Goal: Task Accomplishment & Management: Complete application form

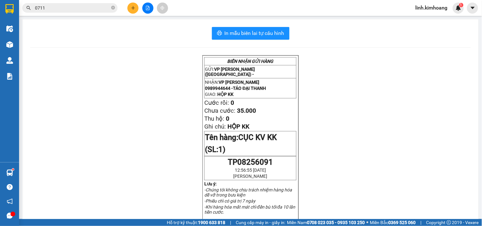
scroll to position [42, 0]
click at [113, 6] on icon "close-circle" at bounding box center [113, 8] width 4 height 4
click at [87, 10] on input "text" at bounding box center [72, 7] width 75 height 7
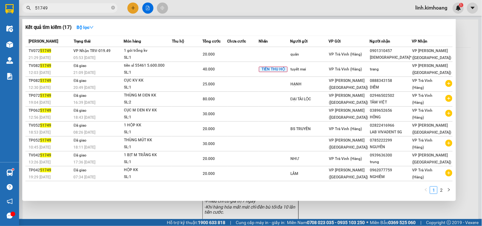
type input "51749"
click at [113, 206] on div at bounding box center [241, 113] width 482 height 226
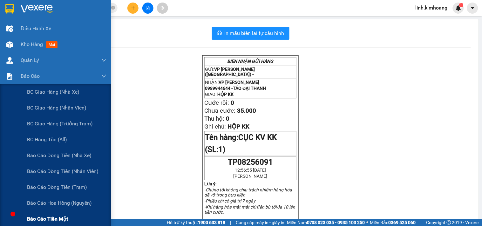
click at [61, 218] on span "Báo cáo tiền mặt" at bounding box center [47, 219] width 41 height 8
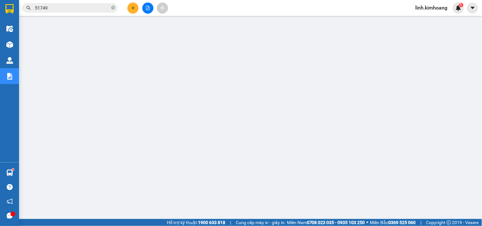
click at [133, 9] on icon "plus" at bounding box center [133, 8] width 4 height 4
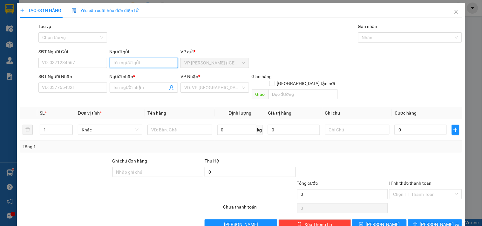
click at [132, 61] on input "Người gửi" at bounding box center [144, 63] width 68 height 10
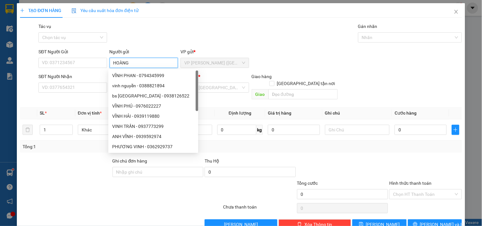
type input "HOÀNG"
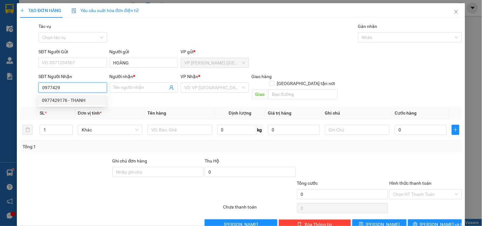
click at [79, 101] on div "0977429176 - THANH" at bounding box center [72, 100] width 60 height 7
type input "0977429176"
type input "THANH"
type input "20.000"
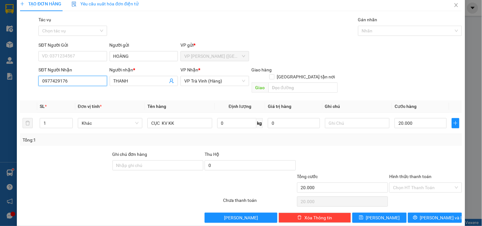
scroll to position [9, 0]
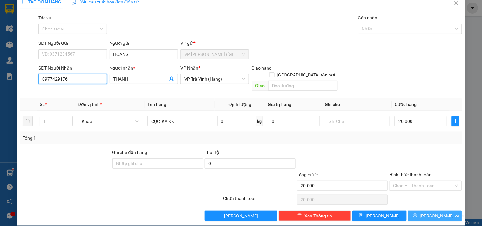
type input "0977429176"
click at [429, 213] on span "[PERSON_NAME] và In" at bounding box center [442, 216] width 44 height 7
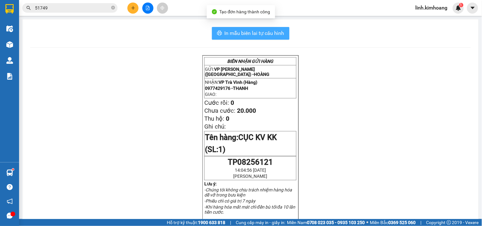
click at [274, 37] on span "In mẫu biên lai tự cấu hình" at bounding box center [255, 33] width 60 height 8
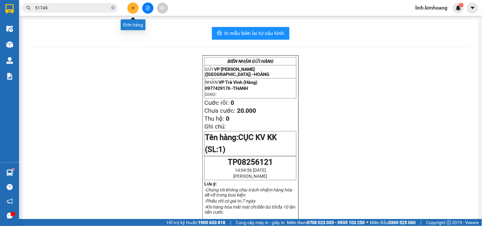
click at [132, 8] on icon "plus" at bounding box center [132, 8] width 3 height 0
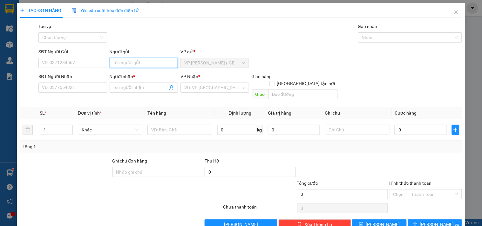
click at [151, 61] on input "Người gửi" at bounding box center [144, 63] width 68 height 10
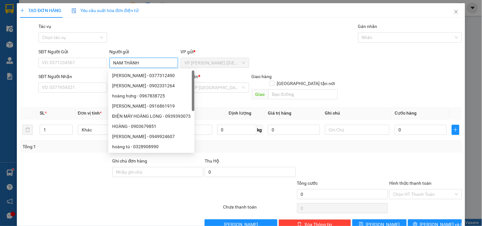
type input "NAM THÀNH"
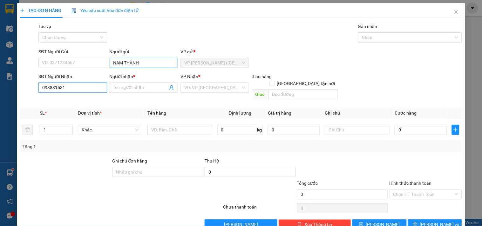
type input "0938315312"
click at [81, 102] on div "0938315312 - [PERSON_NAME]" at bounding box center [73, 100] width 63 height 7
type input "HOÀNG NHÂN"
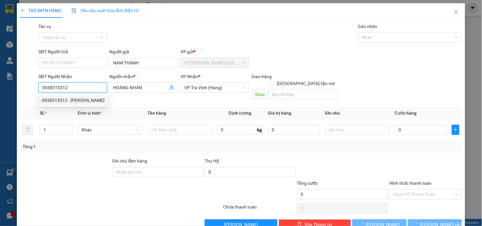
type input "60.000"
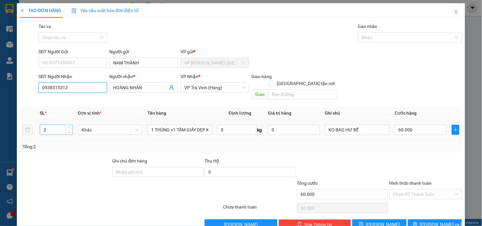
type input "0938315312"
drag, startPoint x: 59, startPoint y: 123, endPoint x: 0, endPoint y: 156, distance: 67.7
click at [0, 156] on div "TẠO ĐƠN HÀNG Yêu cầu xuất hóa đơn điện tử Transit Pickup Surcharge Ids Transit …" at bounding box center [241, 113] width 482 height 226
type input "1"
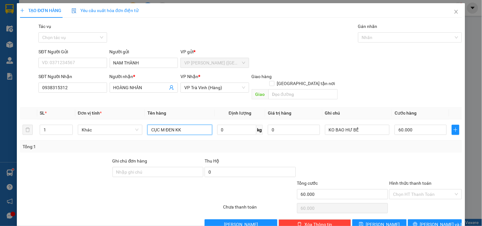
type input "CỤC M ĐEN KK"
type input "3"
type input "30"
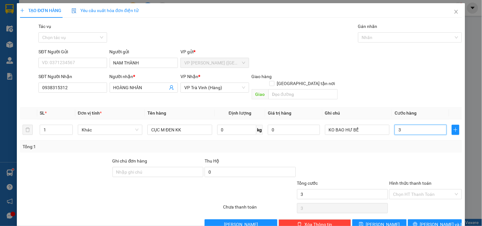
type input "30"
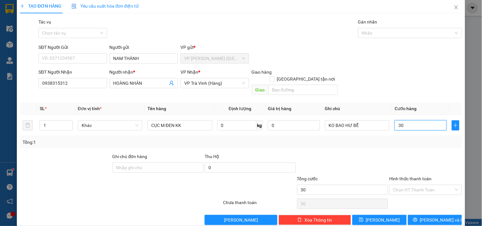
scroll to position [9, 0]
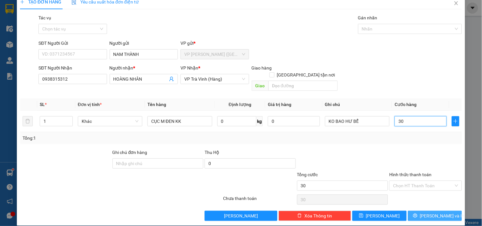
type input "30"
type input "30.000"
click at [409, 211] on button "[PERSON_NAME] và In" at bounding box center [435, 216] width 54 height 10
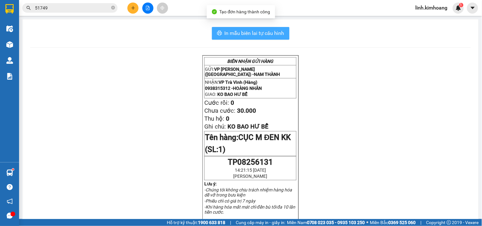
click at [280, 28] on button "In mẫu biên lai tự cấu hình" at bounding box center [251, 33] width 78 height 13
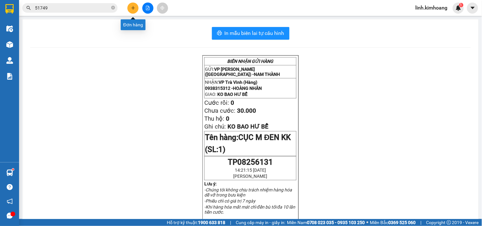
click at [132, 5] on button at bounding box center [132, 8] width 11 height 11
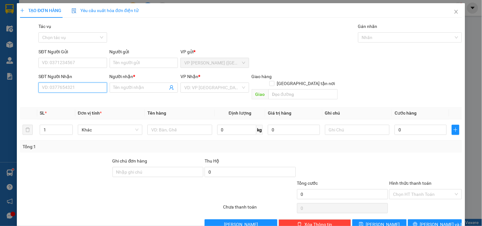
click at [86, 86] on input "SĐT Người Nhận" at bounding box center [72, 88] width 68 height 10
click at [85, 97] on div "0932883090 - CHỊ NGỌC" at bounding box center [72, 100] width 60 height 7
type input "0932883090"
type input "CHỊ NGỌC"
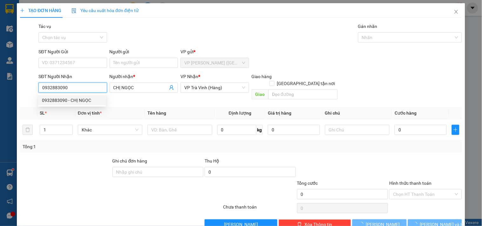
type input "35.000"
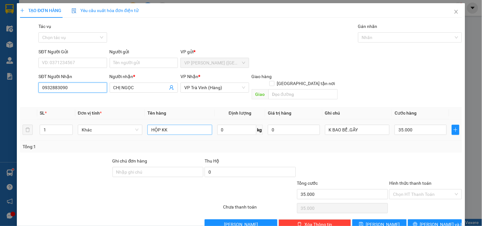
type input "0932883090"
drag, startPoint x: 179, startPoint y: 124, endPoint x: 30, endPoint y: 150, distance: 151.0
click at [30, 150] on div "Transit Pickup Surcharge Ids Transit Deliver Surcharge Ids Transit Deliver Surc…" at bounding box center [241, 126] width 442 height 207
type input "CỤC M ĐEN KK"
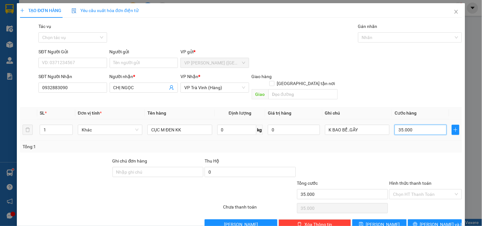
click at [424, 125] on input "35.000" at bounding box center [421, 130] width 52 height 10
type input "2"
type input "20"
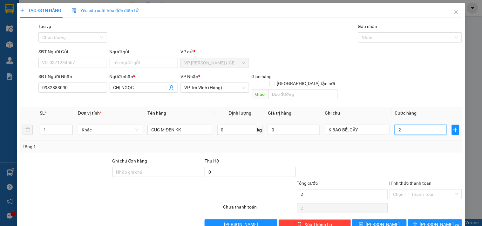
type input "20"
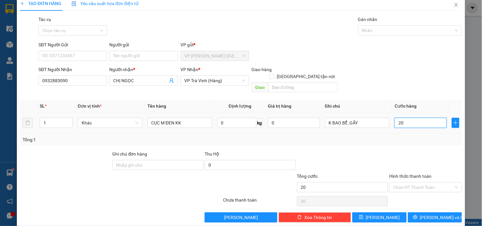
scroll to position [9, 0]
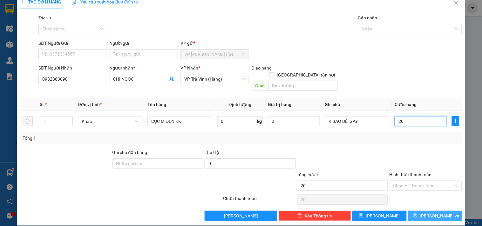
type input "20"
type input "20.000"
click at [424, 211] on button "[PERSON_NAME] và In" at bounding box center [435, 216] width 54 height 10
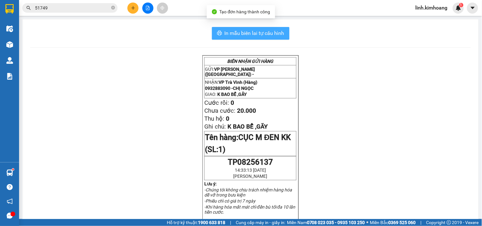
click at [257, 29] on button "In mẫu biên lai tự cấu hình" at bounding box center [251, 33] width 78 height 13
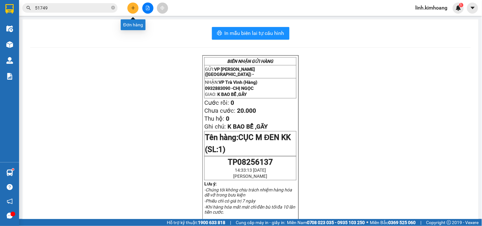
click at [132, 7] on icon "plus" at bounding box center [133, 8] width 4 height 4
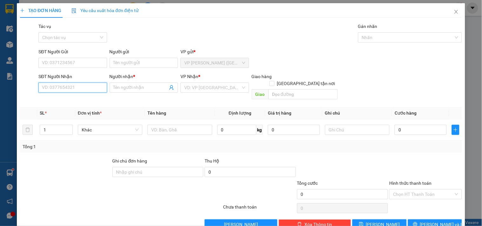
click at [73, 87] on input "SĐT Người Nhận" at bounding box center [72, 88] width 68 height 10
click at [74, 99] on div "0907230313 - BÍCH THỦY" at bounding box center [72, 100] width 60 height 7
type input "0907230313"
type input "BÍCH THỦY"
type input "100.000"
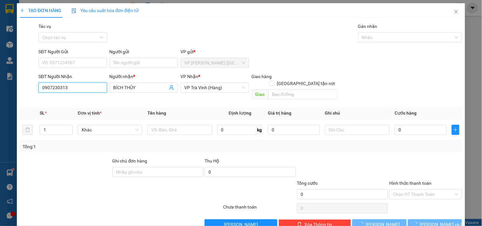
type input "100.000"
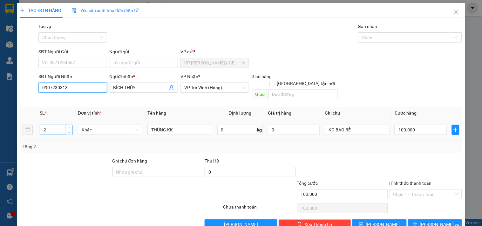
type input "0907230313"
drag, startPoint x: 59, startPoint y: 119, endPoint x: 2, endPoint y: 148, distance: 64.1
click at [2, 148] on div "TẠO ĐƠN HÀNG Yêu cầu xuất hóa đơn điện tử Transit Pickup Surcharge Ids Transit …" at bounding box center [241, 113] width 482 height 226
type input "6"
click at [429, 126] on input "100.000" at bounding box center [421, 130] width 52 height 10
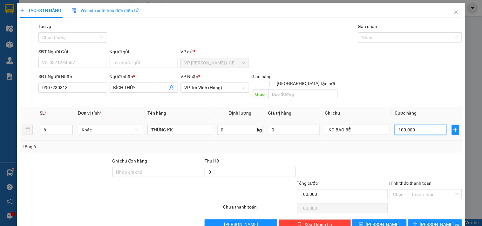
type input "2"
type input "20"
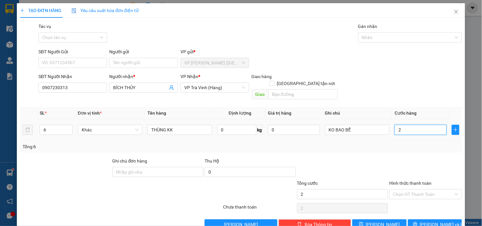
type input "20"
type input "200"
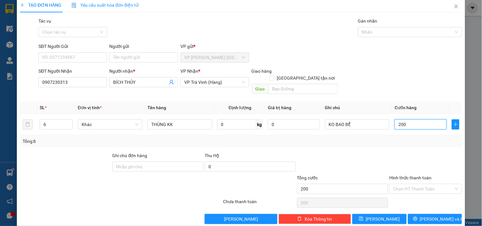
scroll to position [9, 0]
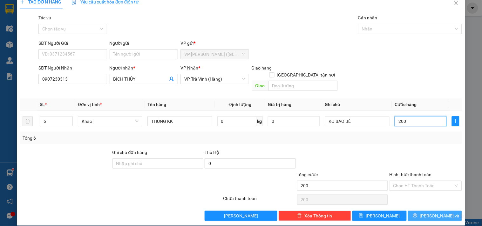
type input "200"
type input "200.000"
click at [428, 213] on button "[PERSON_NAME] và In" at bounding box center [435, 216] width 54 height 10
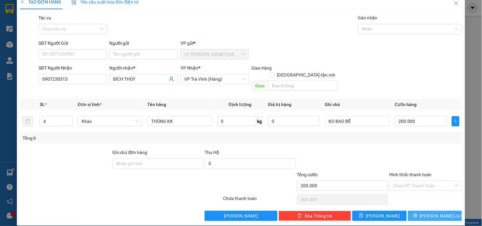
click at [439, 213] on span "[PERSON_NAME] và In" at bounding box center [442, 216] width 44 height 7
click at [424, 212] on button "[PERSON_NAME] và In" at bounding box center [435, 216] width 54 height 10
click at [418, 214] on icon "printer" at bounding box center [415, 216] width 4 height 4
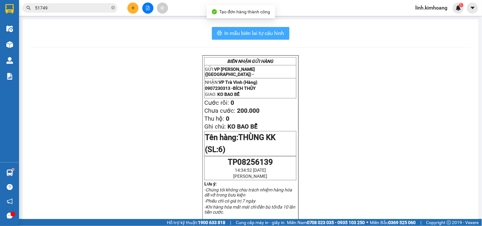
click at [275, 33] on span "In mẫu biên lai tự cấu hình" at bounding box center [255, 33] width 60 height 8
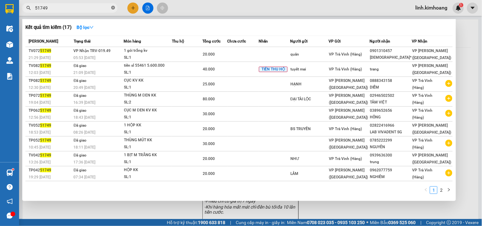
click at [112, 8] on icon "close-circle" at bounding box center [113, 8] width 4 height 4
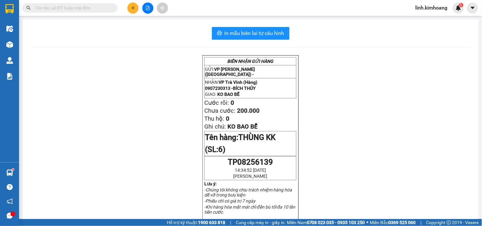
click at [88, 8] on input "text" at bounding box center [72, 7] width 75 height 7
click at [131, 10] on icon "plus" at bounding box center [133, 8] width 4 height 4
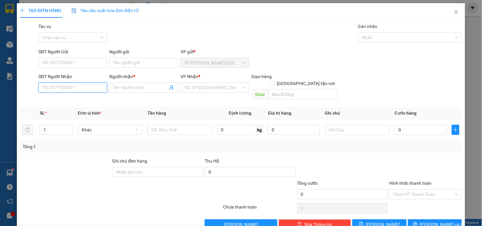
click at [79, 89] on input "SĐT Người Nhận" at bounding box center [72, 88] width 68 height 10
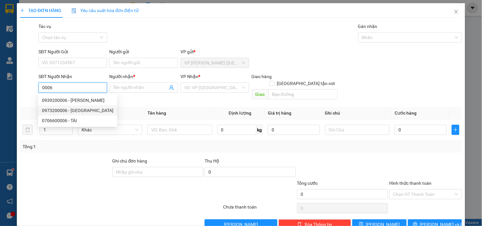
click at [83, 110] on div "0973200006 - [GEOGRAPHIC_DATA]" at bounding box center [78, 110] width 72 height 7
type input "0973200006"
type input "[PERSON_NAME]"
type input "30.000"
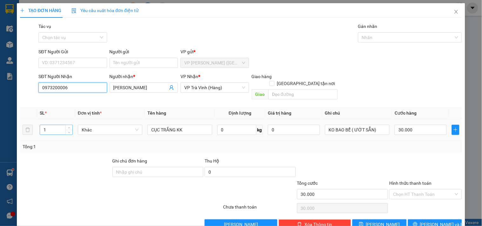
type input "0973200006"
drag, startPoint x: 58, startPoint y: 121, endPoint x: 0, endPoint y: 145, distance: 62.3
click at [0, 145] on div "TẠO ĐƠN HÀNG Yêu cầu xuất hóa đơn điện tử Transit Pickup Surcharge Ids Transit …" at bounding box center [241, 113] width 482 height 226
type input "4"
click at [190, 125] on input "CỤC TRẮNG KK" at bounding box center [179, 130] width 65 height 10
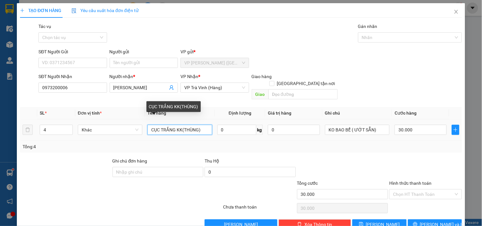
type input "CỤC TRẮNG KK(THÙNG)"
type input "1"
type input "17"
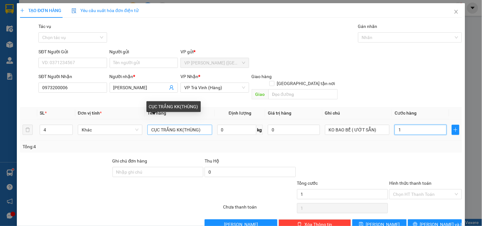
type input "17"
type input "170"
drag, startPoint x: 411, startPoint y: 122, endPoint x: 367, endPoint y: 147, distance: 50.9
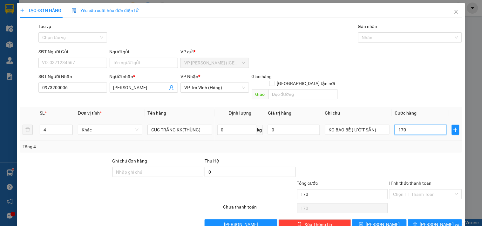
click at [367, 147] on div "Transit Pickup Surcharge Ids Transit Deliver Surcharge Ids Transit Deliver Surc…" at bounding box center [241, 126] width 442 height 207
type input "1"
type input "18"
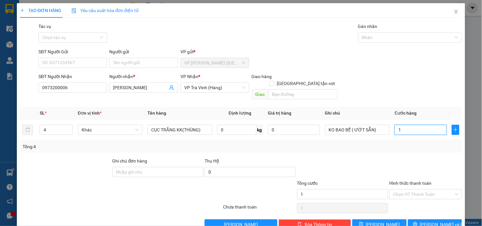
type input "18"
type input "180"
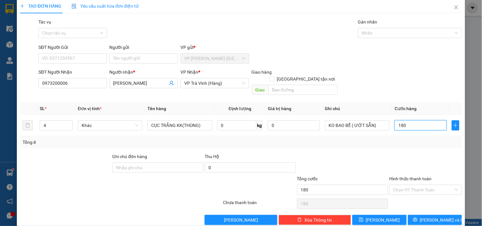
scroll to position [9, 0]
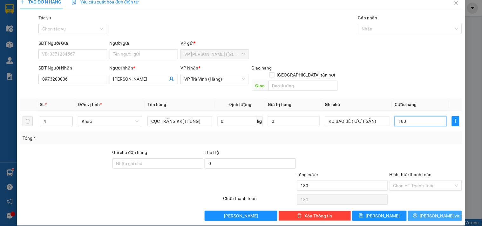
type input "180"
type input "180.000"
drag, startPoint x: 421, startPoint y: 207, endPoint x: 428, endPoint y: 211, distance: 8.5
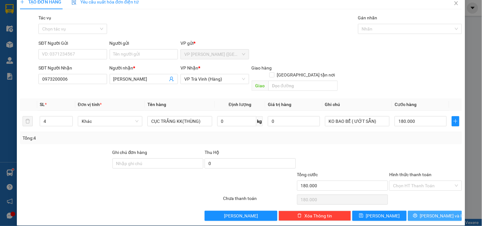
click at [418, 214] on icon "printer" at bounding box center [415, 216] width 4 height 4
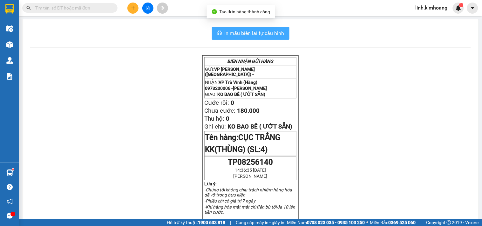
click at [268, 34] on span "In mẫu biên lai tự cấu hình" at bounding box center [255, 33] width 60 height 8
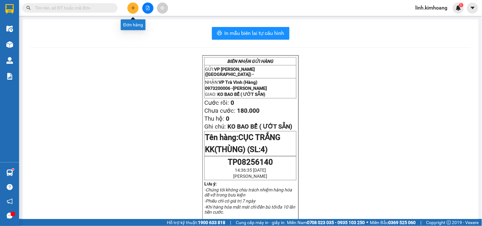
click at [127, 6] on button at bounding box center [132, 8] width 11 height 11
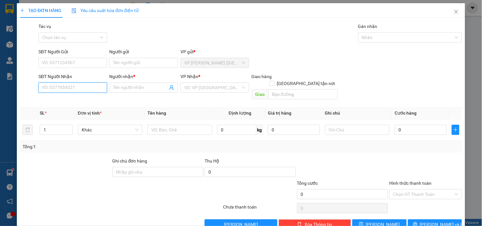
click at [74, 87] on input "SĐT Người Nhận" at bounding box center [72, 88] width 68 height 10
click at [61, 97] on div "0932906306 - TRANG" at bounding box center [72, 100] width 60 height 7
type input "0932906306"
type input "TRANG"
type input "30.000"
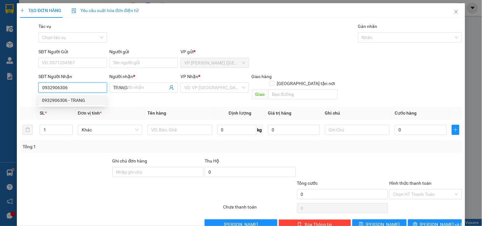
type input "30.000"
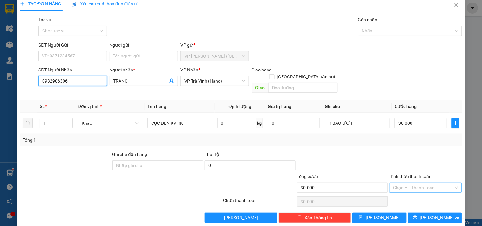
scroll to position [9, 0]
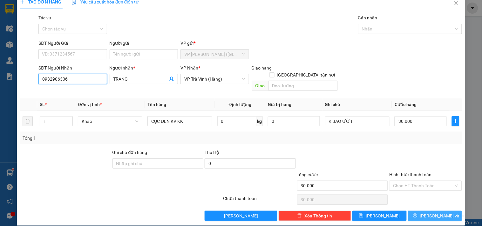
type input "0932906306"
click at [428, 213] on span "[PERSON_NAME] và In" at bounding box center [442, 216] width 44 height 7
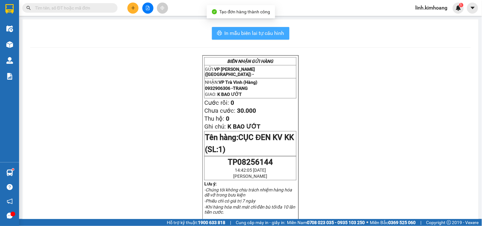
click at [264, 33] on span "In mẫu biên lai tự cấu hình" at bounding box center [255, 33] width 60 height 8
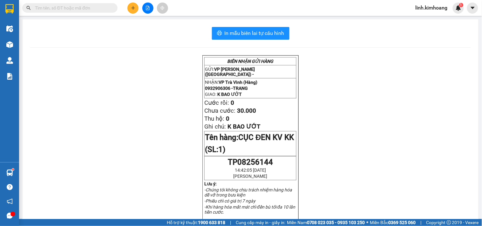
click at [133, 8] on icon "plus" at bounding box center [132, 8] width 3 height 0
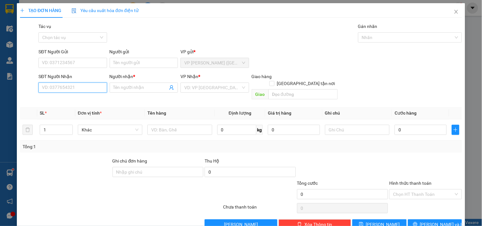
click at [69, 87] on input "SĐT Người Nhận" at bounding box center [72, 88] width 68 height 10
click at [85, 100] on div "0362699771 - HUẾ MY" at bounding box center [72, 100] width 60 height 7
type input "0362699771"
type input "HUẾ MY"
type input "60.000"
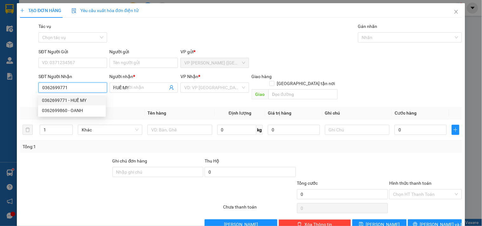
type input "60.000"
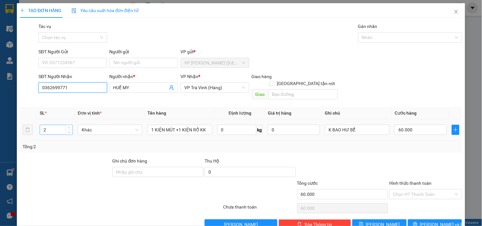
type input "0362699771"
drag, startPoint x: 59, startPoint y: 124, endPoint x: 0, endPoint y: 142, distance: 61.5
click at [0, 142] on div "TẠO ĐƠN HÀNG Yêu cầu xuất hóa đơn điện tử Transit Pickup Surcharge Ids Transit …" at bounding box center [241, 113] width 482 height 226
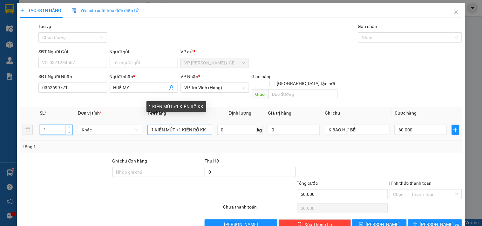
type input "1"
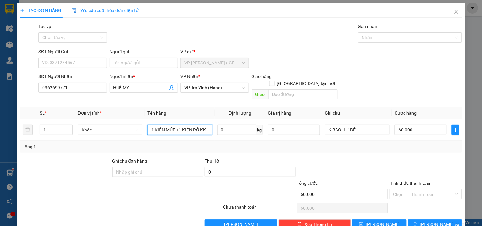
drag, startPoint x: 176, startPoint y: 124, endPoint x: 307, endPoint y: 146, distance: 132.5
click at [303, 144] on div "SL * Đơn vị tính * Tên hàng Định lượng Giá trị hàng Ghi chú Cước hàng 1 Khác 1 …" at bounding box center [241, 130] width 442 height 46
type input "1 KIỆN MÚT KK"
click at [423, 125] on input "60.000" at bounding box center [421, 130] width 52 height 10
type input "3"
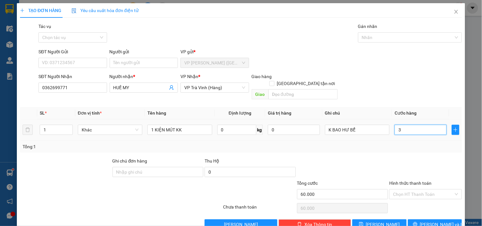
type input "3"
type input "30"
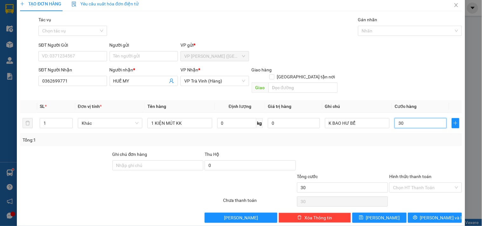
scroll to position [9, 0]
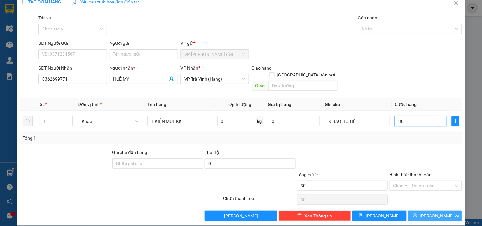
type input "30"
type input "30.000"
click at [426, 213] on button "[PERSON_NAME] và In" at bounding box center [435, 216] width 54 height 10
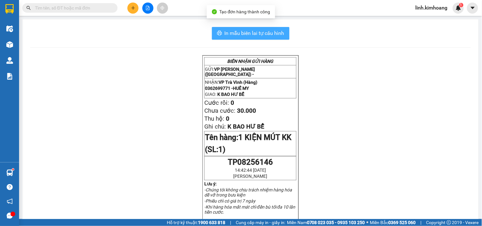
drag, startPoint x: 261, startPoint y: 23, endPoint x: 264, endPoint y: 36, distance: 13.0
click at [261, 25] on div "In mẫu biên lai tự cấu hình BIÊN NHẬN GỬI HÀNG GỬI: VP [PERSON_NAME] ([GEOGRAPH…" at bounding box center [251, 220] width 456 height 403
click at [264, 36] on span "In mẫu biên lai tự cấu hình" at bounding box center [255, 33] width 60 height 8
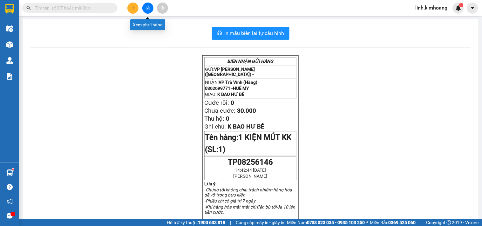
click at [128, 9] on button at bounding box center [132, 8] width 11 height 11
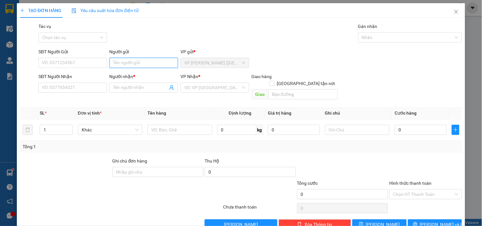
click at [135, 60] on input "Người gửi" at bounding box center [144, 63] width 68 height 10
type input "MẠNH"
type input "0329253400"
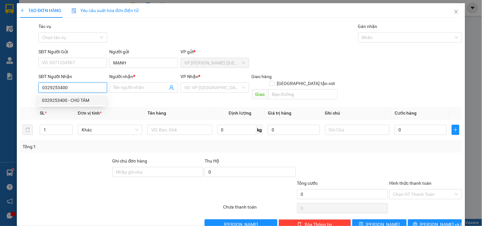
click at [84, 103] on div "0329253400 - CHÚ TÁM" at bounding box center [72, 100] width 60 height 7
type input "CHÚ TÁM"
type input "30.000"
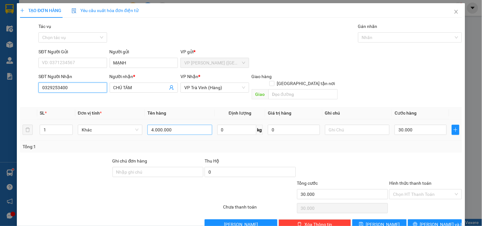
type input "0329253400"
drag, startPoint x: 181, startPoint y: 122, endPoint x: 47, endPoint y: 157, distance: 138.8
click at [47, 157] on div "Transit Pickup Surcharge Ids Transit Deliver Surcharge Ids Transit Deliver Surc…" at bounding box center [241, 126] width 442 height 207
type input "KIỆN THÙNG KK"
type input "4"
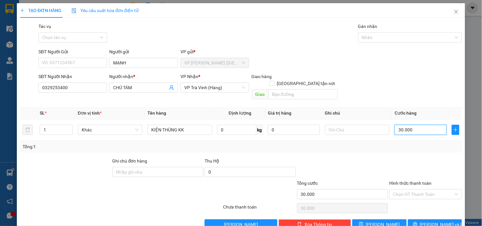
type input "4"
type input "40"
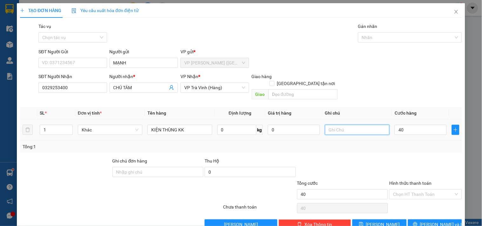
type input "40.000"
click at [328, 125] on input "text" at bounding box center [357, 130] width 65 height 10
type input "KO BAO HƯ BỂ"
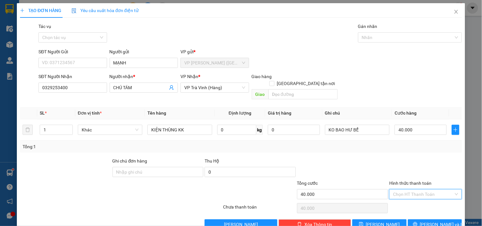
click at [425, 190] on input "Hình thức thanh toán" at bounding box center [423, 195] width 60 height 10
click at [416, 199] on div "Tại văn phòng" at bounding box center [422, 200] width 64 height 7
type input "0"
click at [423, 220] on button "[PERSON_NAME] và In" at bounding box center [435, 225] width 54 height 10
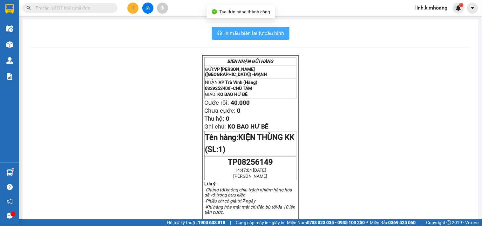
click at [278, 33] on span "In mẫu biên lai tự cấu hình" at bounding box center [255, 33] width 60 height 8
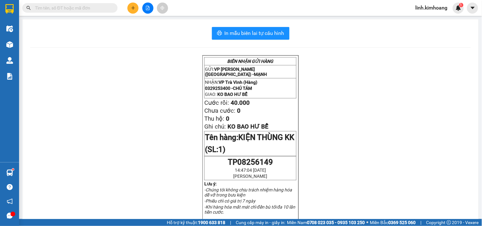
click at [131, 8] on icon "plus" at bounding box center [133, 8] width 4 height 4
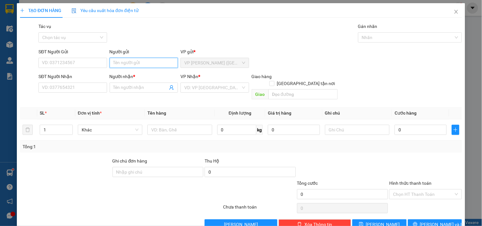
click at [117, 66] on input "Người gửi" at bounding box center [144, 63] width 68 height 10
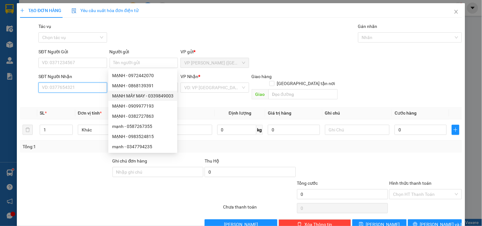
click at [49, 85] on input "SĐT Người Nhận" at bounding box center [72, 88] width 68 height 10
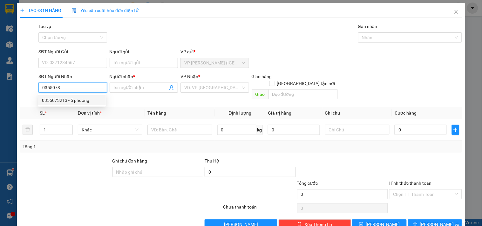
click at [72, 99] on div "0355073213 - 5 phuông" at bounding box center [72, 100] width 60 height 7
type input "0355073213"
type input "5 phuông"
type input "30.000"
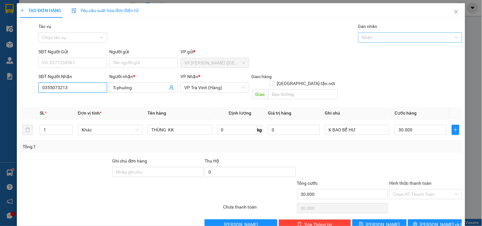
click at [383, 36] on div at bounding box center [407, 38] width 94 height 8
type input "0355073213"
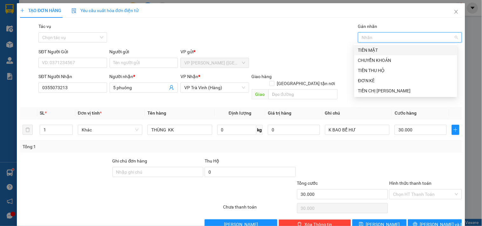
click at [383, 49] on div "TIỀN MẶT" at bounding box center [405, 50] width 95 height 7
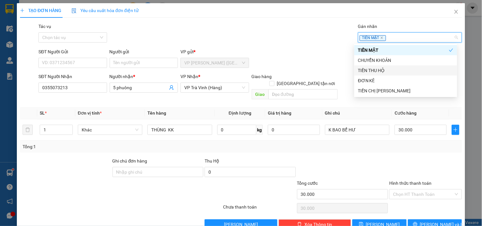
click at [387, 69] on div "TIỀN THU HỘ" at bounding box center [405, 70] width 95 height 7
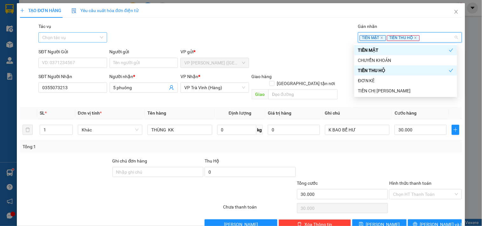
click at [72, 34] on input "Tác vụ" at bounding box center [70, 38] width 56 height 10
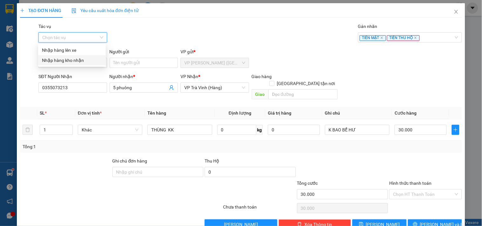
click at [73, 61] on div "Nhập hàng kho nhận" at bounding box center [72, 60] width 60 height 7
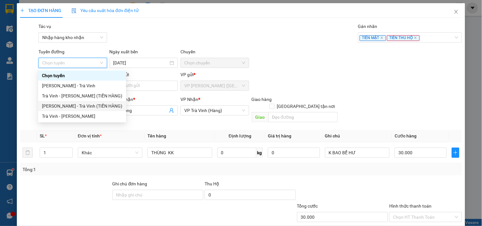
click at [84, 107] on div "[PERSON_NAME] - Trà Vinh (TIỀN HÀNG)" at bounding box center [82, 106] width 80 height 7
type input "[DATE]"
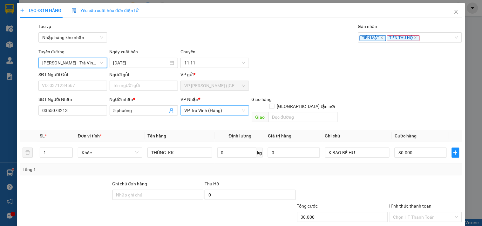
click at [229, 113] on span "VP Trà Vinh (Hàng)" at bounding box center [214, 111] width 61 height 10
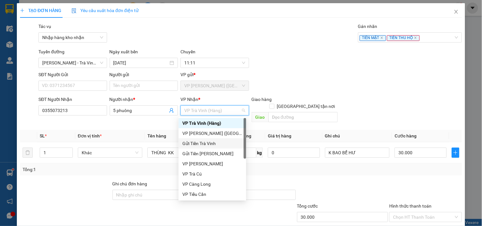
click at [202, 143] on div "Gửi Tiền Trà Vinh" at bounding box center [212, 143] width 60 height 7
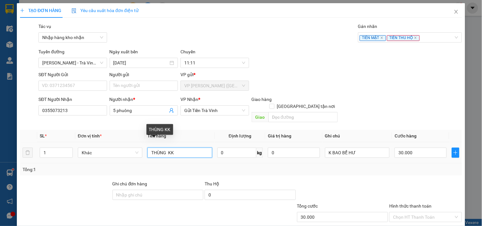
drag, startPoint x: 175, startPoint y: 144, endPoint x: 154, endPoint y: 144, distance: 21.3
click at [154, 148] on input "THÙNG KK" at bounding box center [179, 153] width 65 height 10
type input "T"
type input "5.000.000"
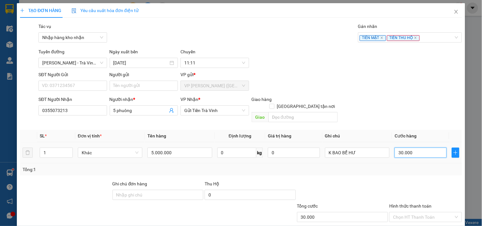
click at [414, 148] on input "30.000" at bounding box center [421, 153] width 52 height 10
type input "4"
type input "40"
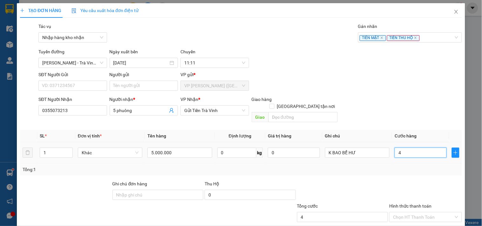
type input "40"
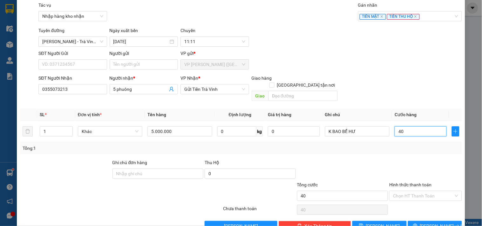
scroll to position [32, 0]
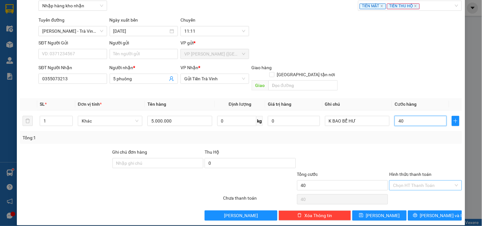
type input "40"
type input "40.000"
click at [421, 181] on input "Hình thức thanh toán" at bounding box center [423, 186] width 60 height 10
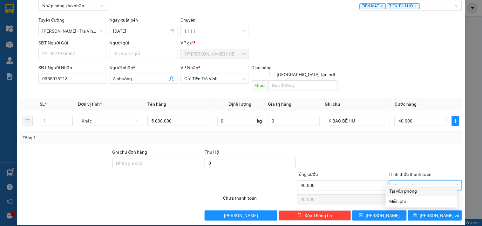
click at [419, 190] on div "Tại văn phòng" at bounding box center [422, 191] width 64 height 7
type input "0"
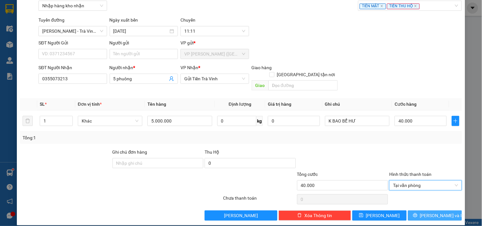
click at [427, 212] on span "[PERSON_NAME] và In" at bounding box center [442, 215] width 44 height 7
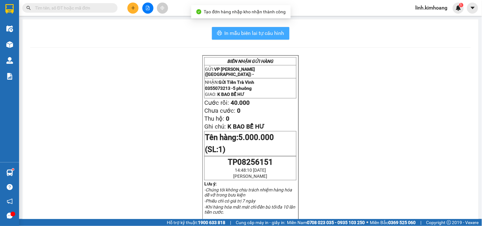
click at [273, 33] on span "In mẫu biên lai tự cấu hình" at bounding box center [255, 33] width 60 height 8
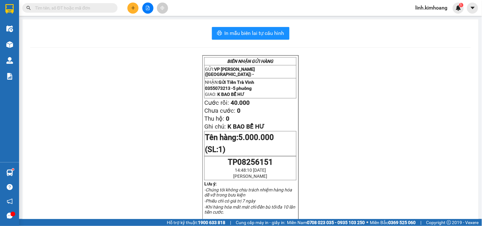
click at [80, 5] on input "text" at bounding box center [72, 7] width 75 height 7
click at [100, 4] on span at bounding box center [69, 8] width 95 height 10
click at [88, 9] on input "text" at bounding box center [72, 7] width 75 height 7
click at [56, 7] on input "text" at bounding box center [72, 7] width 75 height 7
click at [79, 4] on span at bounding box center [69, 8] width 95 height 10
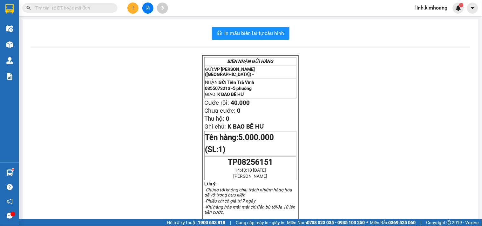
click at [79, 4] on input "text" at bounding box center [72, 7] width 75 height 7
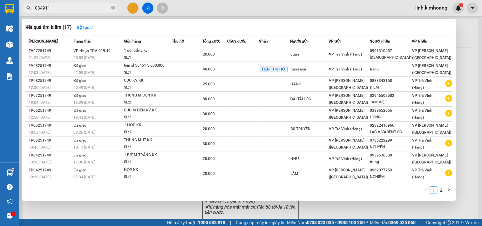
type input "0349110"
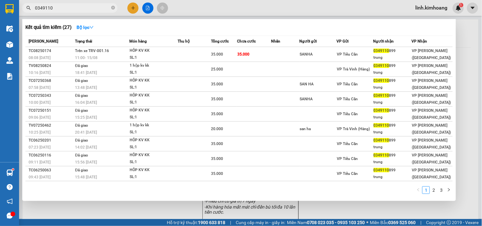
click at [113, 7] on icon "close-circle" at bounding box center [113, 8] width 4 height 4
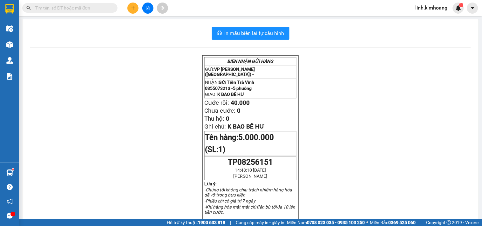
click at [67, 10] on input "text" at bounding box center [72, 7] width 75 height 7
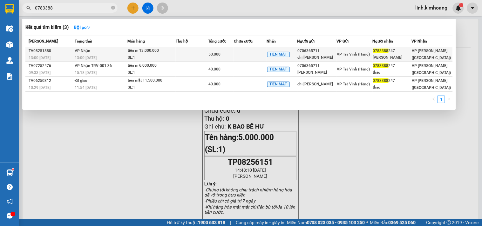
type input "0783388"
click at [368, 55] on span "VP Trà Vinh (Hàng)" at bounding box center [353, 54] width 33 height 4
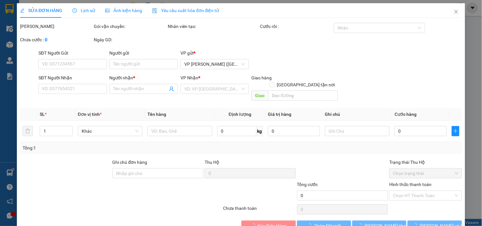
type input "0706365711"
type input "chị [PERSON_NAME]"
type input "0783388247"
type input "[PERSON_NAME]"
type input "50.000"
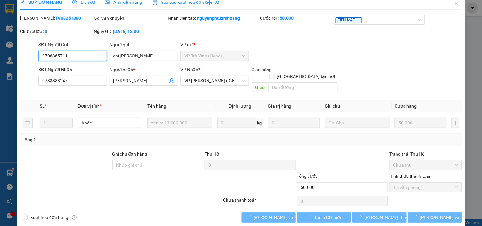
scroll to position [10, 0]
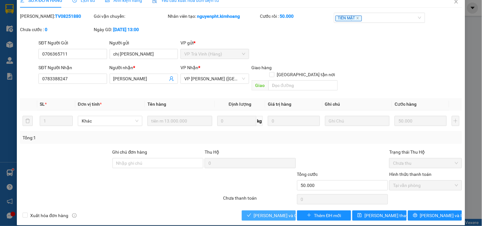
drag, startPoint x: 272, startPoint y: 206, endPoint x: 267, endPoint y: 208, distance: 5.0
click at [271, 212] on span "[PERSON_NAME] và Giao hàng" at bounding box center [284, 215] width 61 height 7
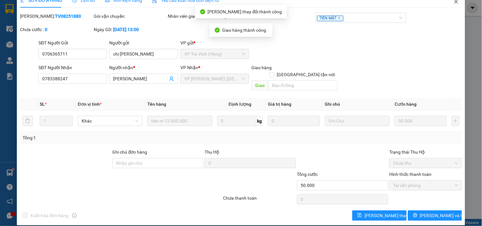
click at [455, 3] on span "Close" at bounding box center [457, 2] width 18 height 18
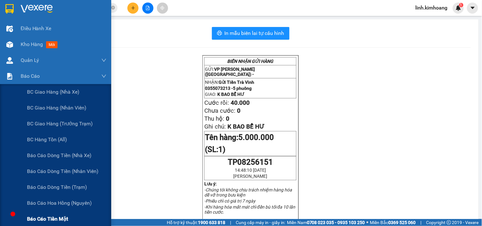
click at [58, 215] on span "Báo cáo tiền mặt" at bounding box center [47, 219] width 41 height 8
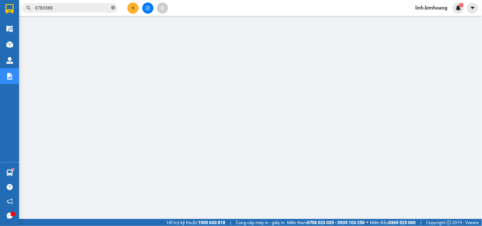
click at [113, 7] on icon "close-circle" at bounding box center [113, 8] width 4 height 4
click at [102, 5] on input "text" at bounding box center [72, 7] width 75 height 7
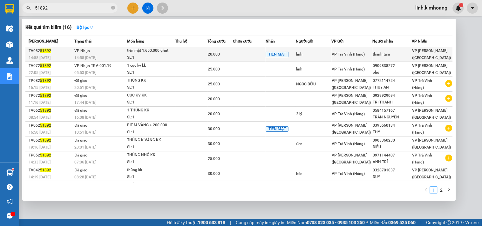
type input "51892"
click at [347, 50] on td "VP Trà Vinh (Hàng)" at bounding box center [352, 54] width 41 height 15
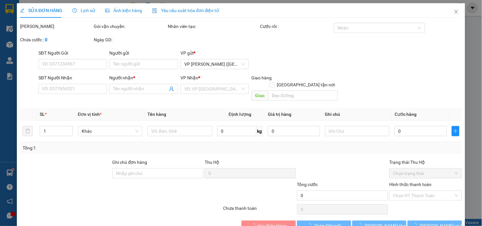
type input "linh"
type input "thành tâm"
type input "20.000"
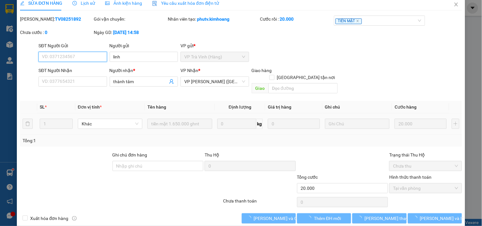
scroll to position [10, 0]
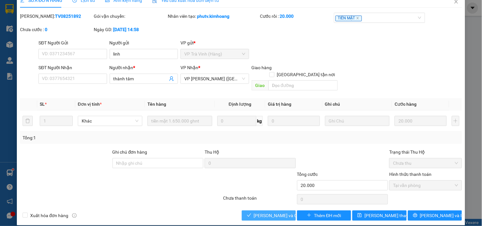
click at [282, 212] on span "[PERSON_NAME] và Giao hàng" at bounding box center [284, 215] width 61 height 7
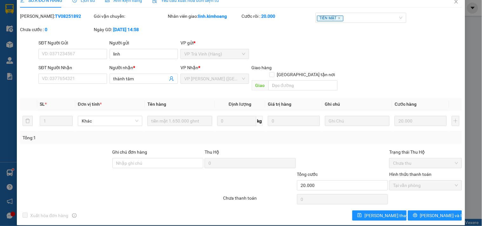
scroll to position [0, 0]
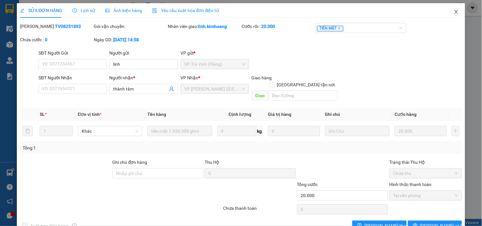
click at [454, 11] on icon "close" at bounding box center [456, 11] width 5 height 5
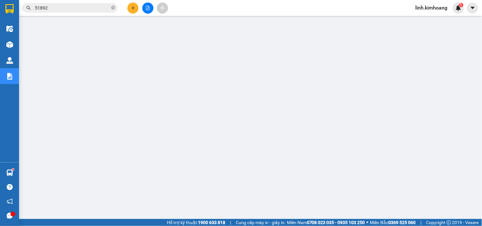
click at [131, 5] on button at bounding box center [132, 8] width 11 height 11
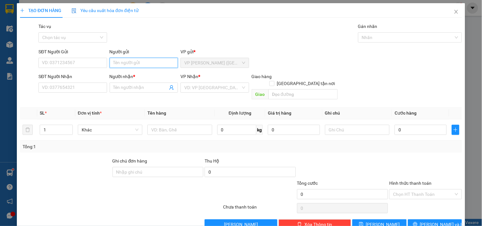
click at [140, 62] on input "Người gửi" at bounding box center [144, 63] width 68 height 10
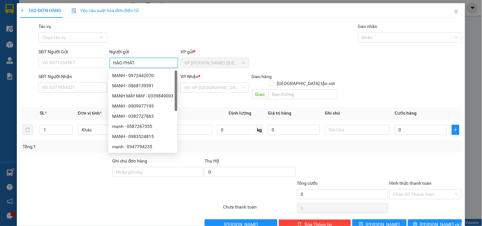
type input "HÀO PHÁT"
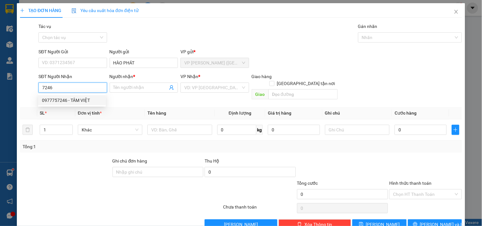
click at [66, 100] on div "0977757246 - TÂM VIỆT" at bounding box center [72, 100] width 60 height 7
type input "0977757246"
type input "TÂM VIỆT"
type input "25.000"
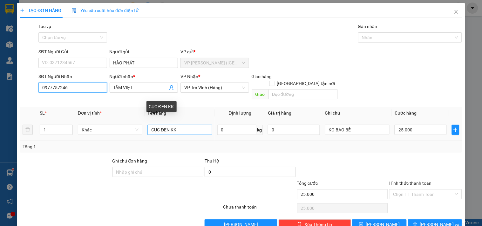
type input "0977757246"
drag, startPoint x: 193, startPoint y: 126, endPoint x: 158, endPoint y: 139, distance: 37.4
click at [158, 139] on div "SL * Đơn vị tính * Tên hàng Định lượng Giá trị hàng Ghi chú Cước hàng 1 Khác CỤ…" at bounding box center [241, 130] width 442 height 46
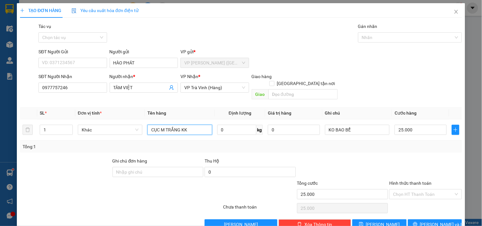
type input "CỤC M TRẮNG KK"
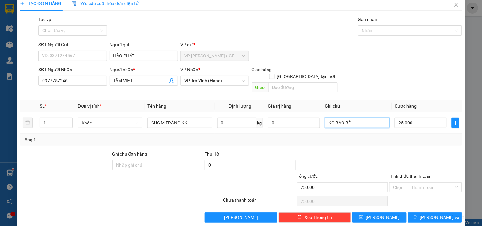
scroll to position [9, 0]
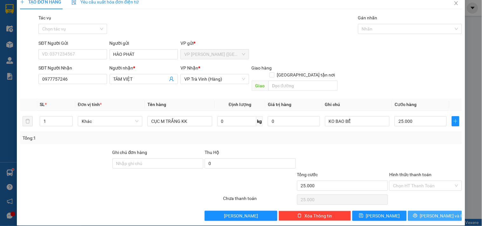
click at [427, 213] on span "[PERSON_NAME] và In" at bounding box center [442, 216] width 44 height 7
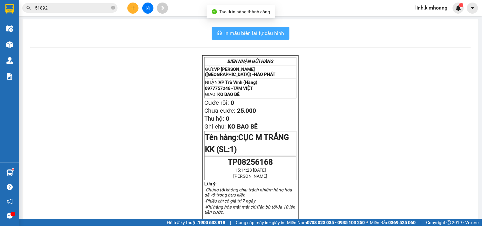
click at [274, 33] on span "In mẫu biên lai tự cấu hình" at bounding box center [255, 33] width 60 height 8
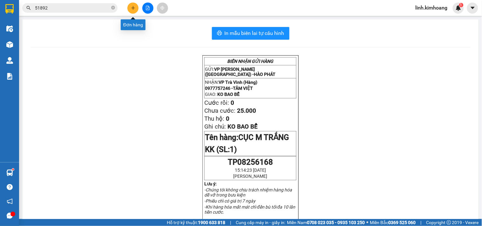
click at [129, 9] on button at bounding box center [132, 8] width 11 height 11
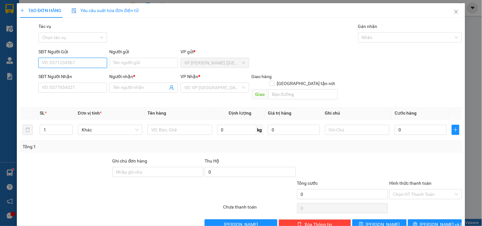
click at [72, 60] on input "SĐT Người Gửi" at bounding box center [72, 63] width 68 height 10
type input "0"
click at [71, 73] on div "0932899706 - LƯỢM" at bounding box center [72, 75] width 60 height 7
type input "0932899706"
type input "LƯỢM"
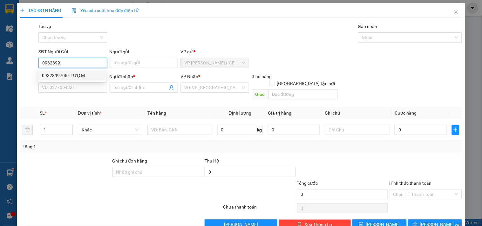
type input "0389399521"
type input "TRUNG"
type input "MỎ CÀY"
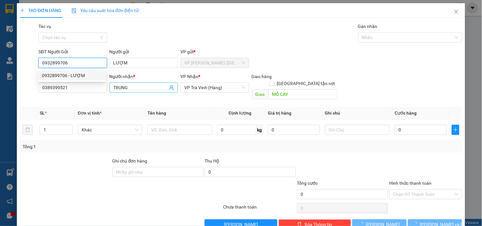
type input "80.000"
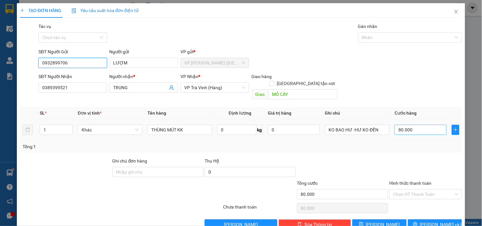
type input "0932899706"
click at [415, 126] on input "80.000" at bounding box center [421, 130] width 52 height 10
type input "7"
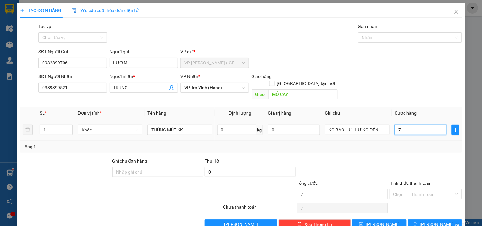
type input "70"
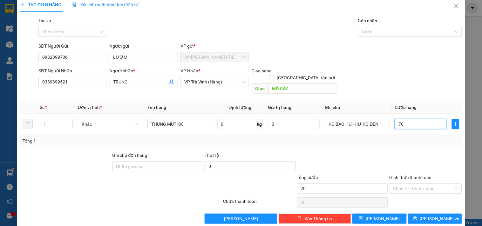
scroll to position [9, 0]
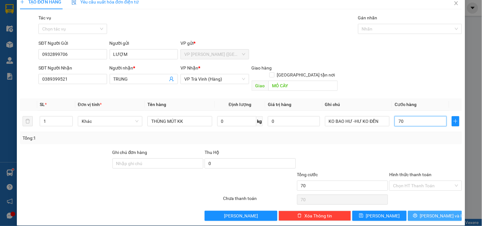
type input "70"
type input "70.000"
click at [418, 214] on icon "printer" at bounding box center [415, 216] width 4 height 4
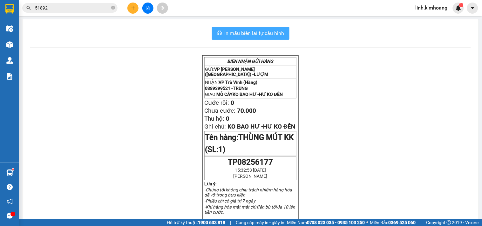
click at [265, 31] on span "In mẫu biên lai tự cấu hình" at bounding box center [255, 33] width 60 height 8
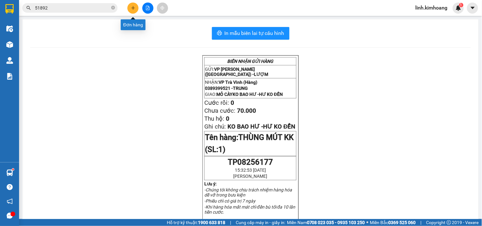
click at [131, 6] on button at bounding box center [132, 8] width 11 height 11
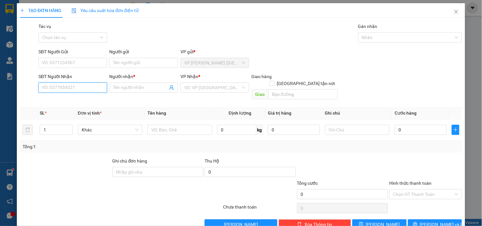
click at [65, 90] on input "SĐT Người Nhận" at bounding box center [72, 88] width 68 height 10
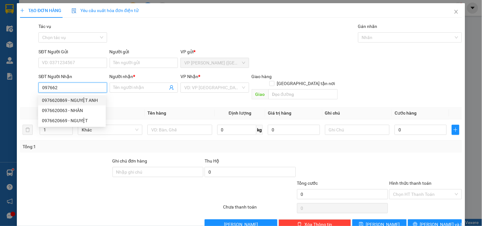
click at [74, 97] on div "0976620869 - NGUYỆT ANH" at bounding box center [72, 100] width 60 height 7
type input "0976620869"
type input "NGUYỆT ANH"
checkbox input "true"
type input "GIAO TN"
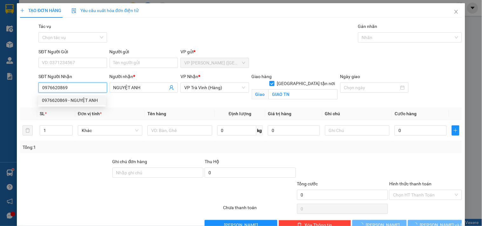
type input "70.000"
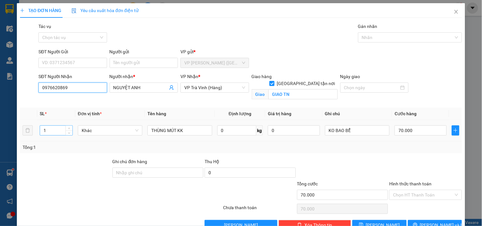
type input "0976620869"
drag, startPoint x: 59, startPoint y: 132, endPoint x: 0, endPoint y: 137, distance: 59.3
click at [0, 137] on div "TẠO ĐƠN HÀNG Yêu cầu xuất hóa đơn điện tử Transit Pickup Surcharge Ids Transit …" at bounding box center [241, 113] width 482 height 226
type input "2"
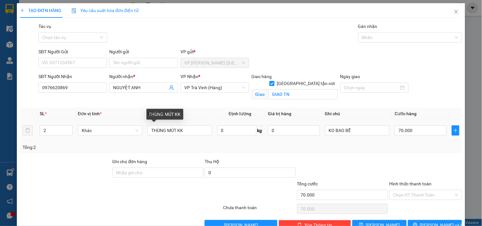
drag, startPoint x: 201, startPoint y: 125, endPoint x: 290, endPoint y: 123, distance: 89.3
click at [209, 123] on td "THÙNG MÚT KK" at bounding box center [180, 130] width 70 height 21
click at [427, 132] on input "70.000" at bounding box center [421, 131] width 52 height 10
type input "1"
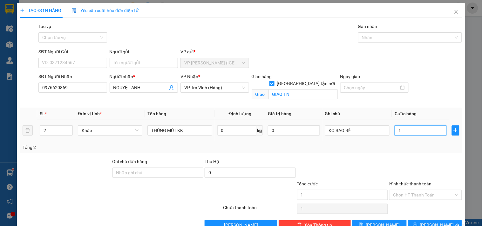
type input "12"
type input "120"
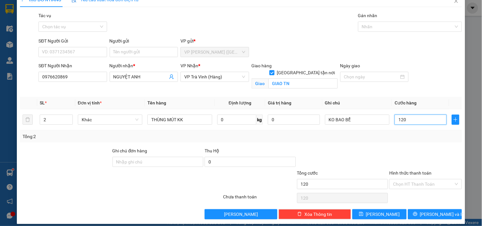
scroll to position [17, 0]
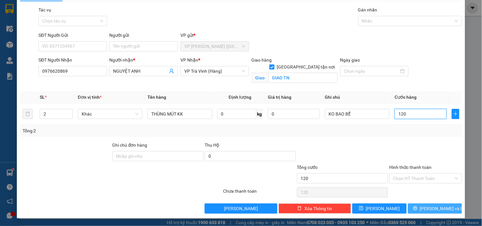
type input "120"
type input "120.000"
click at [431, 210] on span "[PERSON_NAME] và In" at bounding box center [442, 208] width 44 height 7
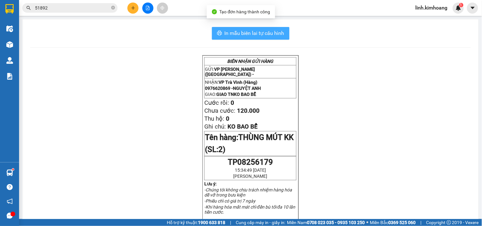
click at [259, 33] on span "In mẫu biên lai tự cấu hình" at bounding box center [255, 33] width 60 height 8
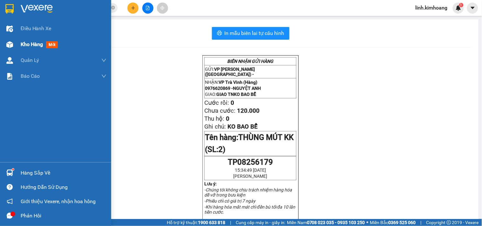
click at [32, 42] on span "Kho hàng" at bounding box center [32, 44] width 22 height 6
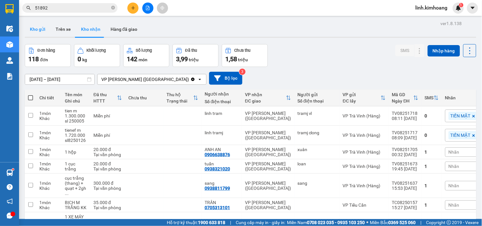
click at [38, 27] on button "Kho gửi" at bounding box center [38, 29] width 26 height 15
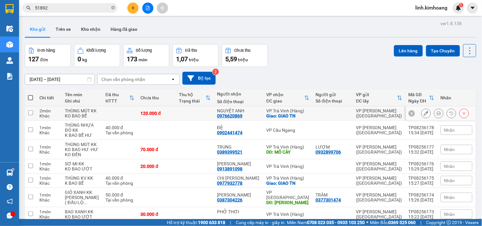
click at [320, 115] on div at bounding box center [333, 113] width 34 height 5
checkbox input "true"
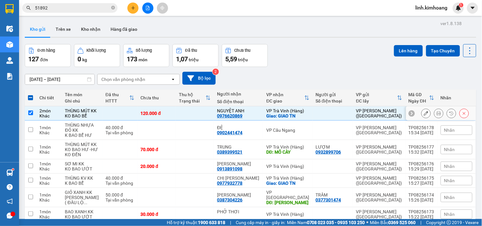
click at [424, 115] on icon at bounding box center [426, 113] width 4 height 4
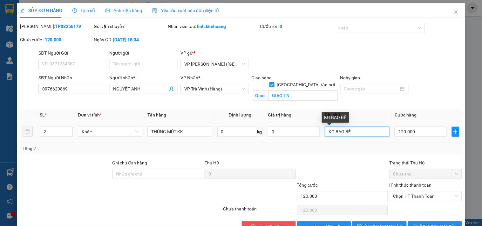
click at [340, 131] on input "KO BAO BỂ" at bounding box center [357, 132] width 65 height 10
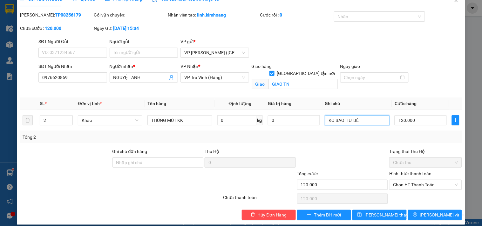
scroll to position [17, 0]
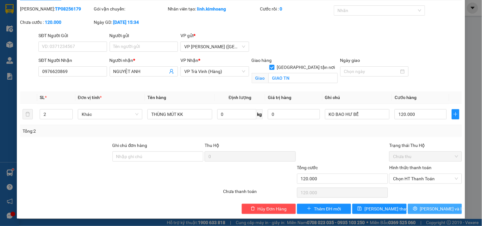
click at [427, 211] on span "[PERSON_NAME] và In" at bounding box center [442, 209] width 44 height 7
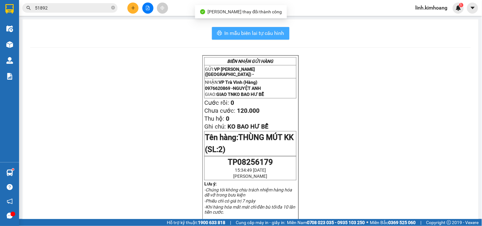
click at [281, 32] on span "In mẫu biên lai tự cấu hình" at bounding box center [255, 33] width 60 height 8
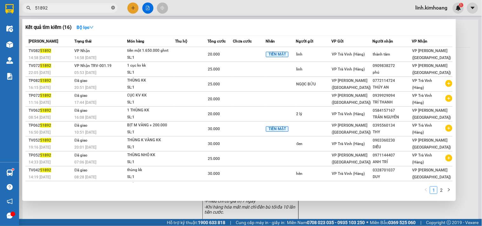
click at [113, 8] on icon "close-circle" at bounding box center [113, 8] width 4 height 4
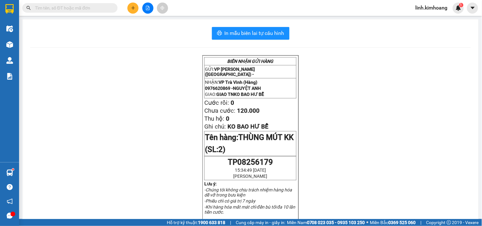
click at [104, 7] on input "text" at bounding box center [72, 7] width 75 height 7
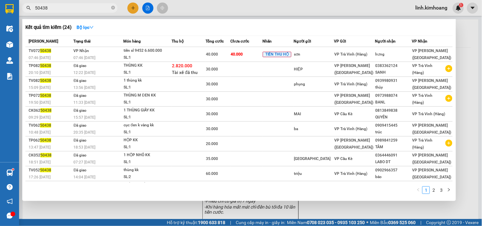
click at [112, 7] on icon "close-circle" at bounding box center [113, 8] width 4 height 4
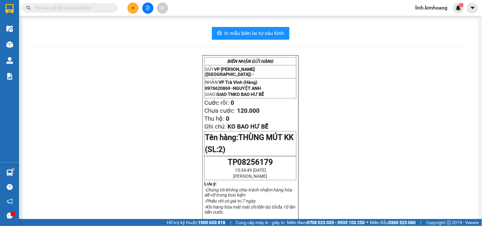
click at [56, 10] on input "text" at bounding box center [72, 7] width 75 height 7
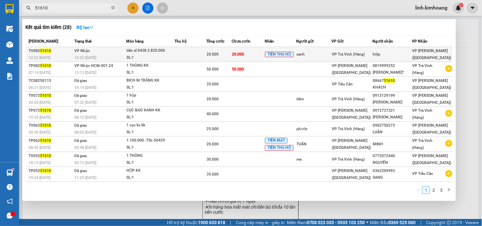
click at [365, 56] on span "VP Trà Vinh (Hàng)" at bounding box center [348, 54] width 33 height 4
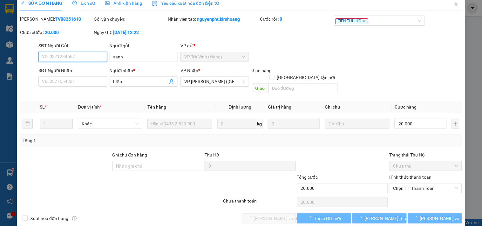
scroll to position [10, 0]
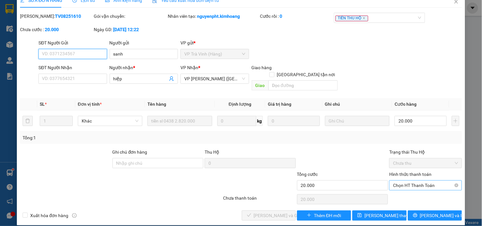
click at [412, 181] on span "Chọn HT Thanh Toán" at bounding box center [425, 186] width 65 height 10
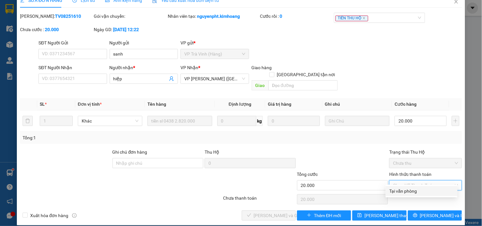
drag, startPoint x: 409, startPoint y: 191, endPoint x: 364, endPoint y: 193, distance: 45.8
click at [409, 192] on div "Tại văn phòng" at bounding box center [422, 191] width 64 height 7
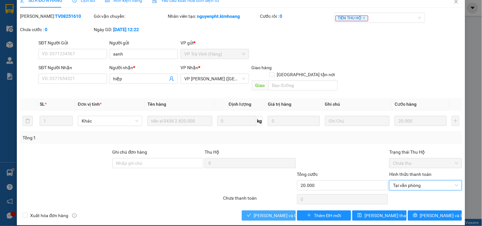
click at [277, 212] on span "[PERSON_NAME] và Giao hàng" at bounding box center [284, 215] width 61 height 7
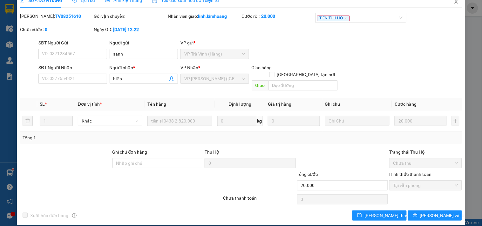
click at [450, 4] on span "Close" at bounding box center [457, 2] width 18 height 18
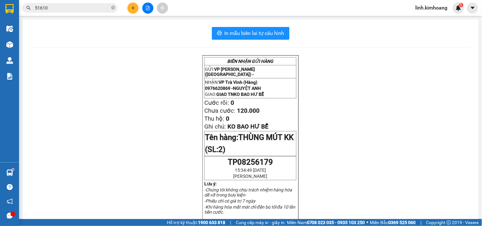
click at [131, 10] on icon "plus" at bounding box center [133, 8] width 4 height 4
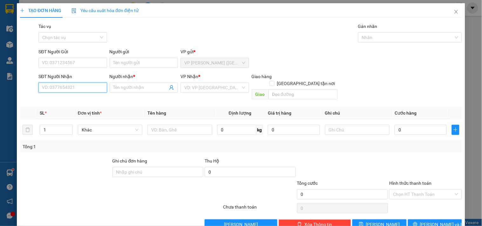
click at [79, 90] on input "SĐT Người Nhận" at bounding box center [72, 88] width 68 height 10
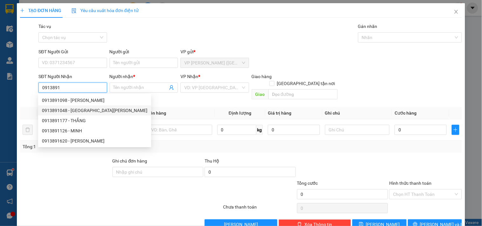
click at [90, 111] on div "0913891048 - [GEOGRAPHIC_DATA][PERSON_NAME]" at bounding box center [95, 110] width 106 height 7
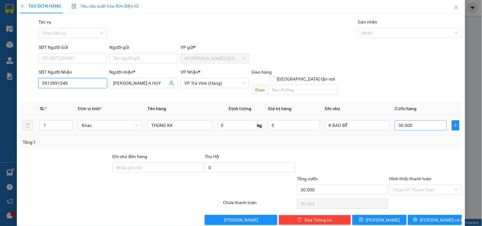
scroll to position [9, 0]
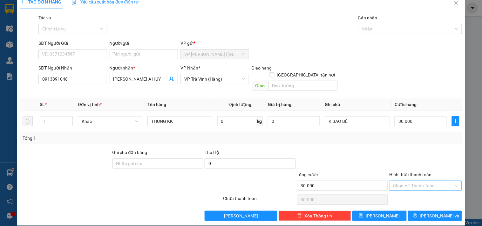
click at [424, 181] on input "Hình thức thanh toán" at bounding box center [423, 186] width 60 height 10
click at [417, 190] on div "Tại văn phòng" at bounding box center [422, 191] width 64 height 7
click at [429, 213] on span "[PERSON_NAME] và In" at bounding box center [442, 216] width 44 height 7
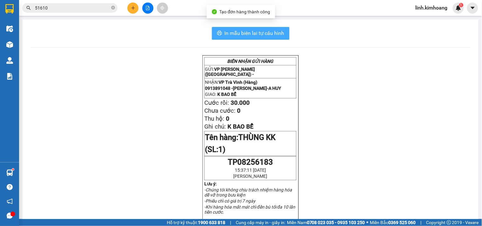
click at [251, 31] on span "In mẫu biên lai tự cấu hình" at bounding box center [255, 33] width 60 height 8
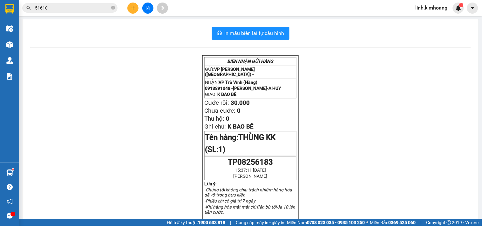
click at [134, 10] on button at bounding box center [132, 8] width 11 height 11
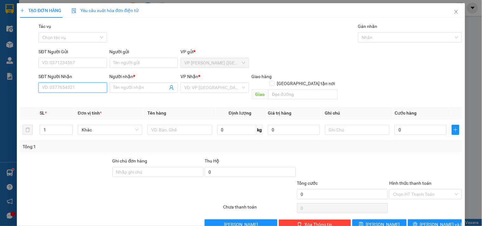
click at [87, 88] on input "SĐT Người Nhận" at bounding box center [72, 88] width 68 height 10
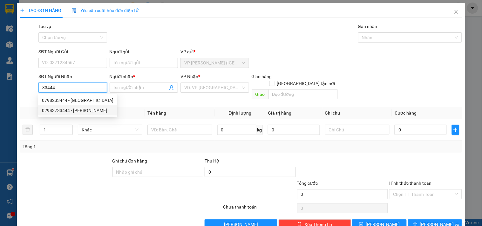
click at [77, 109] on div "02943733444 - [PERSON_NAME]" at bounding box center [78, 110] width 72 height 7
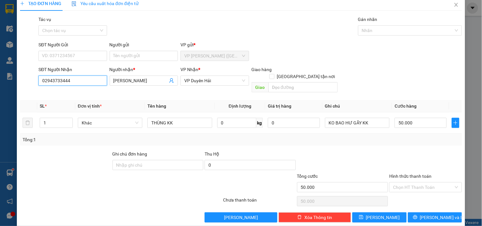
scroll to position [9, 0]
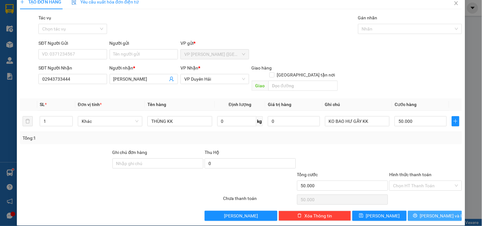
click at [423, 211] on button "[PERSON_NAME] và In" at bounding box center [435, 216] width 54 height 10
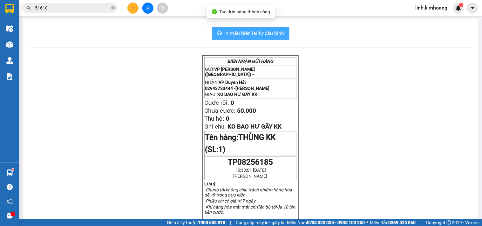
click at [262, 37] on span "In mẫu biên lai tự cấu hình" at bounding box center [255, 33] width 60 height 8
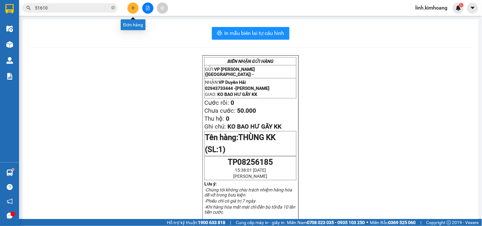
click at [134, 11] on button at bounding box center [132, 8] width 11 height 11
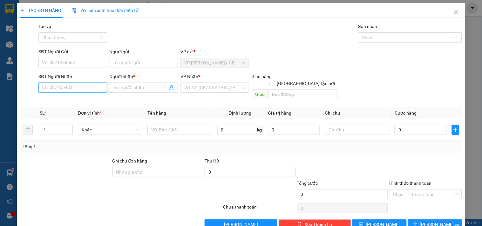
click at [68, 85] on input "SĐT Người Nhận" at bounding box center [72, 88] width 68 height 10
click at [78, 101] on div "0396110119 - A LÀNH" at bounding box center [72, 100] width 60 height 7
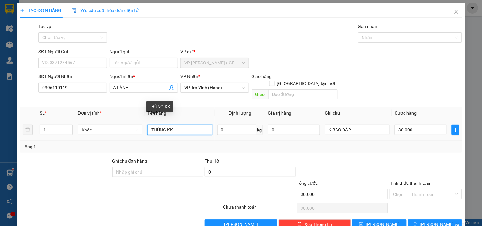
click at [164, 125] on input "THÙNG KK" at bounding box center [179, 130] width 65 height 10
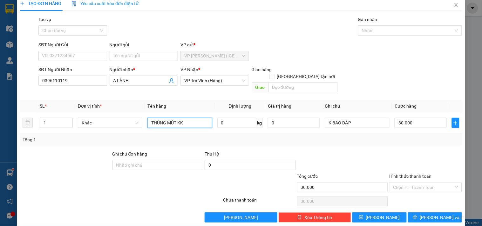
scroll to position [9, 0]
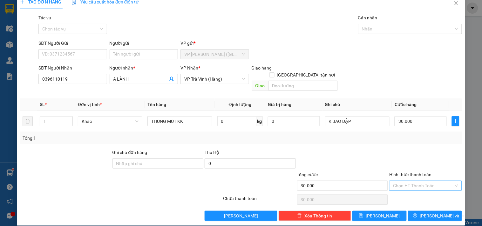
click at [421, 181] on input "Hình thức thanh toán" at bounding box center [423, 186] width 60 height 10
click at [419, 194] on div "Tại văn phòng" at bounding box center [422, 191] width 64 height 7
click at [418, 214] on span "printer" at bounding box center [415, 216] width 4 height 5
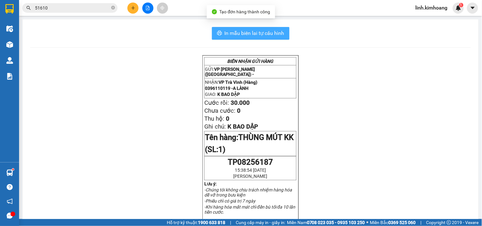
click at [225, 33] on span "In mẫu biên lai tự cấu hình" at bounding box center [255, 33] width 60 height 8
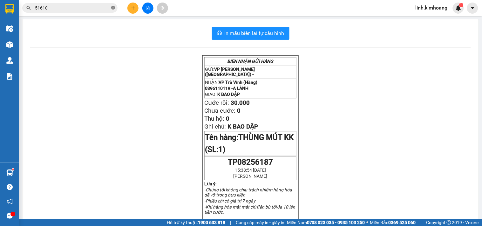
click at [112, 8] on icon "close-circle" at bounding box center [113, 8] width 4 height 4
click at [100, 8] on input "text" at bounding box center [72, 7] width 75 height 7
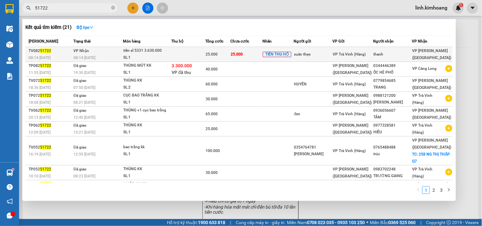
click at [372, 50] on td "VP Trà Vinh (Hàng)" at bounding box center [352, 54] width 41 height 15
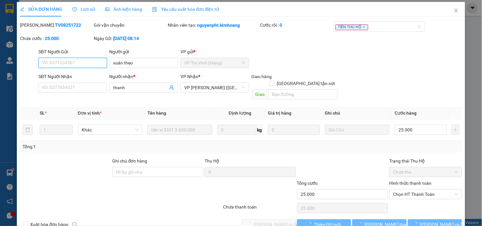
scroll to position [10, 0]
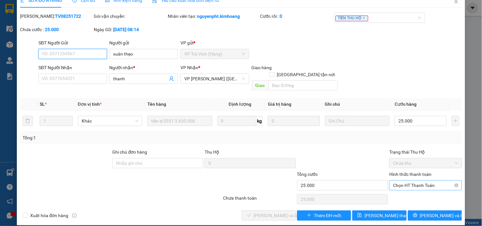
click at [403, 181] on span "Chọn HT Thanh Toán" at bounding box center [425, 186] width 65 height 10
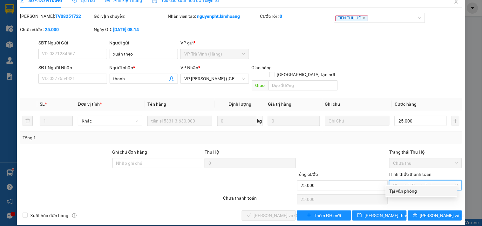
click at [406, 190] on div "Tại văn phòng" at bounding box center [422, 191] width 64 height 7
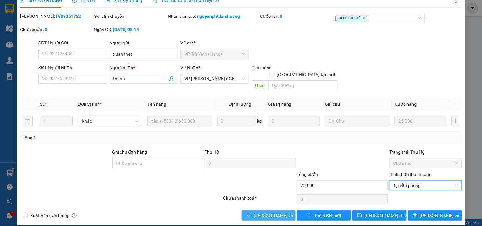
click at [248, 211] on button "[PERSON_NAME] và Giao hàng" at bounding box center [269, 216] width 54 height 10
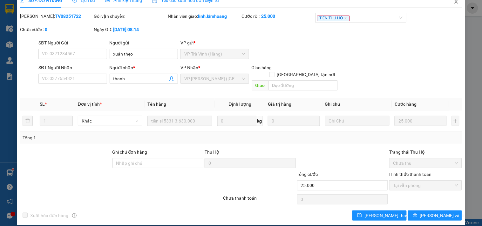
click at [454, 1] on icon "close" at bounding box center [456, 1] width 5 height 5
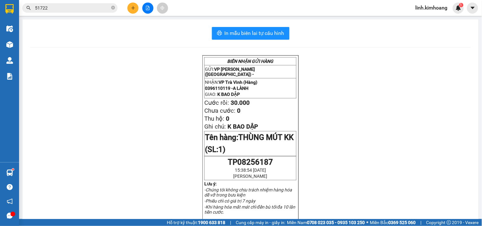
click at [70, 5] on input "51722" at bounding box center [72, 7] width 75 height 7
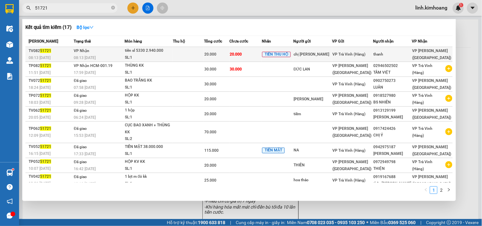
click at [392, 61] on td "thanh" at bounding box center [392, 54] width 39 height 15
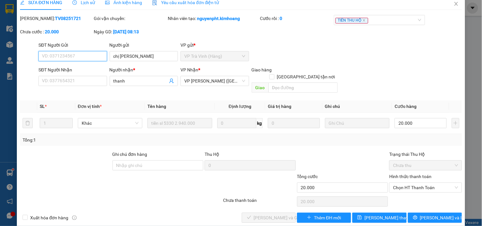
scroll to position [10, 0]
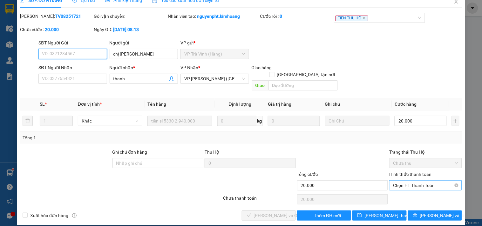
click at [406, 181] on span "Chọn HT Thanh Toán" at bounding box center [425, 186] width 65 height 10
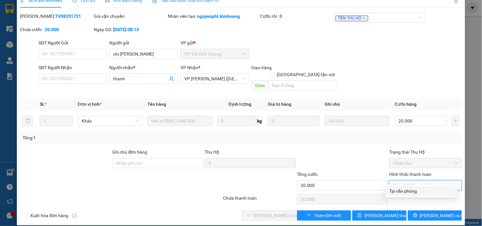
click at [405, 192] on div "Tại văn phòng" at bounding box center [422, 191] width 64 height 7
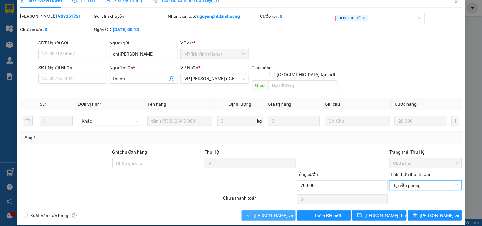
click at [268, 212] on span "[PERSON_NAME] và Giao hàng" at bounding box center [284, 215] width 61 height 7
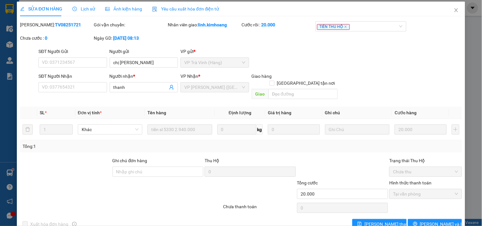
scroll to position [0, 0]
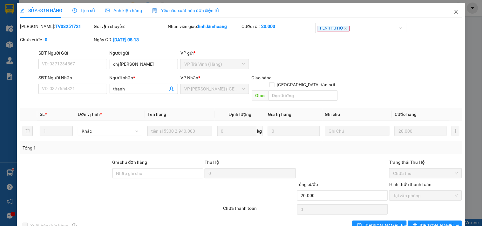
click at [454, 11] on icon "close" at bounding box center [456, 11] width 5 height 5
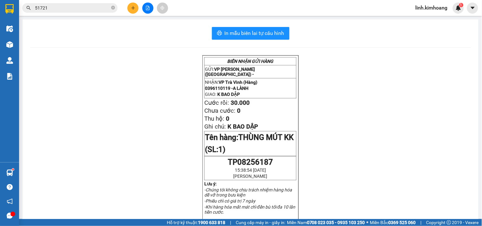
click at [115, 9] on span "51721" at bounding box center [69, 8] width 95 height 10
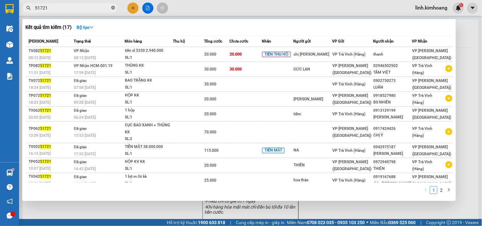
click at [113, 8] on icon "close-circle" at bounding box center [113, 8] width 4 height 4
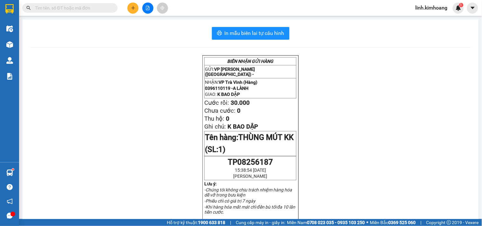
click at [91, 10] on input "text" at bounding box center [72, 7] width 75 height 7
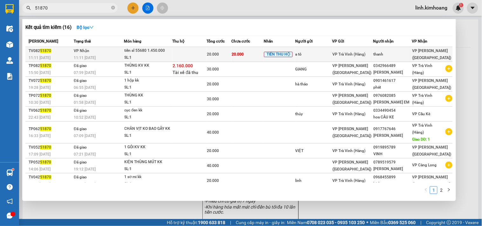
click at [395, 53] on div "thanh" at bounding box center [392, 54] width 38 height 7
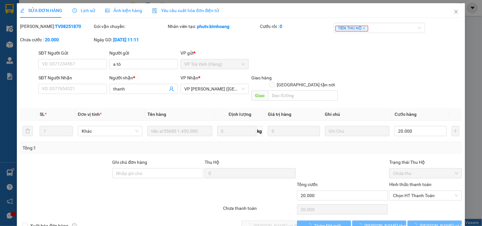
scroll to position [7, 0]
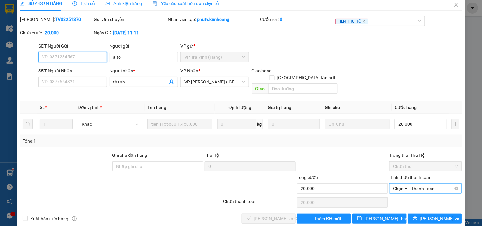
click at [400, 184] on span "Chọn HT Thanh Toán" at bounding box center [425, 189] width 65 height 10
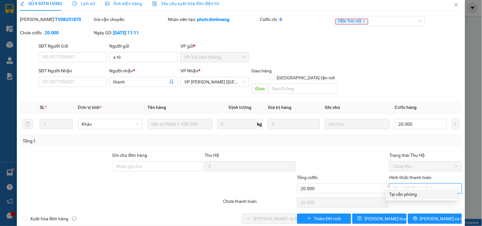
drag, startPoint x: 402, startPoint y: 192, endPoint x: 317, endPoint y: 217, distance: 88.8
click at [401, 195] on div "Tại văn phòng" at bounding box center [422, 194] width 64 height 7
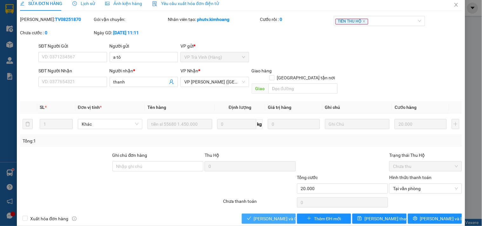
click at [268, 215] on span "[PERSON_NAME] và Giao hàng" at bounding box center [284, 218] width 61 height 7
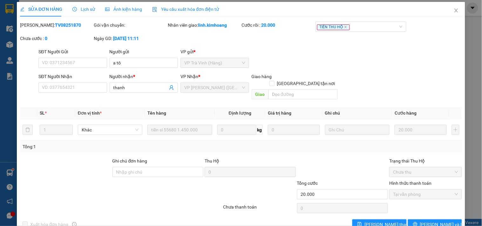
scroll to position [0, 0]
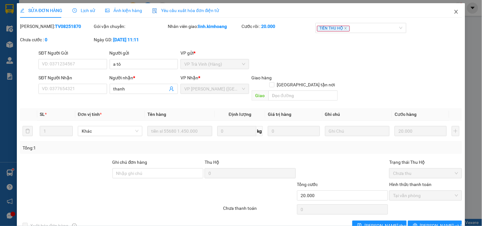
click at [452, 9] on span "Close" at bounding box center [457, 12] width 18 height 18
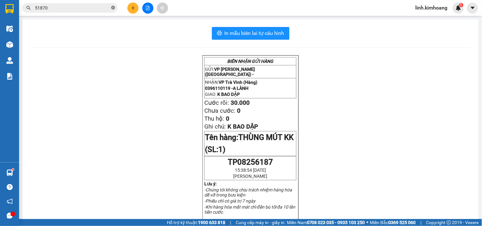
click at [112, 8] on icon "close-circle" at bounding box center [113, 8] width 4 height 4
click at [85, 7] on input "text" at bounding box center [72, 7] width 75 height 7
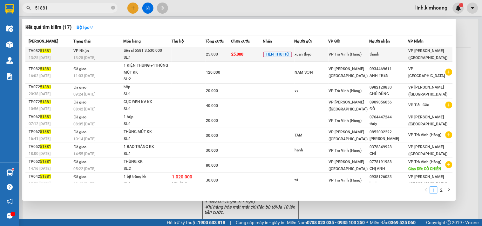
click at [329, 50] on td "xuân thẹo" at bounding box center [312, 54] width 34 height 15
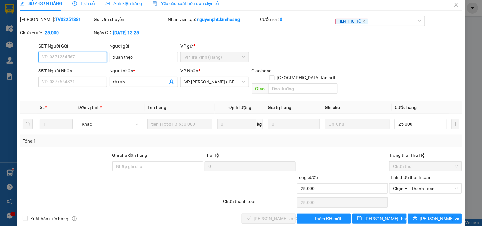
scroll to position [10, 0]
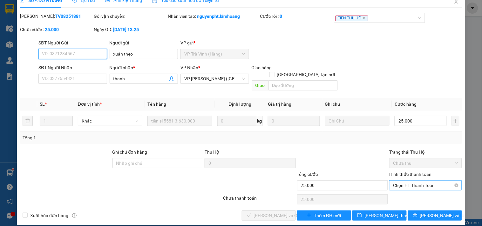
click at [414, 181] on span "Chọn HT Thanh Toán" at bounding box center [425, 186] width 65 height 10
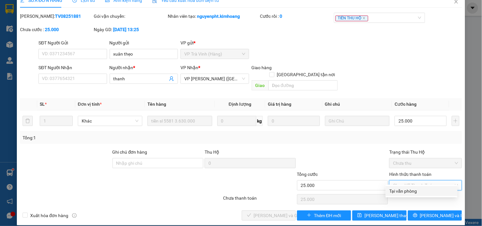
click at [412, 188] on div "Tại văn phòng" at bounding box center [422, 191] width 64 height 7
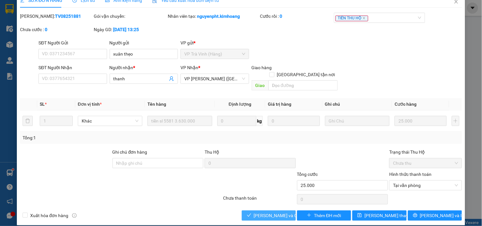
click at [275, 212] on span "[PERSON_NAME] và Giao hàng" at bounding box center [284, 215] width 61 height 7
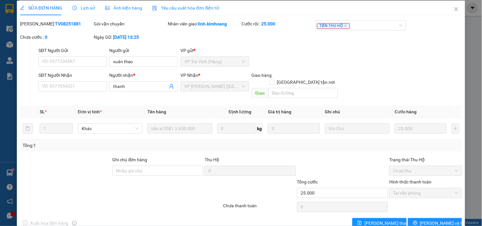
scroll to position [0, 0]
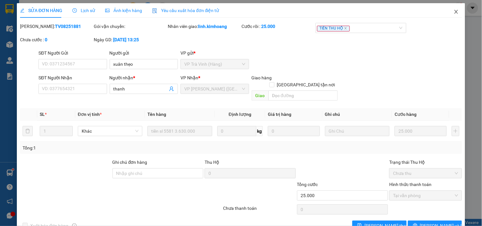
click at [454, 10] on icon "close" at bounding box center [456, 11] width 5 height 5
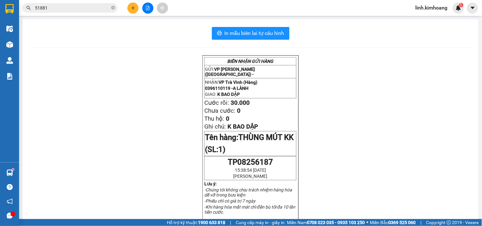
click at [115, 7] on span "51881" at bounding box center [69, 8] width 95 height 10
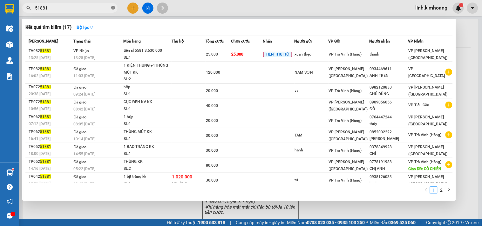
click at [113, 7] on icon "close-circle" at bounding box center [113, 8] width 4 height 4
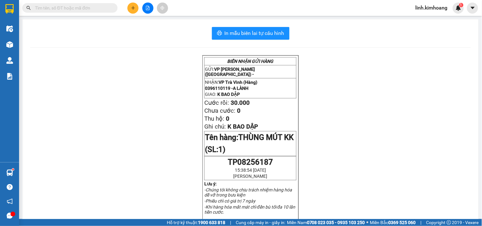
click at [96, 9] on input "text" at bounding box center [72, 7] width 75 height 7
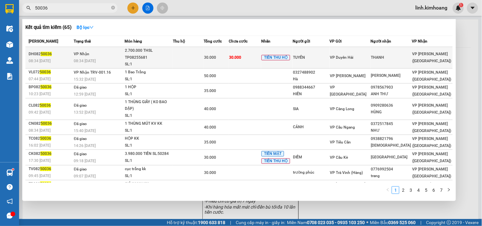
click at [397, 58] on div "THANH" at bounding box center [391, 57] width 41 height 7
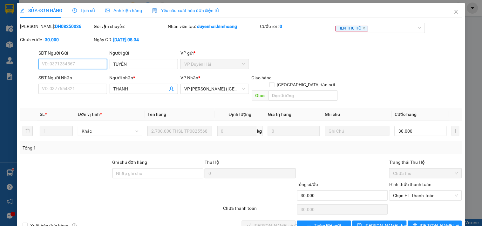
scroll to position [10, 0]
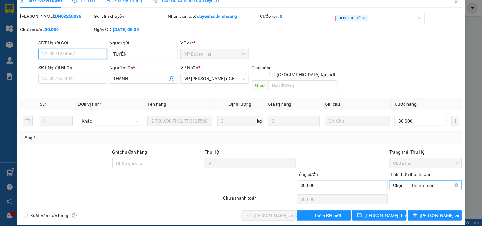
click at [401, 181] on span "Chọn HT Thanh Toán" at bounding box center [425, 186] width 65 height 10
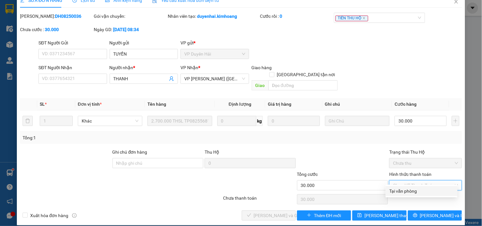
click at [399, 191] on div "Tại văn phòng" at bounding box center [422, 191] width 64 height 7
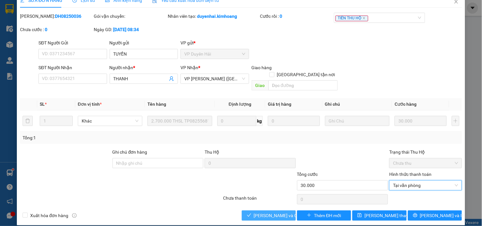
click at [266, 212] on span "[PERSON_NAME] và Giao hàng" at bounding box center [284, 215] width 61 height 7
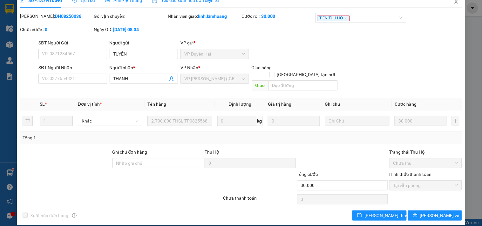
click at [454, 2] on icon "close" at bounding box center [456, 1] width 5 height 5
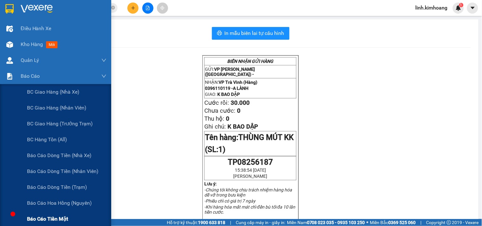
click at [56, 217] on span "Báo cáo tiền mặt" at bounding box center [47, 219] width 41 height 8
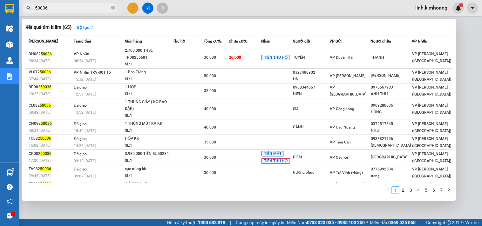
drag, startPoint x: 113, startPoint y: 6, endPoint x: 85, endPoint y: 8, distance: 28.4
click at [111, 6] on icon "close-circle" at bounding box center [113, 8] width 4 height 4
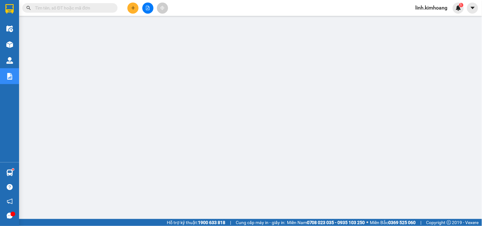
click at [84, 8] on input "text" at bounding box center [72, 7] width 75 height 7
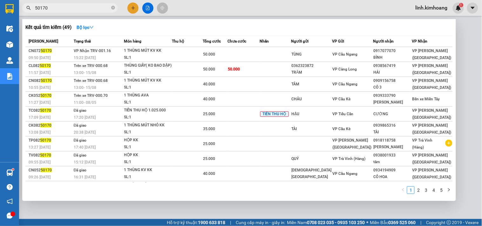
click at [100, 214] on div at bounding box center [241, 113] width 482 height 226
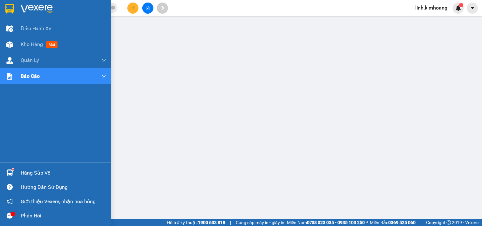
drag, startPoint x: 30, startPoint y: 40, endPoint x: 24, endPoint y: 97, distance: 56.8
click at [30, 41] on span "Kho hàng" at bounding box center [32, 44] width 22 height 6
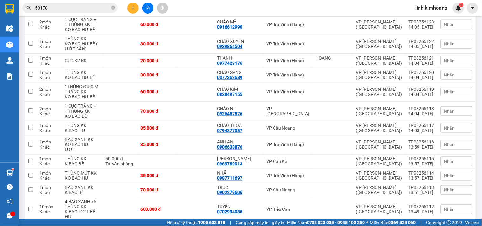
scroll to position [1657, 0]
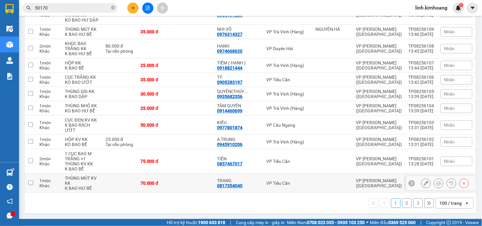
click at [176, 180] on td "70.000 đ" at bounding box center [157, 183] width 38 height 19
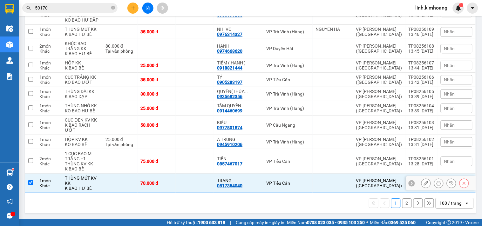
click at [176, 163] on td "75.000 đ" at bounding box center [157, 161] width 38 height 24
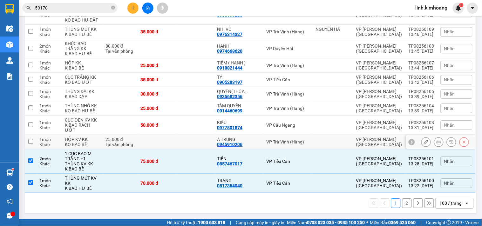
click at [176, 136] on td at bounding box center [157, 142] width 38 height 14
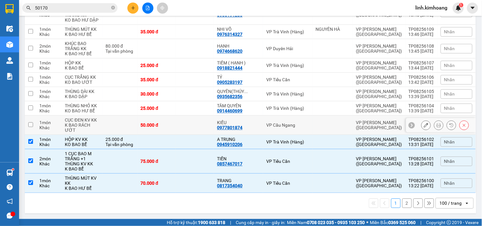
click at [176, 123] on td "50.000 đ" at bounding box center [157, 125] width 38 height 19
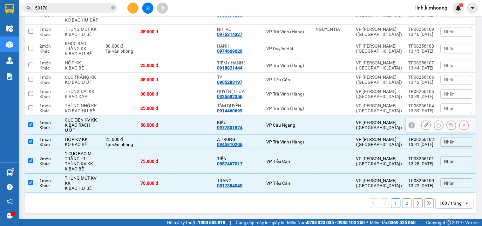
click at [163, 123] on div "50.000 đ" at bounding box center [157, 125] width 32 height 5
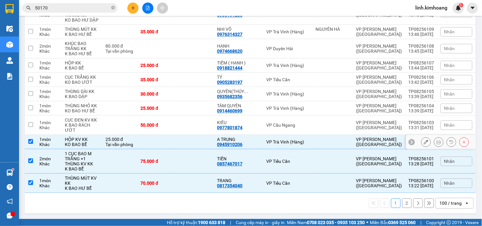
click at [164, 143] on td at bounding box center [157, 142] width 38 height 14
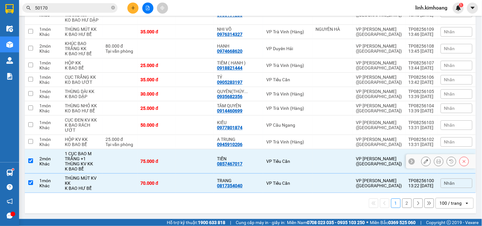
click at [161, 158] on td "75.000 đ" at bounding box center [157, 161] width 38 height 24
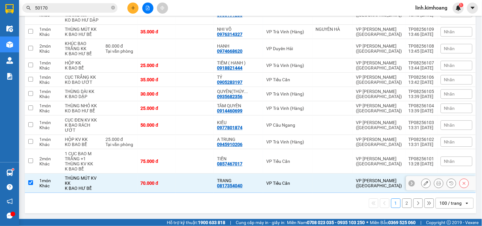
click at [164, 186] on td "70.000 đ" at bounding box center [157, 183] width 38 height 19
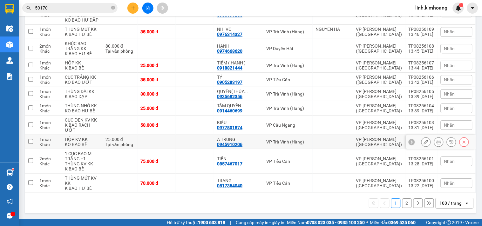
click at [207, 137] on td at bounding box center [195, 142] width 38 height 14
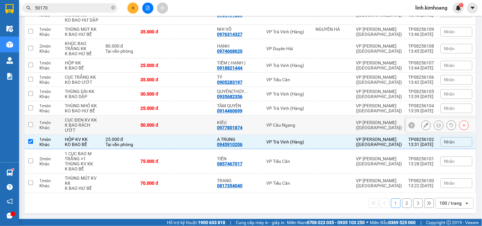
click at [194, 118] on td at bounding box center [195, 125] width 38 height 19
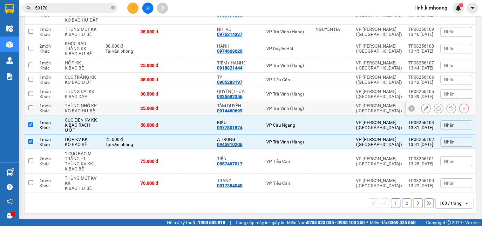
click at [189, 106] on td at bounding box center [195, 108] width 38 height 14
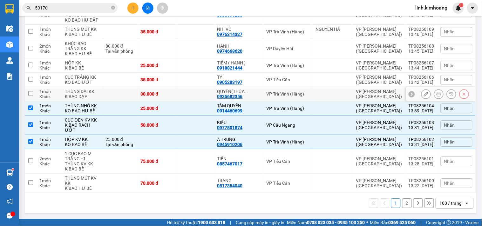
click at [186, 89] on td at bounding box center [195, 94] width 38 height 14
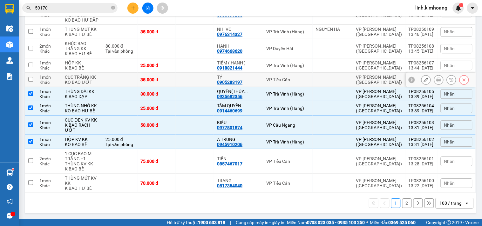
drag, startPoint x: 186, startPoint y: 79, endPoint x: 185, endPoint y: 61, distance: 17.8
click at [186, 79] on td at bounding box center [195, 80] width 38 height 14
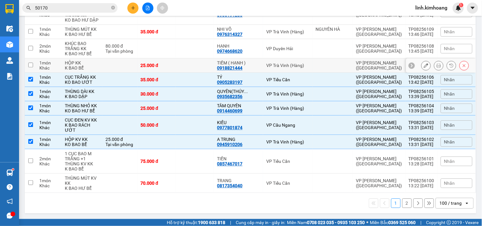
click at [185, 61] on td at bounding box center [195, 65] width 38 height 14
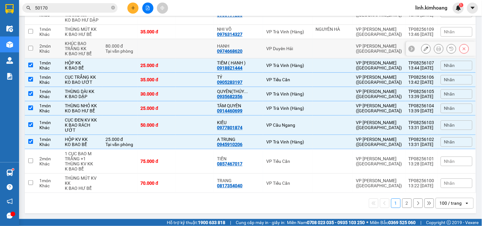
click at [185, 51] on td at bounding box center [195, 48] width 38 height 19
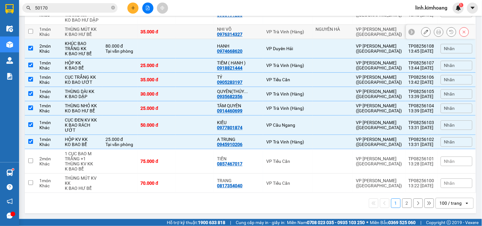
click at [187, 34] on td at bounding box center [195, 32] width 38 height 14
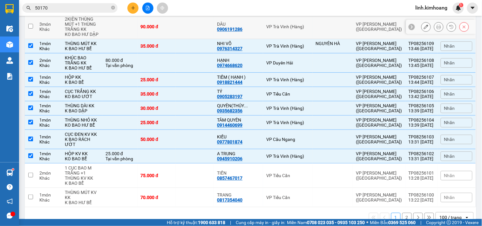
scroll to position [1587, 0]
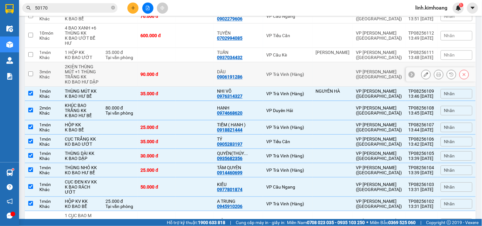
click at [195, 79] on td at bounding box center [195, 74] width 38 height 24
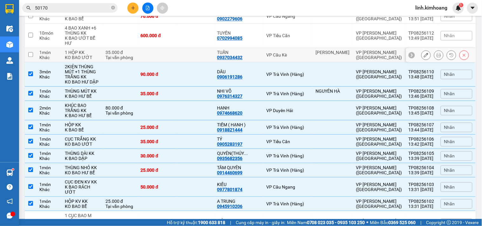
drag, startPoint x: 191, startPoint y: 60, endPoint x: 190, endPoint y: 42, distance: 18.4
click at [190, 58] on td at bounding box center [195, 55] width 38 height 14
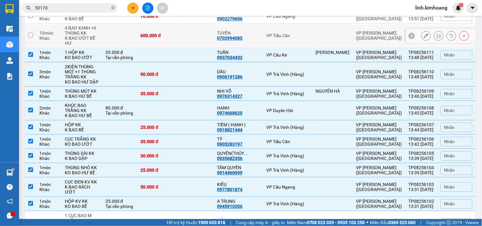
drag, startPoint x: 190, startPoint y: 40, endPoint x: 190, endPoint y: 35, distance: 4.8
click at [190, 39] on td at bounding box center [195, 36] width 38 height 24
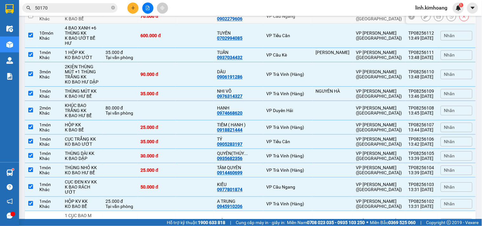
click at [191, 21] on td at bounding box center [195, 16] width 38 height 14
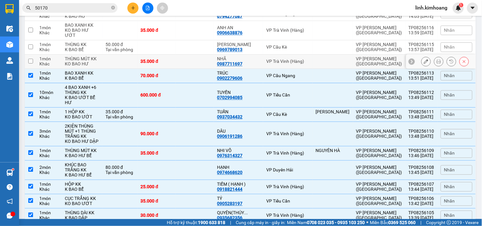
scroll to position [1516, 0]
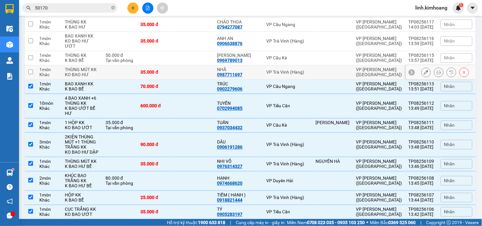
click at [189, 75] on td at bounding box center [195, 72] width 38 height 14
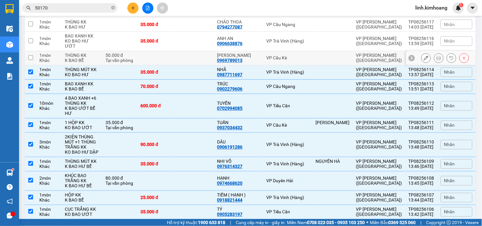
drag, startPoint x: 187, startPoint y: 58, endPoint x: 186, endPoint y: 52, distance: 6.7
click at [187, 58] on td at bounding box center [195, 58] width 38 height 14
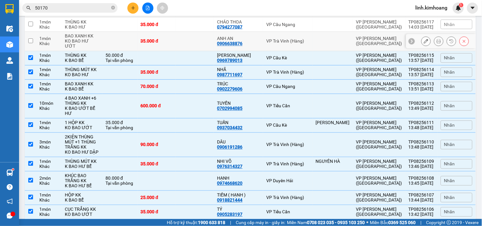
click at [186, 44] on td at bounding box center [195, 41] width 38 height 19
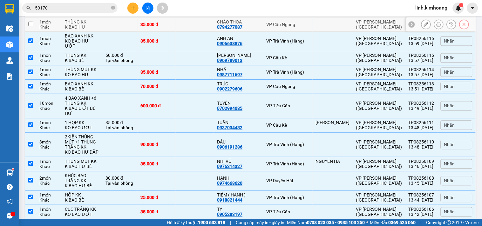
drag, startPoint x: 191, startPoint y: 27, endPoint x: 192, endPoint y: 33, distance: 6.2
click at [191, 28] on td at bounding box center [195, 24] width 38 height 14
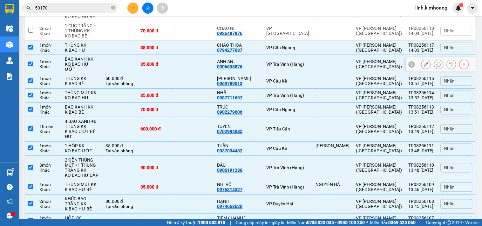
scroll to position [1480, 0]
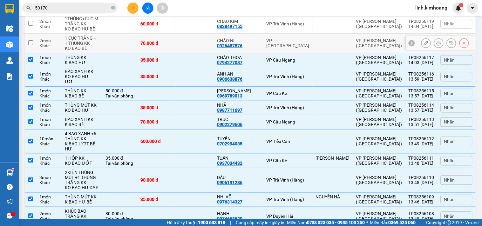
click at [167, 41] on td "70.000 đ" at bounding box center [157, 43] width 38 height 19
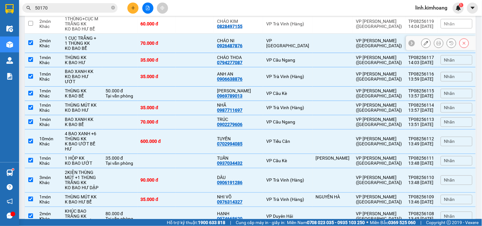
click at [174, 32] on td "60.000 đ" at bounding box center [157, 23] width 38 height 19
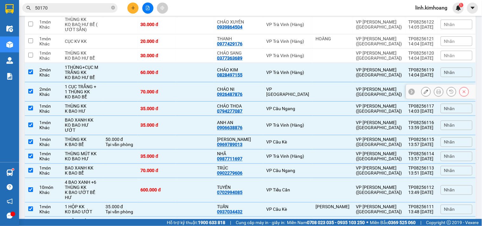
scroll to position [1410, 0]
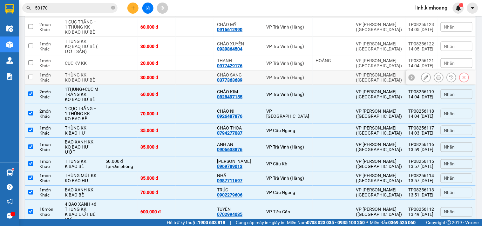
click at [185, 77] on td at bounding box center [195, 78] width 38 height 14
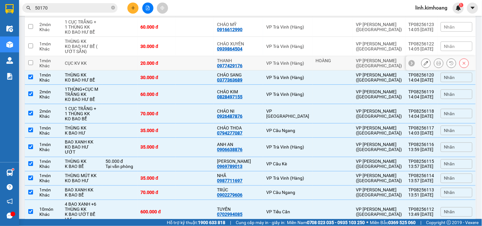
click at [176, 64] on td "20.000 đ" at bounding box center [157, 63] width 38 height 14
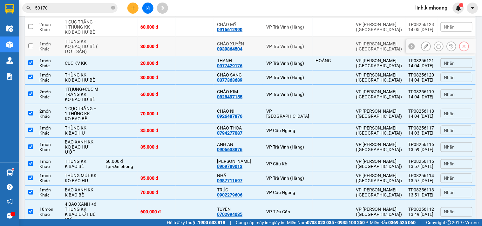
drag, startPoint x: 184, startPoint y: 54, endPoint x: 186, endPoint y: 39, distance: 15.1
click at [185, 53] on td at bounding box center [195, 46] width 38 height 19
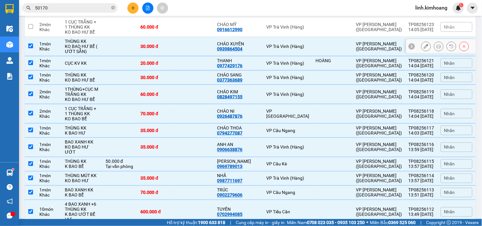
click at [186, 35] on td at bounding box center [195, 26] width 38 height 19
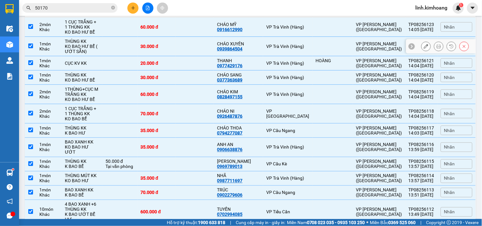
scroll to position [1375, 0]
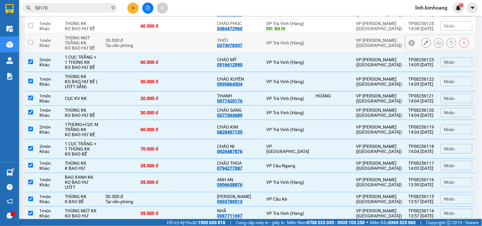
click at [176, 41] on td at bounding box center [157, 42] width 38 height 19
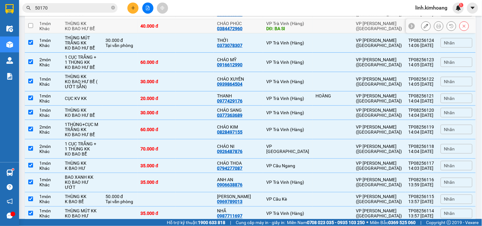
click at [188, 26] on td at bounding box center [195, 26] width 38 height 14
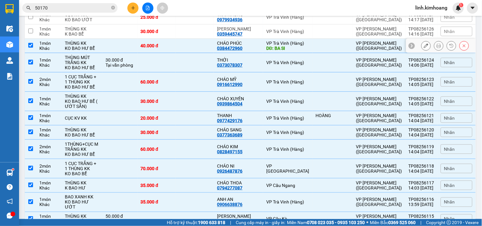
scroll to position [1339, 0]
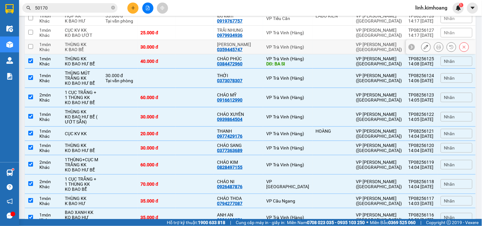
click at [173, 50] on div "30.000 đ" at bounding box center [157, 46] width 32 height 5
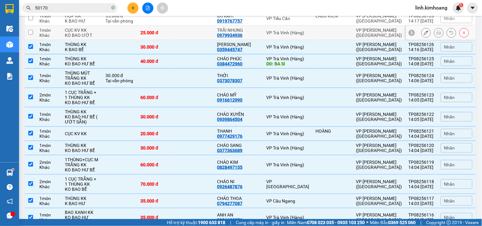
click at [173, 34] on div "25.000 đ" at bounding box center [157, 32] width 32 height 5
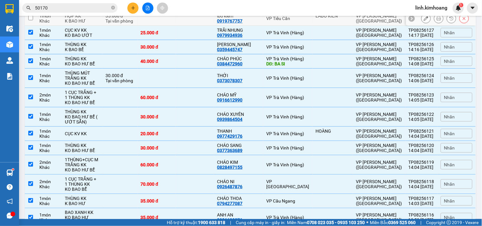
click at [176, 21] on td at bounding box center [157, 18] width 38 height 14
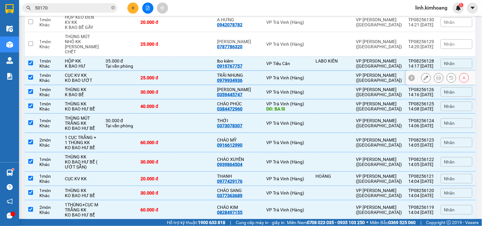
scroll to position [1269, 0]
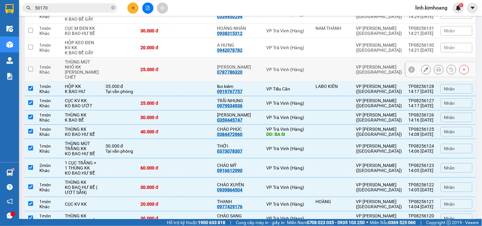
click at [188, 68] on td at bounding box center [195, 70] width 38 height 24
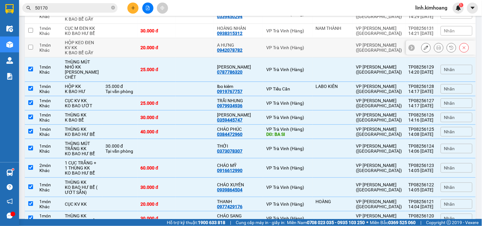
click at [185, 53] on td at bounding box center [195, 47] width 38 height 19
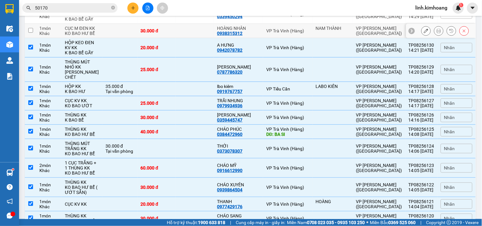
click at [185, 38] on td at bounding box center [195, 31] width 38 height 14
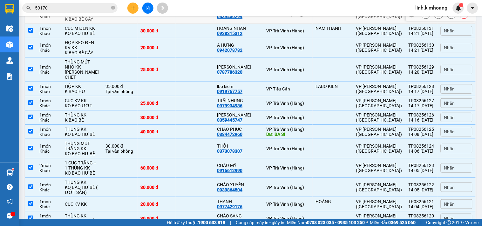
click at [185, 24] on td at bounding box center [195, 13] width 38 height 19
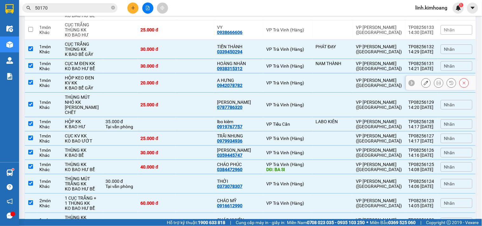
scroll to position [1198, 0]
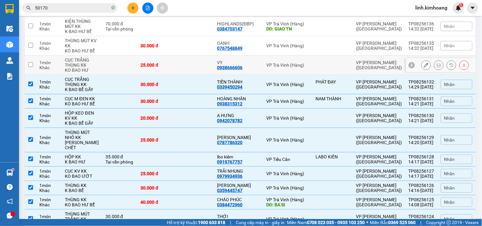
click at [195, 74] on td at bounding box center [195, 65] width 38 height 19
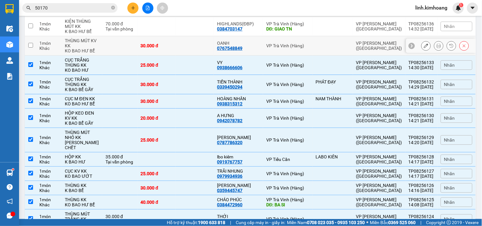
click at [196, 51] on td at bounding box center [195, 45] width 38 height 19
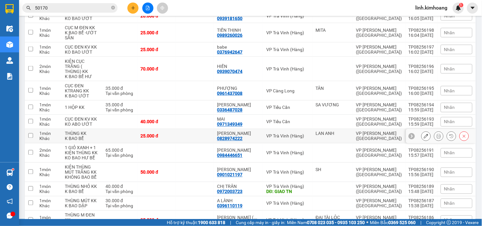
scroll to position [0, 0]
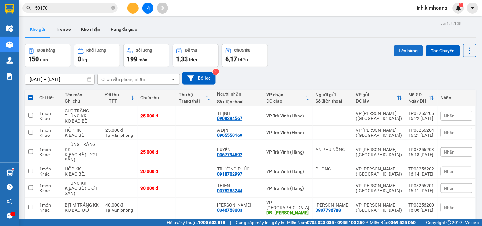
click at [396, 49] on button "Lên hàng" at bounding box center [408, 50] width 29 height 11
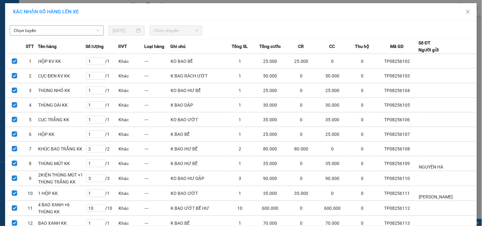
click at [57, 30] on span "Chọn tuyến" at bounding box center [57, 31] width 86 height 10
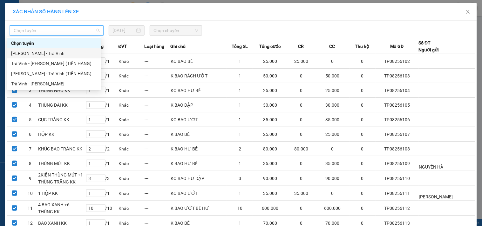
click at [58, 53] on div "[PERSON_NAME] - Trà Vinh" at bounding box center [54, 53] width 86 height 7
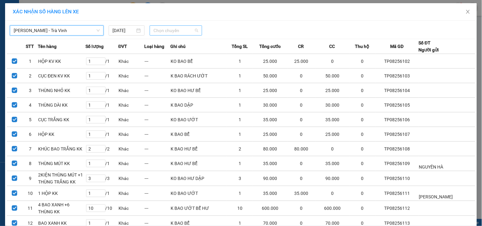
click at [179, 31] on span "Chọn chuyến" at bounding box center [176, 31] width 45 height 10
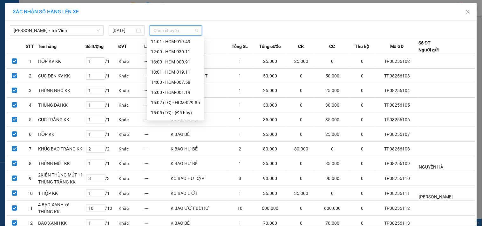
scroll to position [163, 0]
click at [176, 42] on div "15:00 - HCM-001.19" at bounding box center [176, 43] width 50 height 7
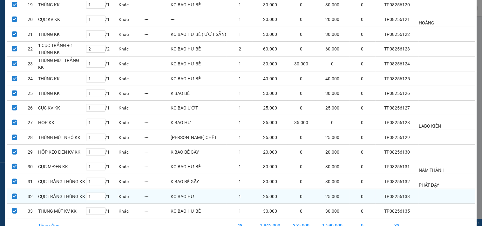
scroll to position [363, 0]
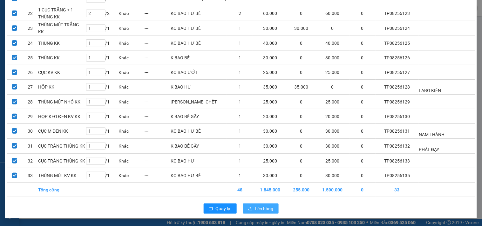
click at [258, 210] on span "Lên hàng" at bounding box center [264, 208] width 18 height 7
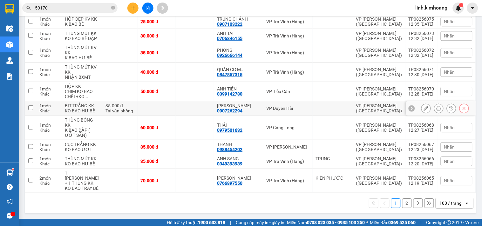
scroll to position [1836, 0]
click at [191, 63] on td at bounding box center [195, 52] width 38 height 19
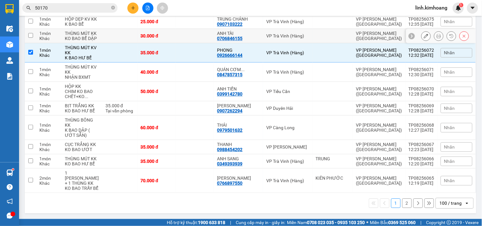
click at [193, 43] on td at bounding box center [195, 36] width 38 height 14
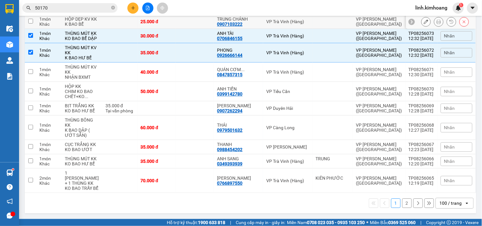
click at [191, 29] on td at bounding box center [195, 22] width 38 height 14
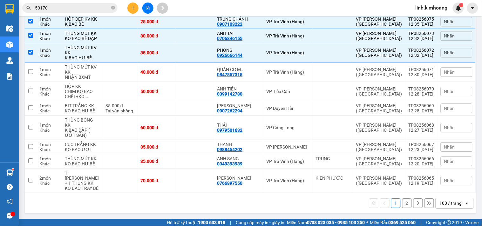
drag, startPoint x: 189, startPoint y: 71, endPoint x: 188, endPoint y: 59, distance: 12.5
click at [189, 15] on td at bounding box center [195, 7] width 38 height 14
drag, startPoint x: 188, startPoint y: 58, endPoint x: 188, endPoint y: 52, distance: 6.4
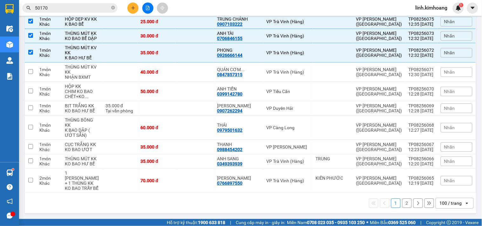
scroll to position [1801, 0]
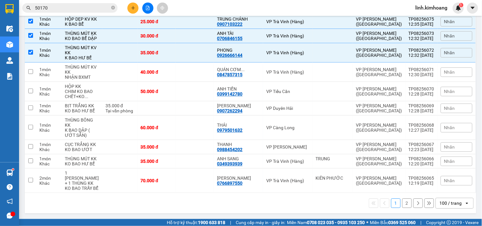
drag, startPoint x: 186, startPoint y: 62, endPoint x: 186, endPoint y: 53, distance: 8.6
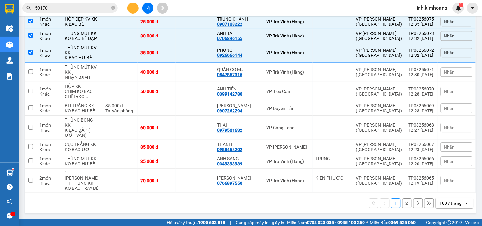
drag, startPoint x: 187, startPoint y: 40, endPoint x: 188, endPoint y: 33, distance: 7.7
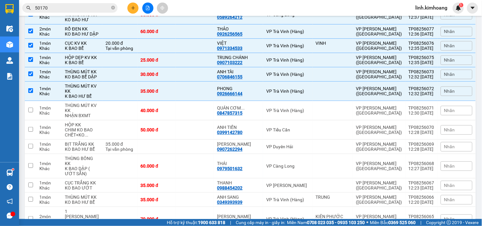
scroll to position [1624, 0]
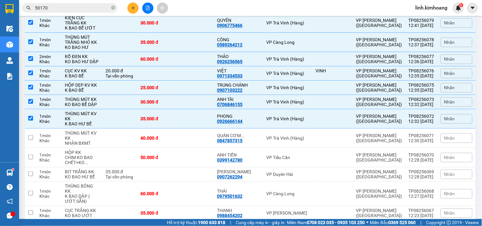
scroll to position [1518, 0]
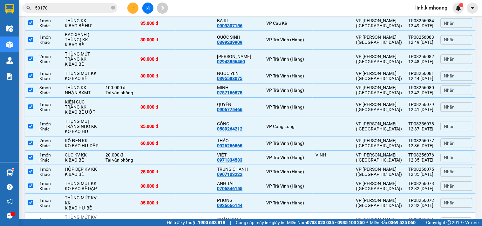
scroll to position [1448, 0]
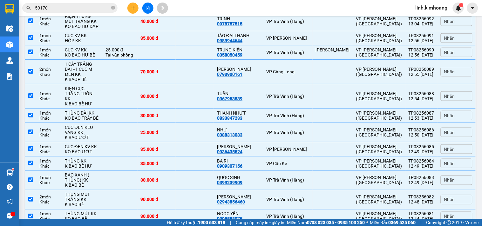
scroll to position [1377, 0]
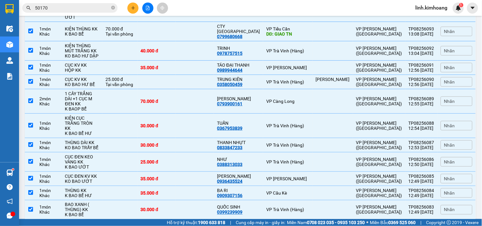
scroll to position [1342, 0]
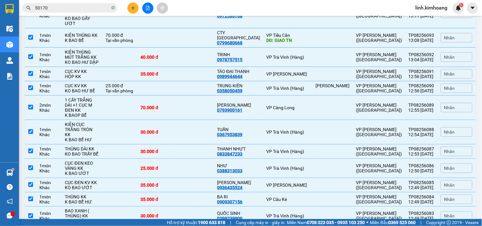
drag, startPoint x: 178, startPoint y: 45, endPoint x: 177, endPoint y: 38, distance: 7.7
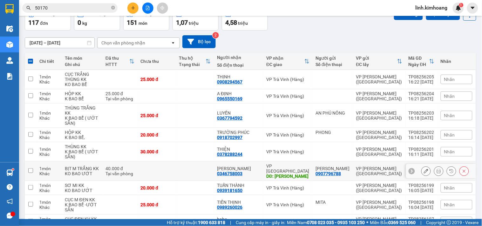
scroll to position [0, 0]
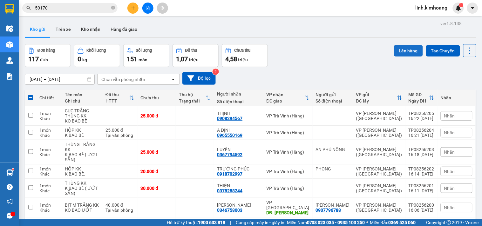
click at [407, 50] on button "Lên hàng" at bounding box center [408, 50] width 29 height 11
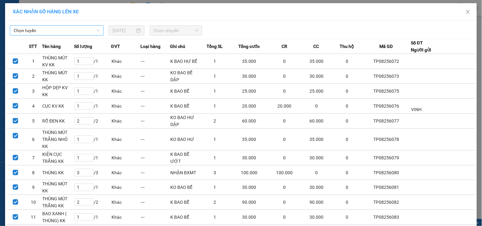
click at [78, 28] on span "Chọn tuyến" at bounding box center [57, 31] width 86 height 10
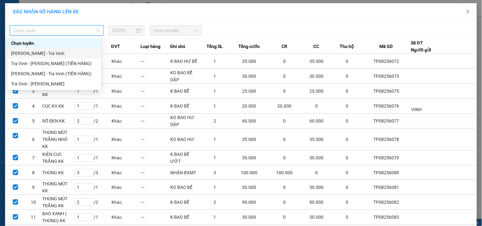
click at [60, 51] on div "[PERSON_NAME] - Trà Vinh" at bounding box center [54, 53] width 86 height 7
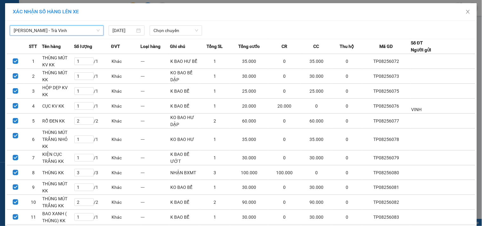
click at [177, 25] on div "[PERSON_NAME] - Trà [PERSON_NAME] - Trà Vinh [DATE] Chọn chuyến" at bounding box center [241, 28] width 469 height 13
click at [178, 30] on span "Chọn chuyến" at bounding box center [176, 31] width 45 height 10
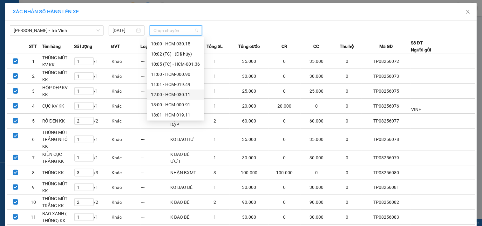
scroll to position [106, 0]
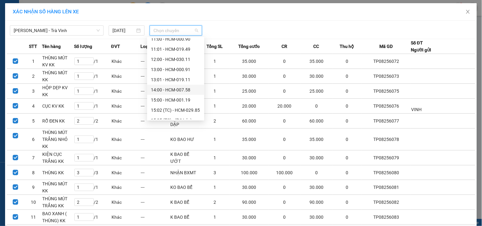
click at [172, 91] on div "14:00 - HCM-007.58" at bounding box center [176, 89] width 50 height 7
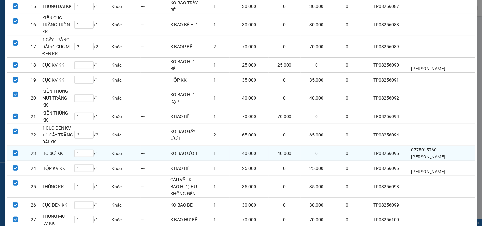
scroll to position [326, 0]
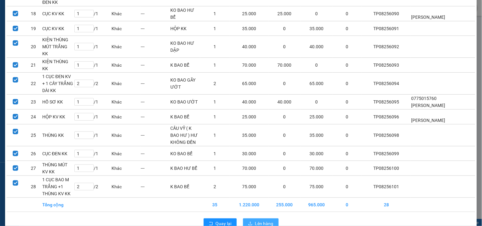
click at [254, 219] on button "Lên hàng" at bounding box center [261, 224] width 36 height 10
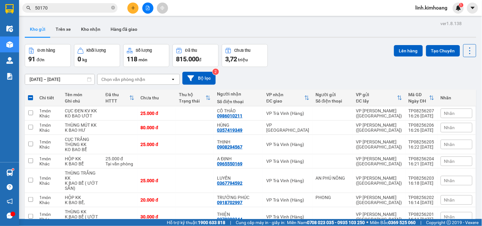
scroll to position [1727, 0]
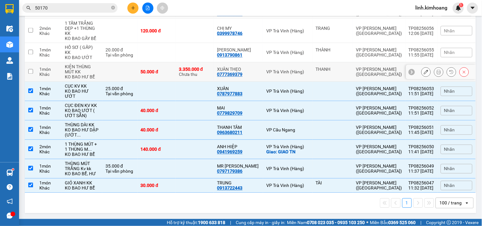
drag, startPoint x: 198, startPoint y: 113, endPoint x: 190, endPoint y: 79, distance: 34.9
click at [197, 77] on div "3.350.000 đ Chưa thu" at bounding box center [195, 72] width 32 height 10
checkbox input "true"
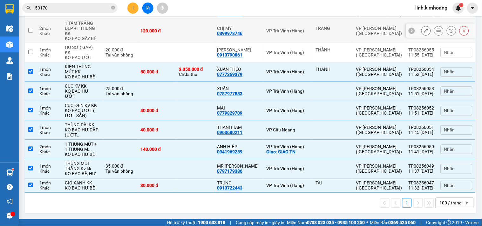
click at [189, 43] on td at bounding box center [195, 31] width 38 height 24
checkbox input "true"
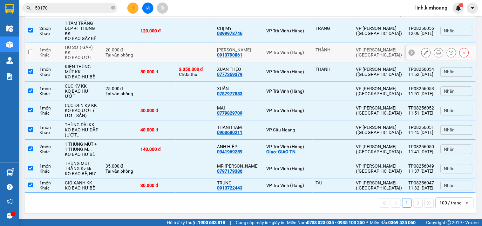
click at [190, 63] on td at bounding box center [195, 52] width 38 height 19
checkbox input "true"
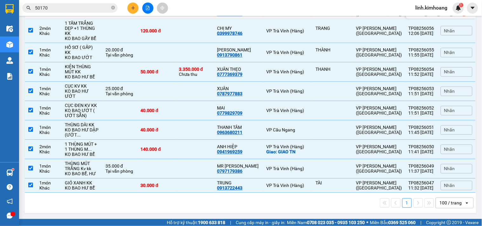
click at [186, 19] on td at bounding box center [195, 11] width 38 height 14
checkbox input "true"
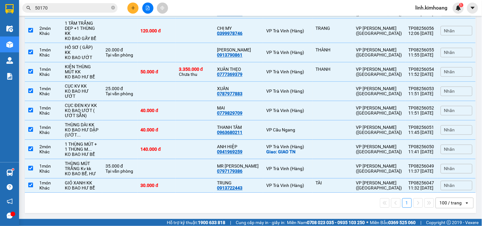
scroll to position [1621, 0]
checkbox input "true"
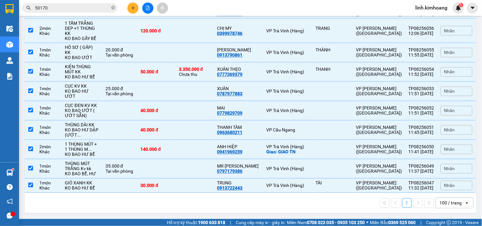
drag, startPoint x: 185, startPoint y: 76, endPoint x: 185, endPoint y: 61, distance: 15.3
checkbox input "true"
drag, startPoint x: 185, startPoint y: 61, endPoint x: 186, endPoint y: 51, distance: 9.9
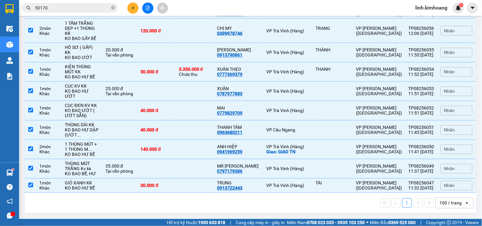
checkbox input "true"
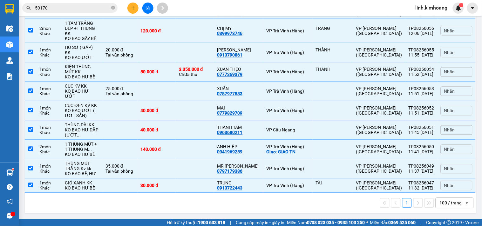
checkbox input "true"
drag, startPoint x: 192, startPoint y: 65, endPoint x: 192, endPoint y: 44, distance: 21.6
checkbox input "true"
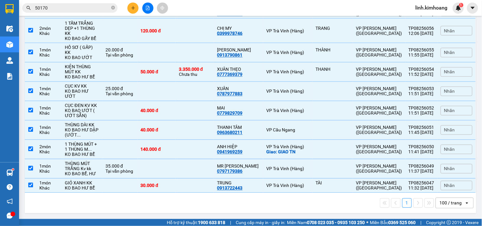
checkbox input "true"
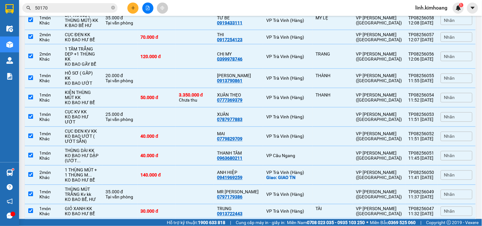
scroll to position [1445, 0]
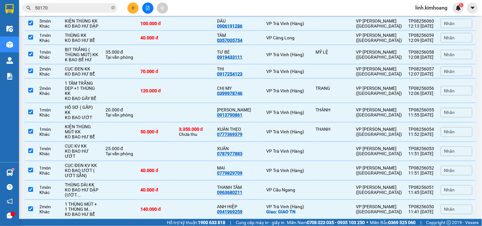
checkbox input "true"
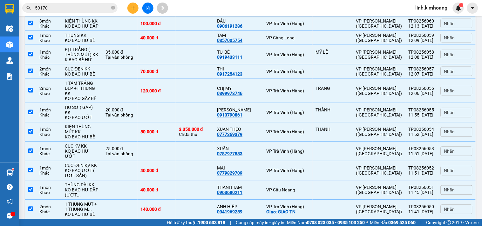
checkbox input "true"
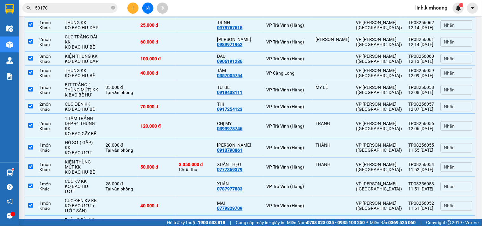
checkbox input "true"
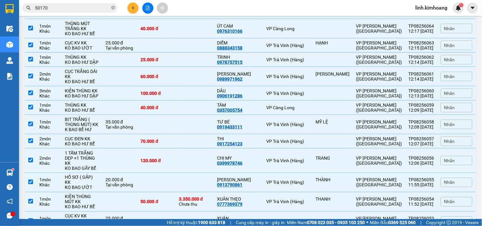
scroll to position [1374, 0]
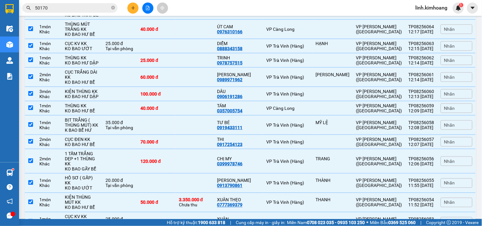
checkbox input "true"
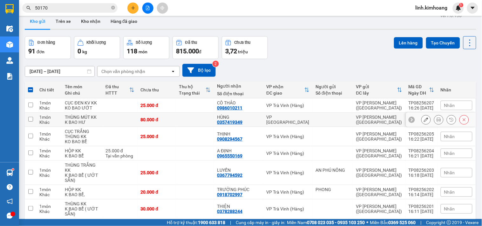
scroll to position [0, 0]
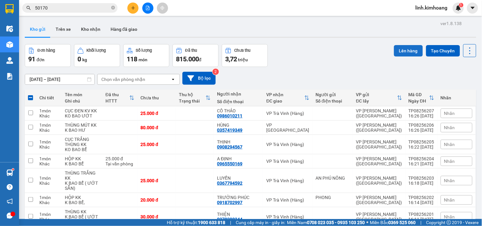
click at [404, 48] on button "Lên hàng" at bounding box center [408, 50] width 29 height 11
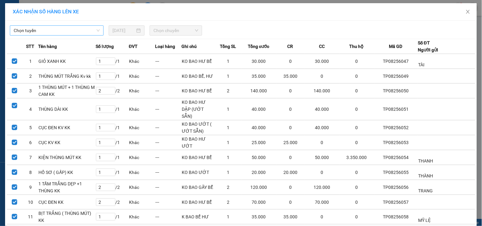
click at [62, 32] on span "Chọn tuyến" at bounding box center [57, 31] width 86 height 10
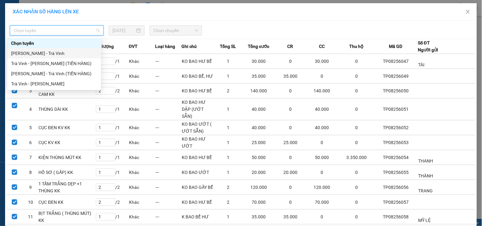
click at [56, 51] on div "[PERSON_NAME] - Trà Vinh" at bounding box center [54, 53] width 86 height 7
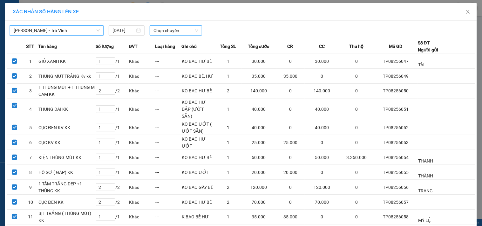
click at [160, 33] on span "Chọn chuyến" at bounding box center [176, 31] width 45 height 10
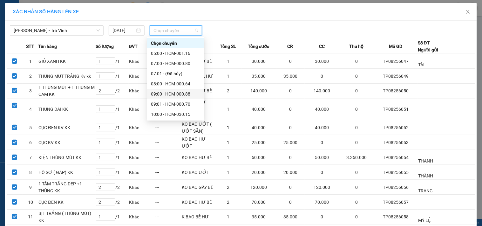
scroll to position [71, 0]
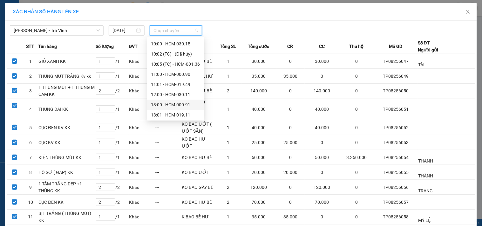
click at [161, 103] on div "13:00 - HCM-000.91" at bounding box center [176, 104] width 50 height 7
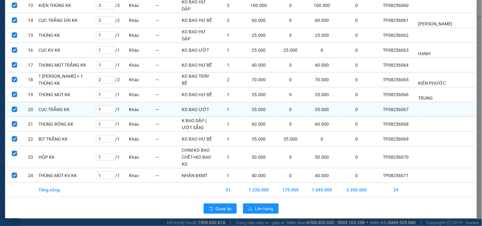
scroll to position [260, 0]
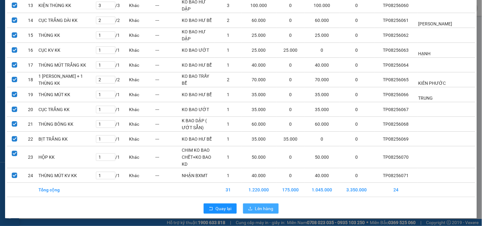
click at [250, 208] on icon "upload" at bounding box center [250, 209] width 4 height 4
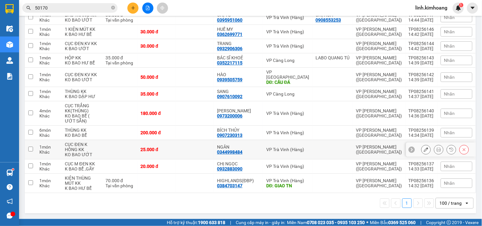
scroll to position [1280, 0]
drag, startPoint x: 193, startPoint y: 179, endPoint x: 193, endPoint y: 170, distance: 8.6
click at [193, 178] on td at bounding box center [195, 183] width 38 height 19
checkbox input "true"
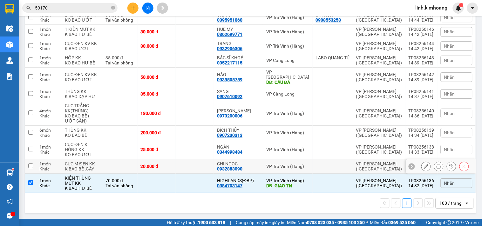
drag, startPoint x: 193, startPoint y: 154, endPoint x: 193, endPoint y: 134, distance: 20.3
click at [193, 160] on td at bounding box center [195, 167] width 38 height 14
checkbox input "true"
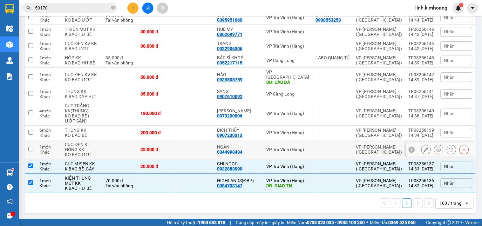
drag, startPoint x: 193, startPoint y: 133, endPoint x: 195, endPoint y: 122, distance: 10.9
click at [193, 140] on td at bounding box center [195, 149] width 38 height 19
checkbox input "true"
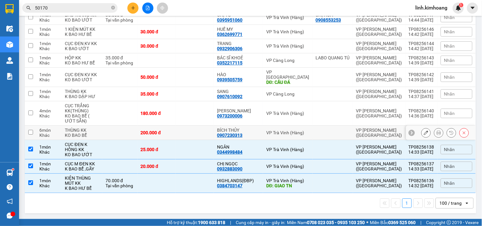
drag, startPoint x: 195, startPoint y: 120, endPoint x: 196, endPoint y: 107, distance: 12.7
click at [195, 126] on td at bounding box center [195, 133] width 38 height 14
checkbox input "true"
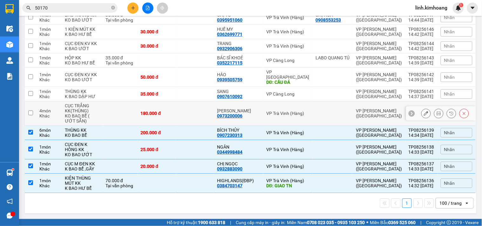
drag, startPoint x: 196, startPoint y: 103, endPoint x: 198, endPoint y: 88, distance: 15.3
click at [196, 101] on td at bounding box center [195, 113] width 38 height 24
checkbox input "true"
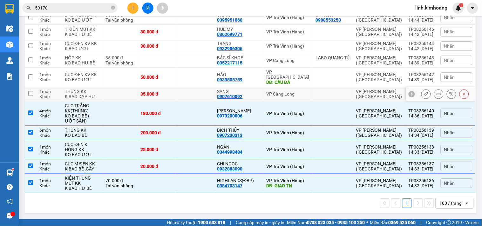
click at [198, 87] on td at bounding box center [195, 94] width 38 height 14
checkbox input "true"
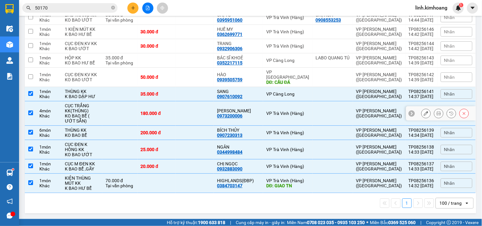
scroll to position [1209, 0]
drag, startPoint x: 200, startPoint y: 133, endPoint x: 195, endPoint y: 105, distance: 28.3
click at [200, 87] on td at bounding box center [195, 77] width 38 height 19
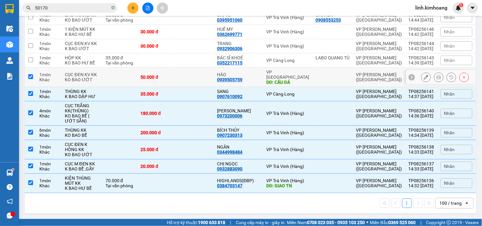
checkbox input "true"
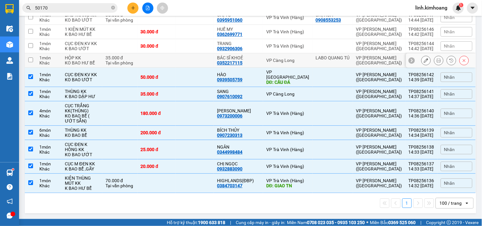
click at [195, 68] on td at bounding box center [195, 60] width 38 height 14
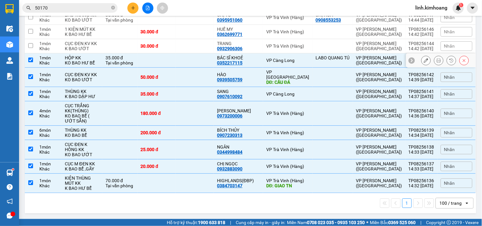
checkbox input "true"
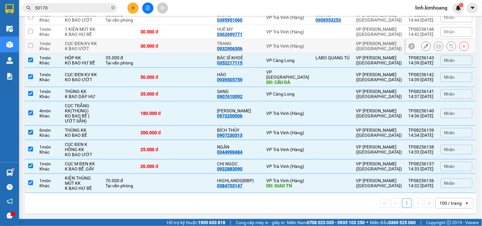
click at [190, 53] on td at bounding box center [195, 46] width 38 height 14
checkbox input "true"
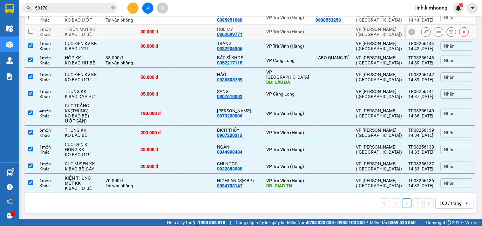
click at [188, 39] on td at bounding box center [195, 32] width 38 height 14
checkbox input "true"
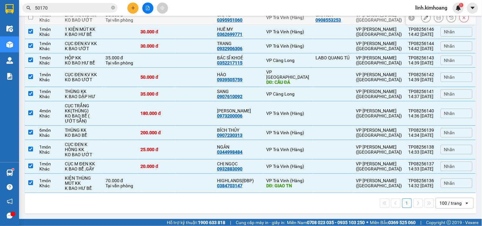
click at [184, 25] on td at bounding box center [195, 17] width 38 height 14
checkbox input "true"
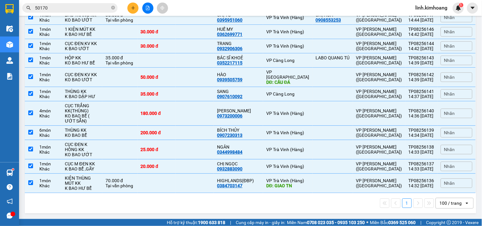
click at [184, 10] on td at bounding box center [195, 0] width 38 height 19
checkbox input "true"
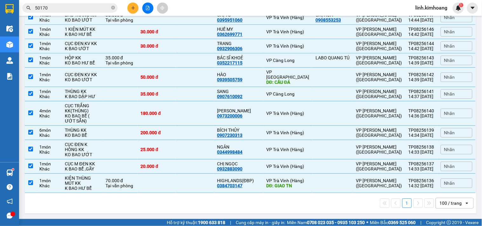
checkbox input "true"
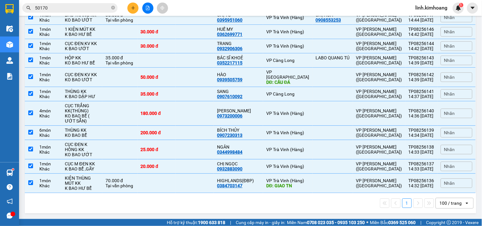
checkbox input "true"
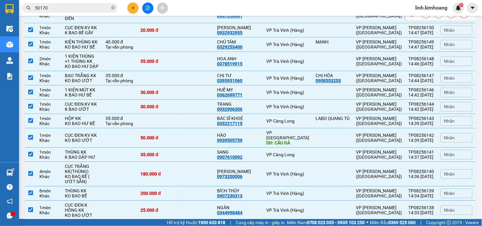
scroll to position [1033, 0]
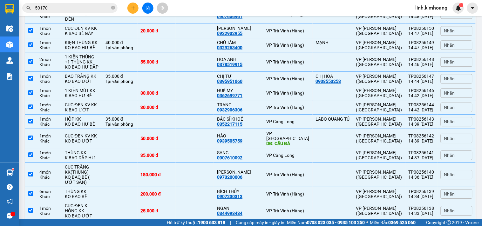
checkbox input "true"
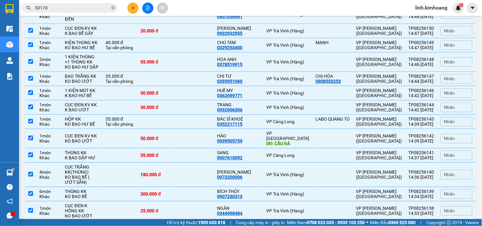
checkbox input "true"
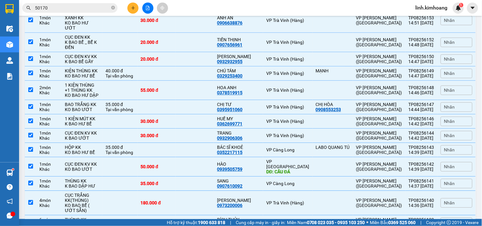
scroll to position [997, 0]
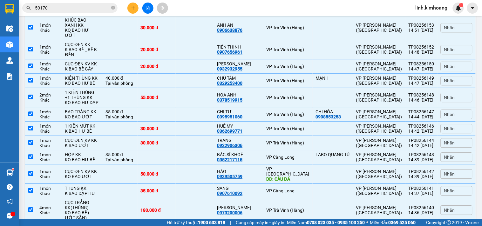
checkbox input "true"
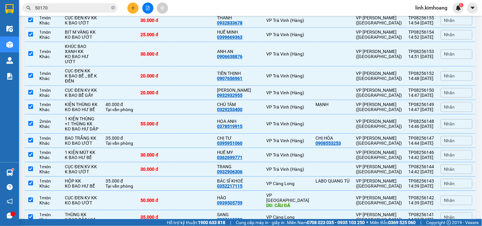
scroll to position [962, 0]
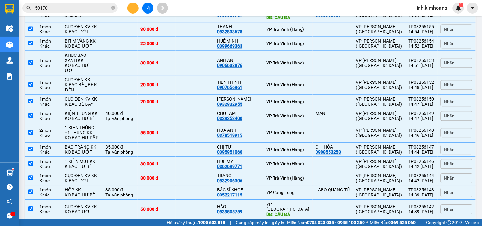
checkbox input "true"
drag, startPoint x: 186, startPoint y: 39, endPoint x: 188, endPoint y: 32, distance: 7.8
checkbox input "true"
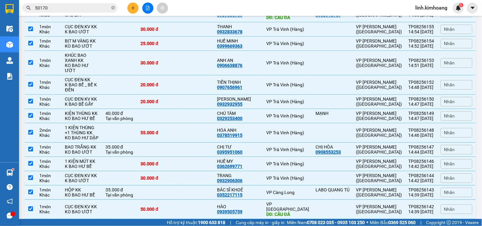
checkbox input "true"
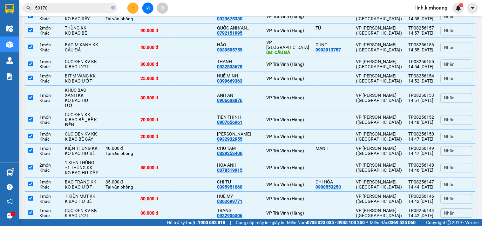
checkbox input "true"
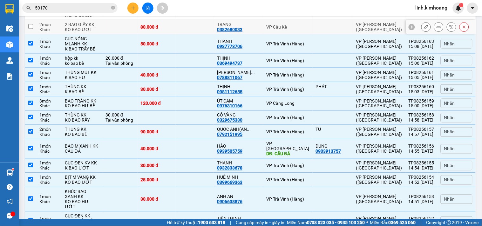
scroll to position [821, 0]
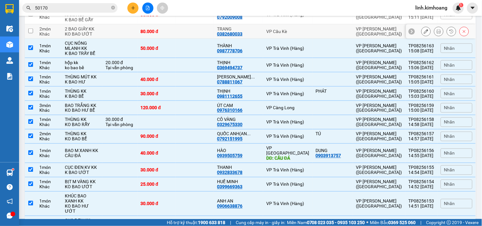
click at [185, 39] on td at bounding box center [195, 31] width 38 height 14
checkbox input "true"
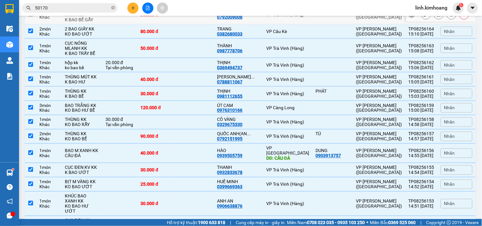
click at [176, 24] on td "30.000 đ" at bounding box center [157, 14] width 38 height 19
checkbox input "true"
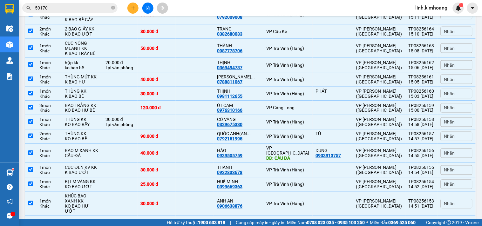
checkbox input "true"
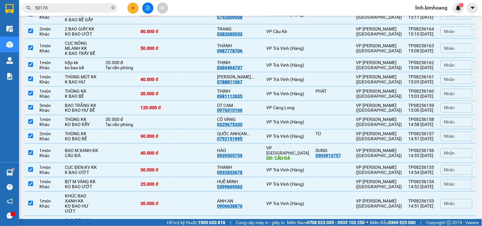
checkbox input "true"
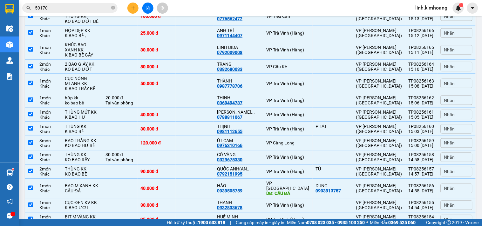
checkbox input "true"
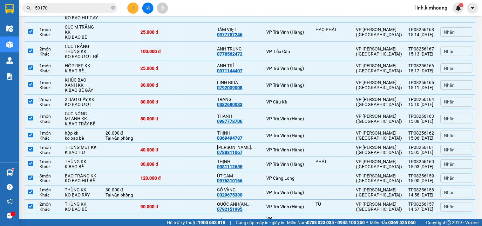
drag, startPoint x: 183, startPoint y: 46, endPoint x: 206, endPoint y: 34, distance: 25.7
checkbox input "true"
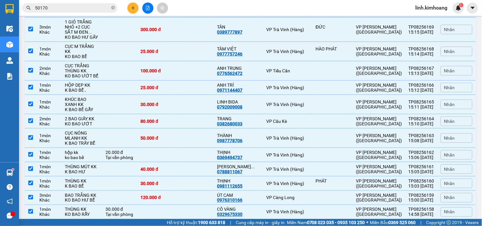
scroll to position [715, 0]
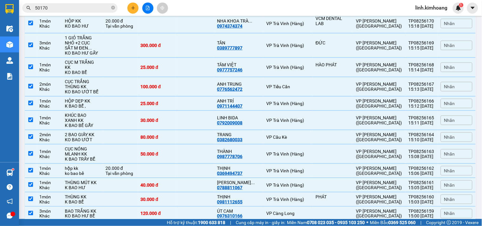
checkbox input "true"
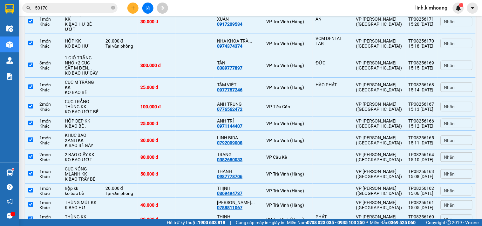
scroll to position [680, 0]
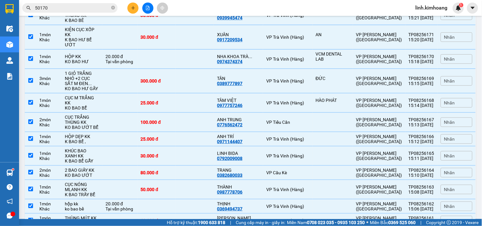
checkbox input "true"
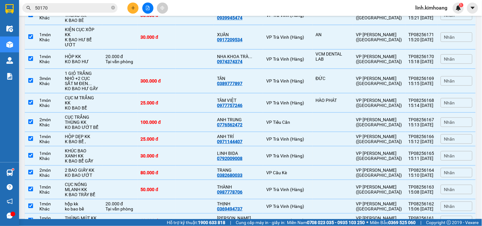
checkbox input "true"
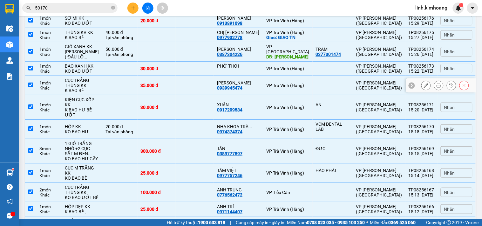
scroll to position [609, 0]
click at [194, 14] on td at bounding box center [195, 4] width 38 height 19
checkbox input "true"
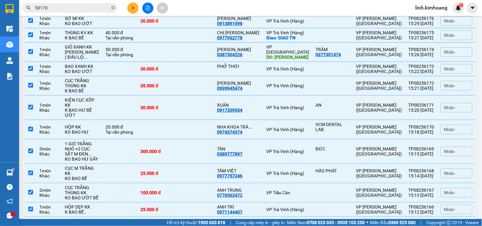
checkbox input "false"
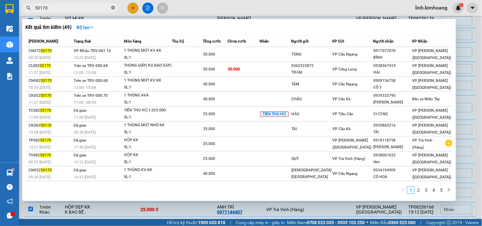
click at [113, 7] on icon "close-circle" at bounding box center [113, 8] width 4 height 4
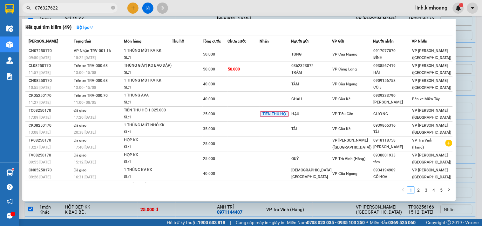
type input "0763276229"
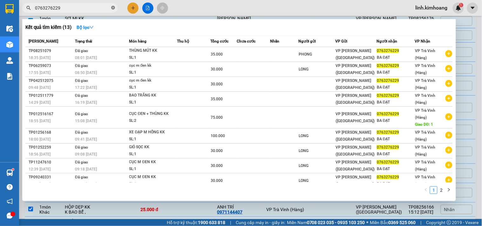
click at [114, 7] on icon "close-circle" at bounding box center [113, 8] width 4 height 4
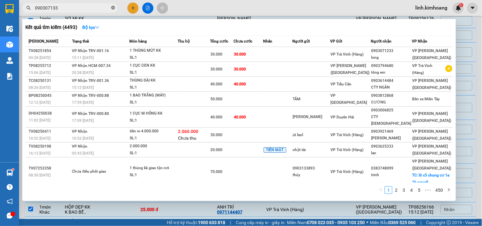
type input "0903071333"
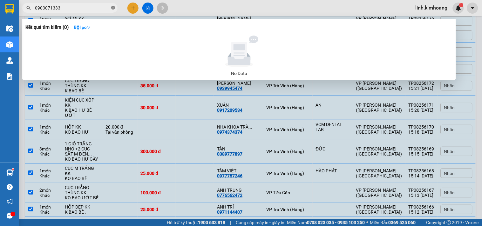
click at [113, 7] on icon "close-circle" at bounding box center [113, 8] width 4 height 4
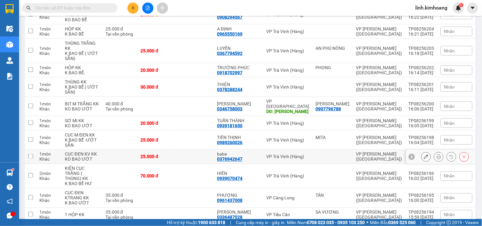
scroll to position [0, 0]
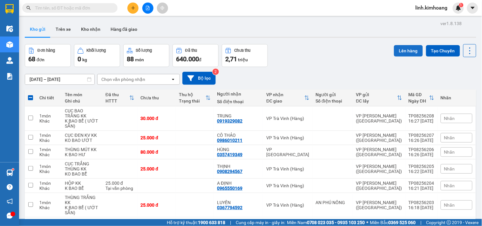
click at [400, 50] on button "Lên hàng" at bounding box center [408, 50] width 29 height 11
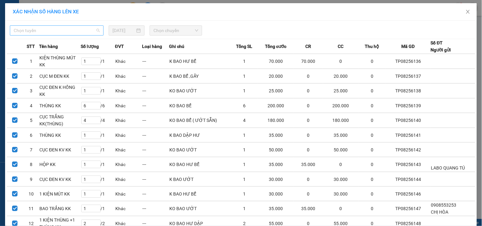
drag, startPoint x: 85, startPoint y: 26, endPoint x: 84, endPoint y: 32, distance: 6.1
click at [85, 27] on span "Chọn tuyến" at bounding box center [57, 31] width 86 height 10
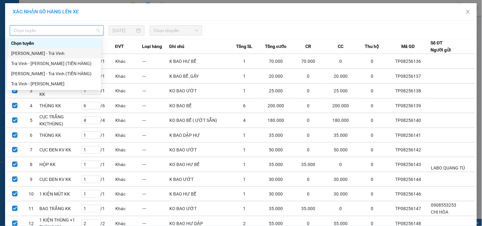
click at [60, 53] on div "[PERSON_NAME] - Trà Vinh" at bounding box center [54, 53] width 86 height 7
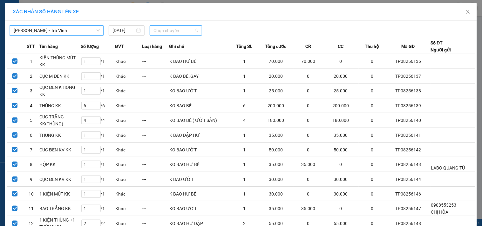
click at [163, 31] on span "Chọn chuyến" at bounding box center [176, 31] width 45 height 10
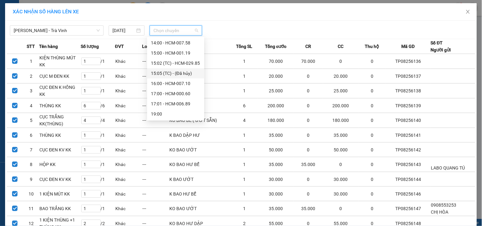
scroll to position [163, 0]
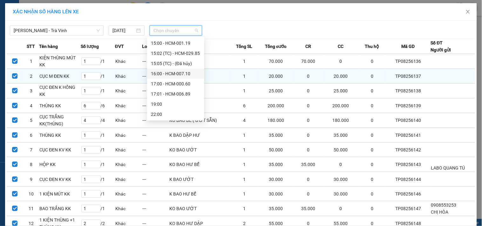
drag, startPoint x: 170, startPoint y: 74, endPoint x: 175, endPoint y: 82, distance: 9.5
click at [170, 74] on div "16:00 - HCM-007.10" at bounding box center [176, 73] width 50 height 7
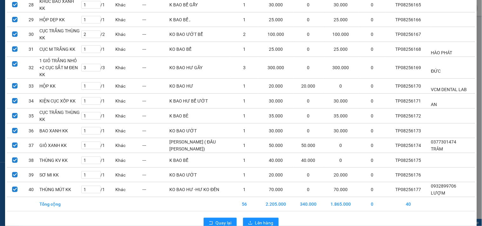
scroll to position [481, 0]
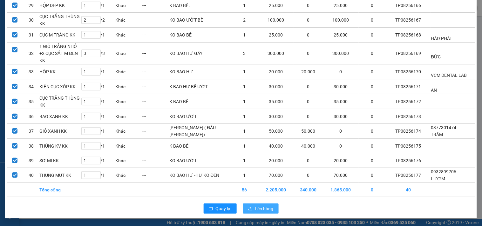
click at [259, 207] on span "Lên hàng" at bounding box center [264, 208] width 18 height 7
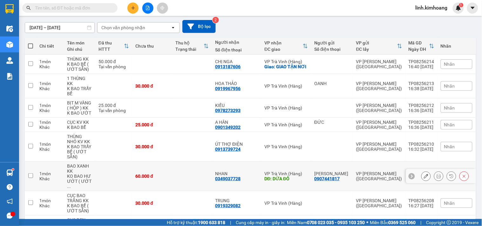
scroll to position [71, 0]
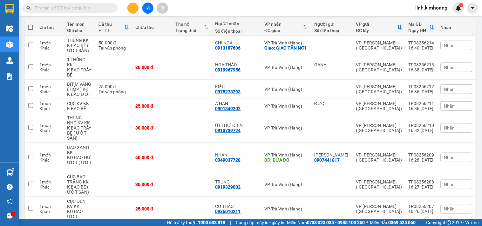
click at [30, 27] on span at bounding box center [30, 27] width 5 height 5
click at [31, 24] on input "checkbox" at bounding box center [31, 24] width 0 height 0
checkbox input "true"
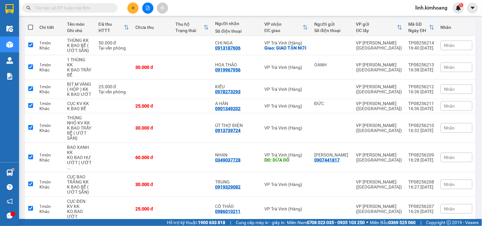
checkbox input "true"
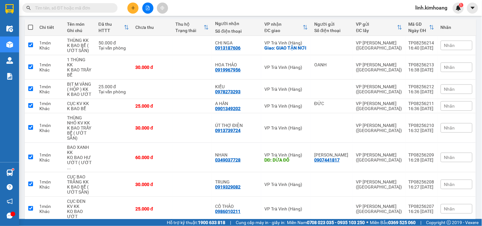
checkbox input "true"
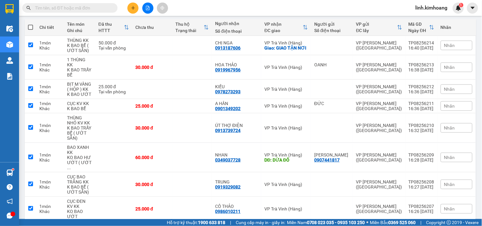
checkbox input "true"
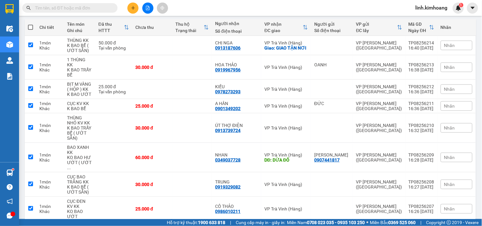
checkbox input "true"
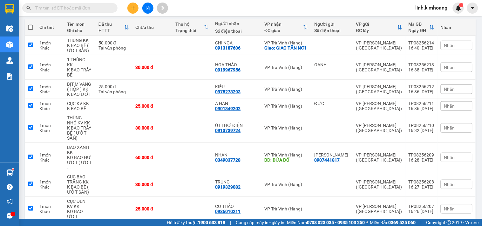
checkbox input "true"
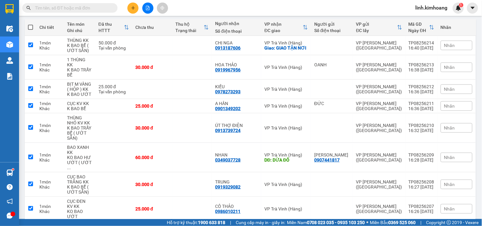
checkbox input "true"
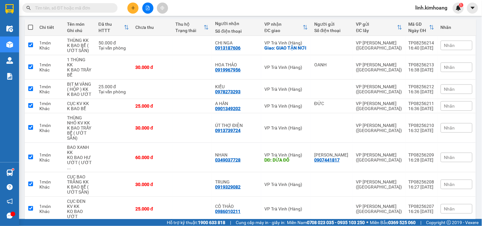
checkbox input "true"
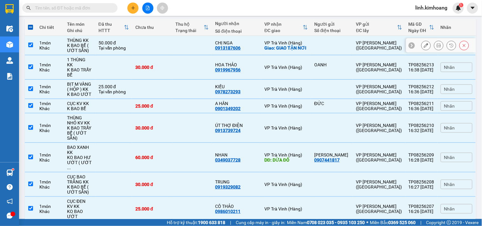
click at [30, 45] on input "checkbox" at bounding box center [30, 45] width 5 height 5
checkbox input "false"
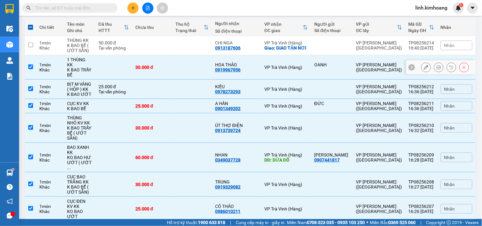
click at [41, 63] on div "1 món" at bounding box center [49, 64] width 21 height 5
checkbox input "false"
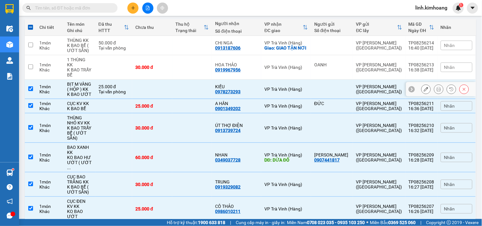
click at [186, 82] on td at bounding box center [192, 89] width 40 height 19
checkbox input "false"
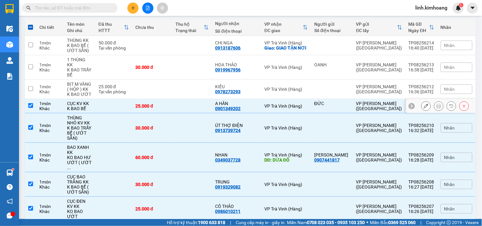
click at [194, 102] on td at bounding box center [192, 106] width 40 height 14
checkbox input "false"
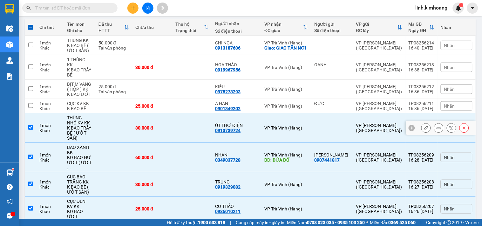
drag, startPoint x: 173, startPoint y: 119, endPoint x: 181, endPoint y: 133, distance: 15.2
click at [172, 126] on td "30.000 đ" at bounding box center [152, 128] width 40 height 30
checkbox input "false"
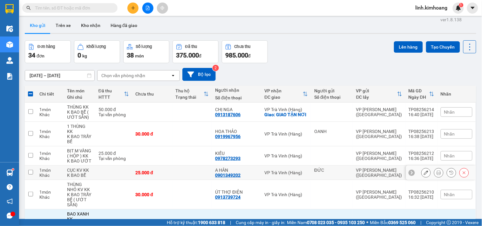
scroll to position [0, 0]
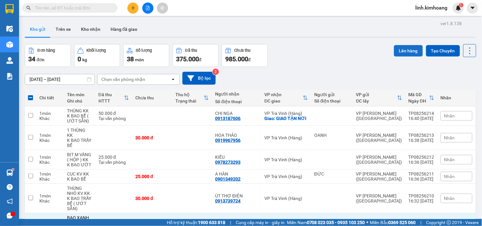
click at [397, 48] on button "Lên hàng" at bounding box center [408, 50] width 29 height 11
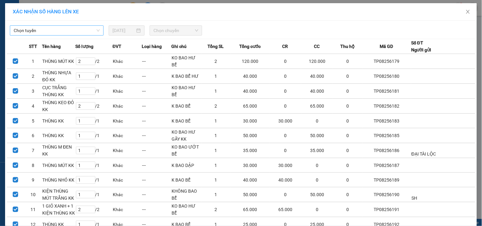
click at [84, 30] on span "Chọn tuyến" at bounding box center [57, 31] width 86 height 10
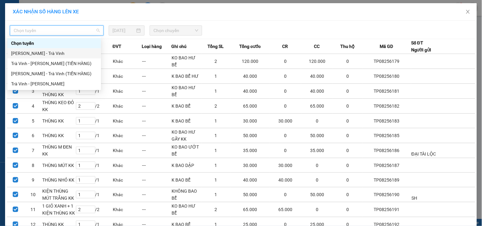
click at [47, 54] on div "[PERSON_NAME] - Trà Vinh" at bounding box center [54, 53] width 86 height 7
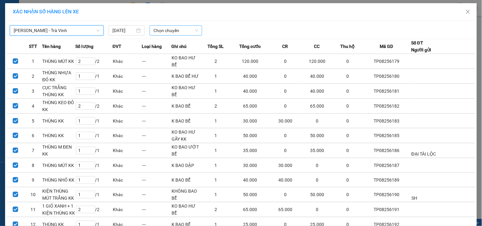
click at [174, 31] on span "Chọn chuyến" at bounding box center [176, 31] width 45 height 10
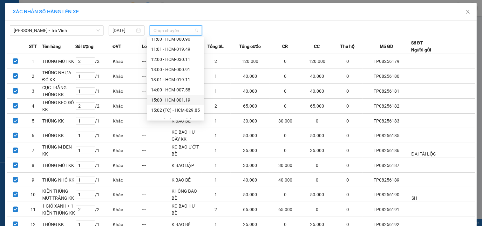
scroll to position [163, 0]
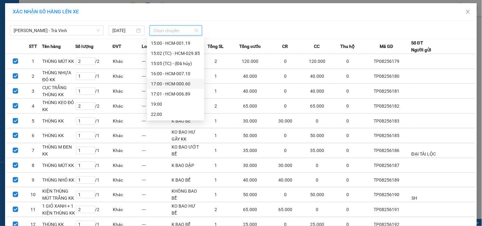
click at [170, 86] on div "17:00 - HCM-000.60" at bounding box center [176, 83] width 50 height 7
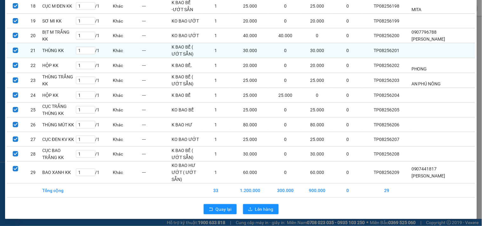
scroll to position [319, 0]
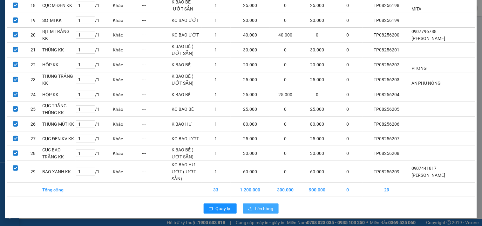
click at [248, 211] on span "upload" at bounding box center [250, 209] width 4 height 5
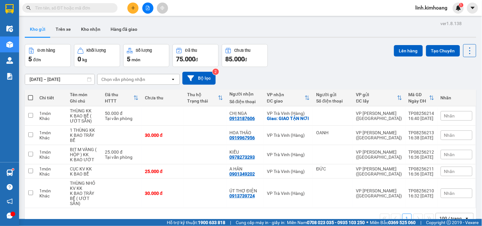
click at [131, 8] on icon "plus" at bounding box center [133, 8] width 4 height 4
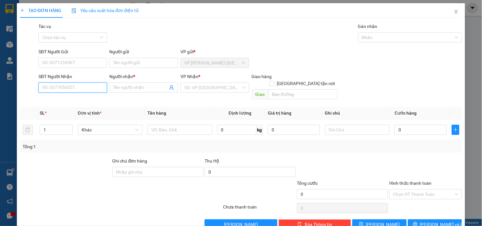
click at [83, 90] on input "SĐT Người Nhận" at bounding box center [72, 88] width 68 height 10
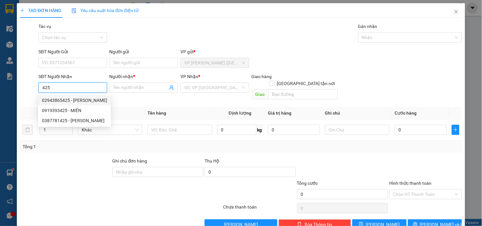
click at [85, 99] on div "02943865425 - CƯỜNG SƠN" at bounding box center [74, 100] width 65 height 7
type input "02943865425"
type input "CƯỜNG SƠN"
type input "60.000"
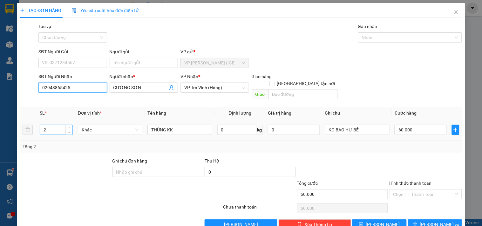
type input "02943865425"
drag, startPoint x: 46, startPoint y: 123, endPoint x: 0, endPoint y: 134, distance: 47.7
click at [0, 134] on div "TẠO ĐƠN HÀNG Yêu cầu xuất hóa đơn điện tử Transit Pickup Surcharge Ids Transit …" at bounding box center [241, 113] width 482 height 226
type input "1"
click at [416, 125] on input "60.000" at bounding box center [421, 130] width 52 height 10
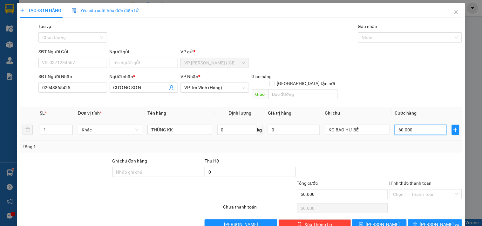
type input "3"
type input "35"
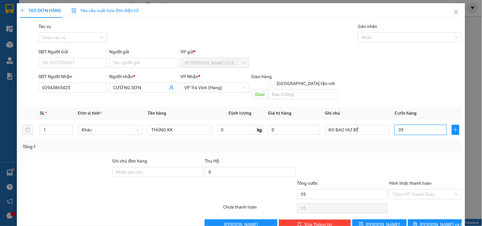
scroll to position [9, 0]
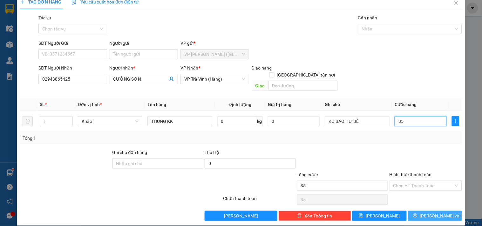
type input "35"
type input "35.000"
click at [432, 213] on span "[PERSON_NAME] và In" at bounding box center [442, 216] width 44 height 7
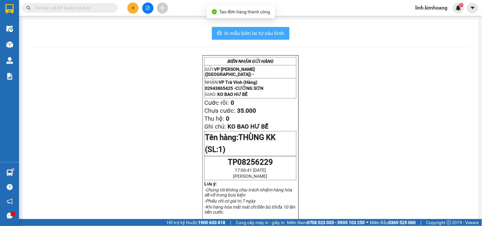
click at [268, 34] on span "In mẫu biên lai tự cấu hình" at bounding box center [255, 33] width 60 height 8
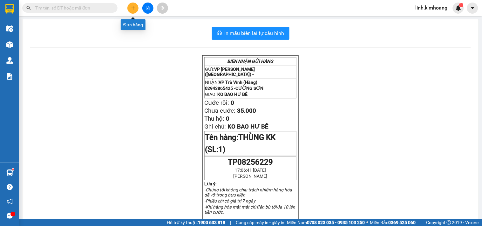
click at [132, 10] on icon "plus" at bounding box center [133, 8] width 4 height 4
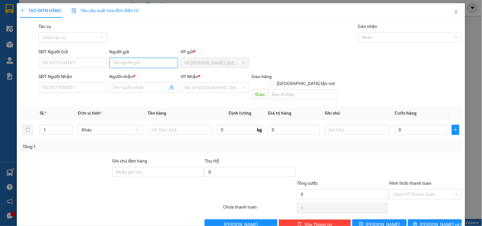
click at [139, 59] on input "Người gửi" at bounding box center [144, 63] width 68 height 10
type input "thiện"
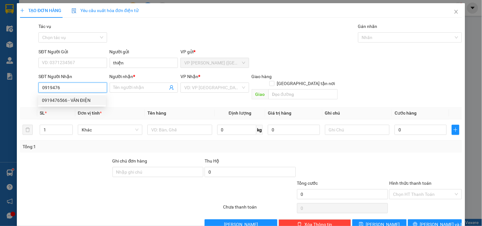
click at [76, 100] on div "0919476566 - VÂN ĐIỆN" at bounding box center [72, 100] width 60 height 7
type input "0919476566"
type input "VÂN ĐIỆN"
type input "35.000"
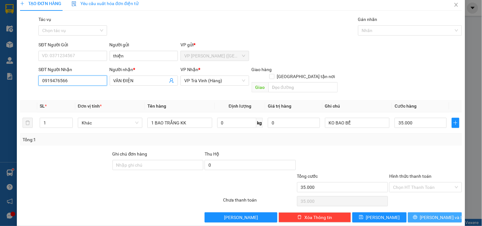
scroll to position [9, 0]
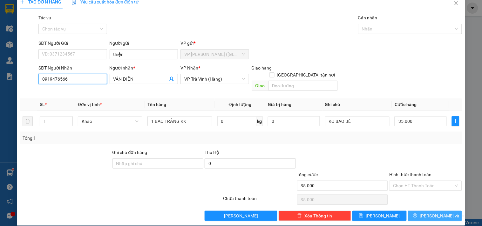
type input "0919476566"
click at [431, 213] on span "[PERSON_NAME] và In" at bounding box center [442, 216] width 44 height 7
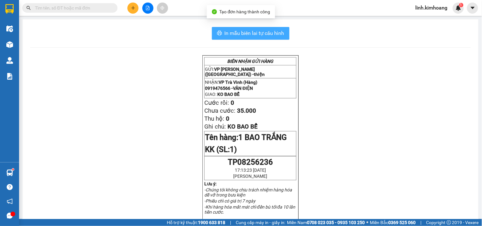
click at [259, 32] on span "In mẫu biên lai tự cấu hình" at bounding box center [255, 33] width 60 height 8
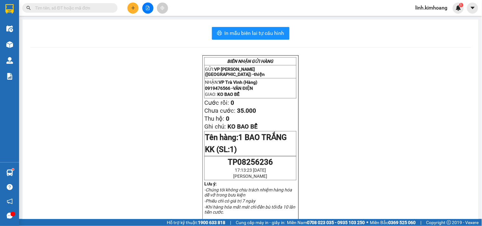
click at [135, 8] on icon "plus" at bounding box center [133, 8] width 4 height 4
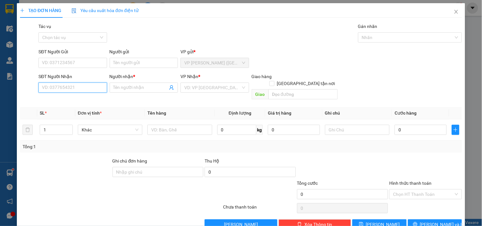
click at [86, 85] on input "SĐT Người Nhận" at bounding box center [72, 88] width 68 height 10
type input "0986933038"
click at [78, 98] on div "0986933038 - VĂN AN" at bounding box center [72, 100] width 60 height 7
type input "VĂN AN"
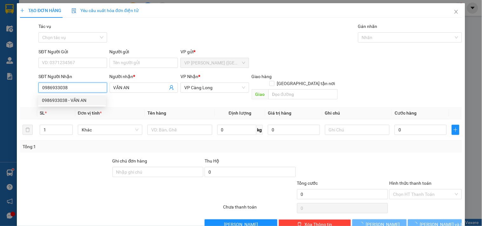
type input "40.000"
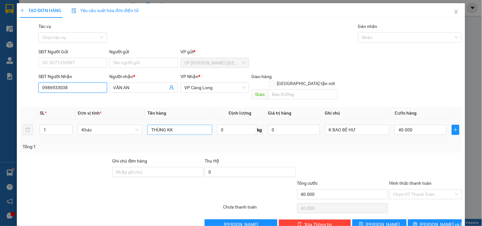
type input "0986933038"
drag, startPoint x: 188, startPoint y: 123, endPoint x: 26, endPoint y: 140, distance: 163.1
click at [26, 140] on div "SL * Đơn vị tính * Tên hàng Định lượng Giá trị hàng Ghi chú Cước hàng 1 Khác TH…" at bounding box center [241, 130] width 442 height 46
type input "CỤC M ĐNE KK"
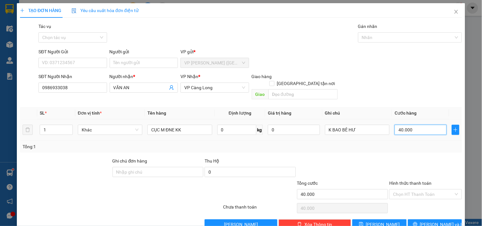
click at [420, 125] on input "40.000" at bounding box center [421, 130] width 52 height 10
type input "3"
type input "35"
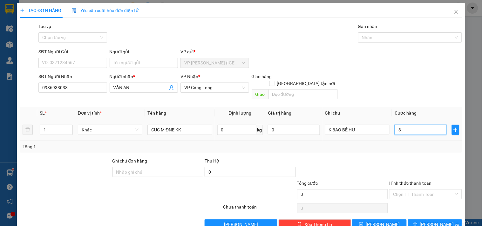
type input "35"
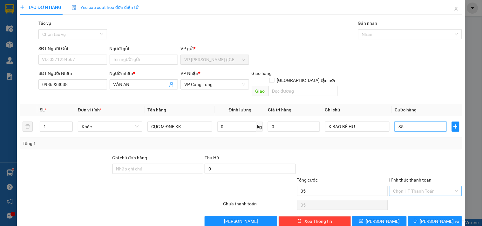
scroll to position [9, 0]
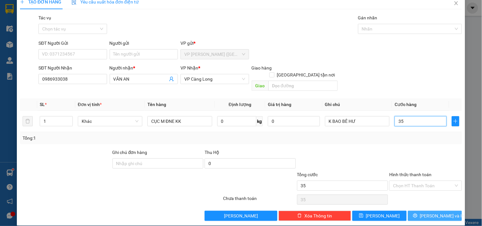
type input "35"
type input "35.000"
click at [427, 213] on span "[PERSON_NAME] và In" at bounding box center [442, 216] width 44 height 7
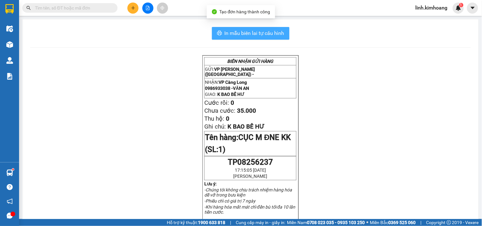
click at [267, 35] on span "In mẫu biên lai tự cấu hình" at bounding box center [255, 33] width 60 height 8
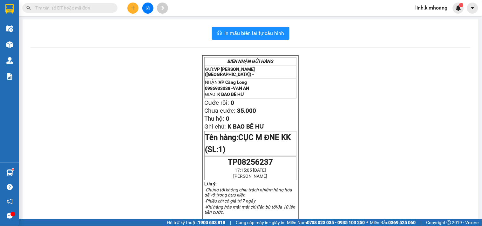
click at [134, 8] on icon "plus" at bounding box center [133, 8] width 4 height 4
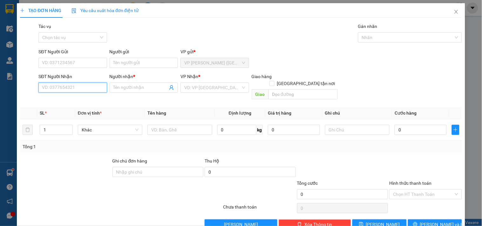
click at [86, 88] on input "SĐT Người Nhận" at bounding box center [72, 88] width 68 height 10
click at [79, 101] on div "0932642827 - na uy" at bounding box center [72, 100] width 60 height 7
type input "0932642827"
type input "na uy"
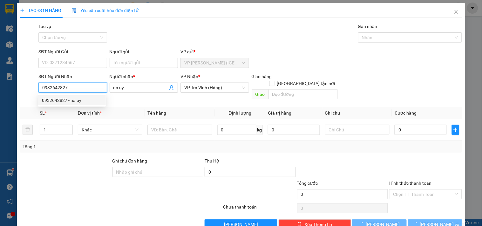
type input "30.000"
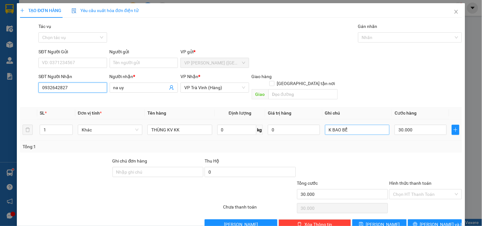
type input "0932642827"
click at [358, 126] on input "K BAO BỂ" at bounding box center [357, 130] width 65 height 10
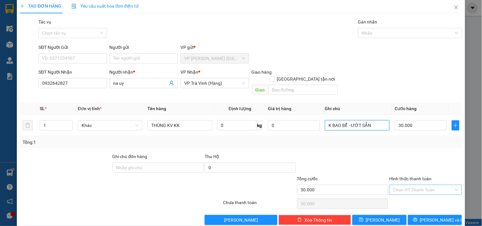
scroll to position [9, 0]
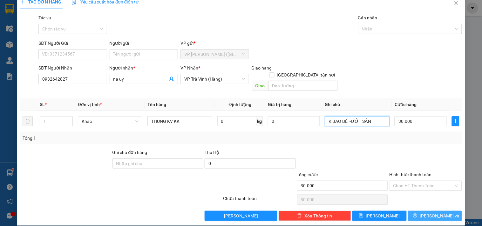
type input "K BAO BỂ -ƯỚT SẲN"
click at [432, 213] on span "[PERSON_NAME] và In" at bounding box center [442, 216] width 44 height 7
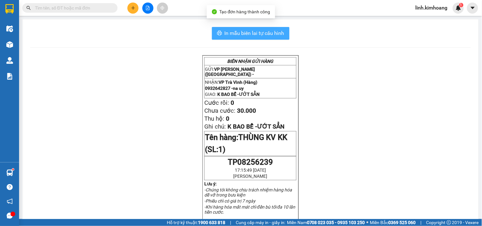
click at [256, 36] on span "In mẫu biên lai tự cấu hình" at bounding box center [255, 33] width 60 height 8
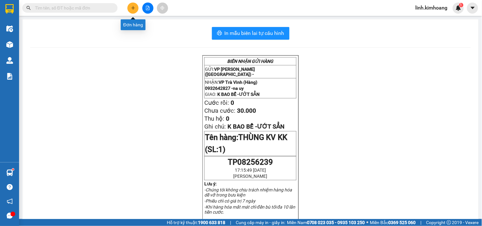
click at [132, 8] on icon "plus" at bounding box center [132, 8] width 3 height 0
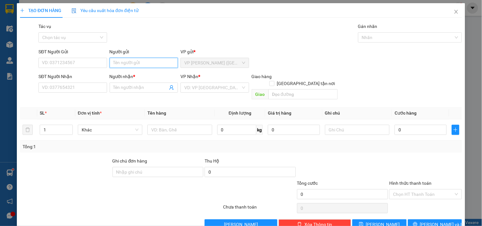
click at [139, 61] on input "Người gửi" at bounding box center [144, 63] width 68 height 10
click at [154, 63] on input "Người gửi" at bounding box center [144, 63] width 68 height 10
drag, startPoint x: 452, startPoint y: 14, endPoint x: 418, endPoint y: 7, distance: 34.1
click at [452, 14] on span "Close" at bounding box center [457, 12] width 18 height 18
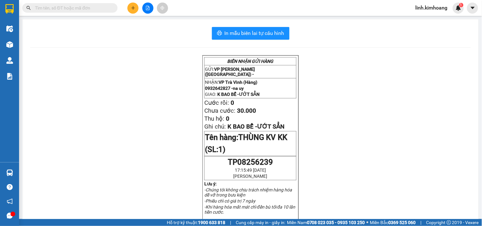
click at [93, 10] on input "text" at bounding box center [72, 7] width 75 height 7
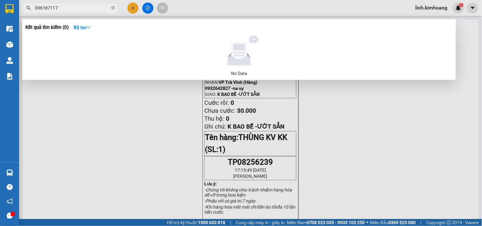
click at [101, 8] on input "096187117" at bounding box center [72, 7] width 75 height 7
click at [42, 9] on input "096187117" at bounding box center [72, 7] width 75 height 7
type input "0961187117"
click at [112, 8] on icon "close-circle" at bounding box center [113, 8] width 4 height 4
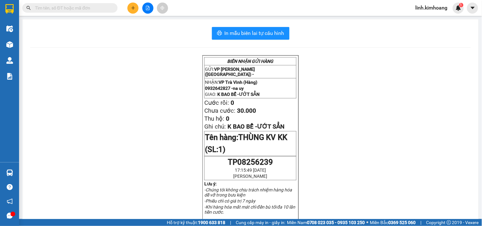
click at [96, 7] on input "text" at bounding box center [72, 7] width 75 height 7
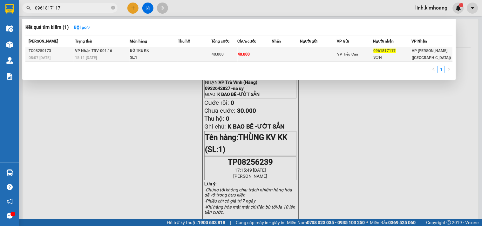
type input "0961817117"
click at [287, 54] on td at bounding box center [286, 54] width 28 height 15
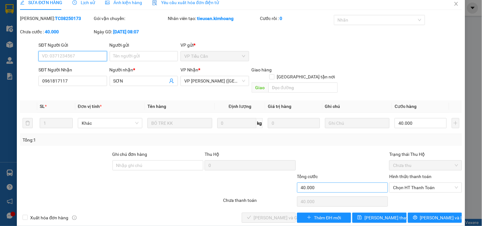
scroll to position [10, 0]
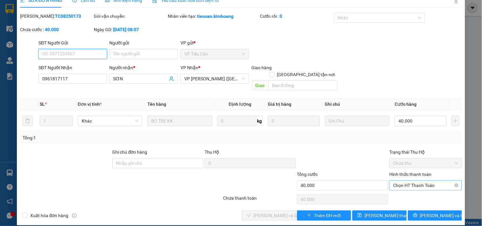
click at [428, 181] on span "Chọn HT Thanh Toán" at bounding box center [425, 186] width 65 height 10
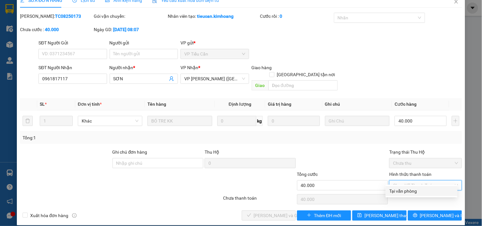
click at [428, 192] on div "Tại văn phòng" at bounding box center [422, 191] width 64 height 7
type input "0"
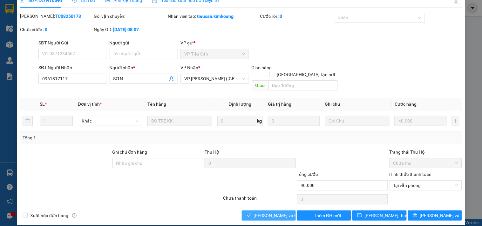
click at [289, 214] on button "[PERSON_NAME] và Giao hàng" at bounding box center [269, 216] width 54 height 10
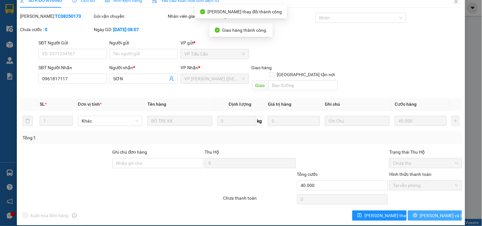
click at [435, 212] on span "[PERSON_NAME] và In" at bounding box center [442, 215] width 44 height 7
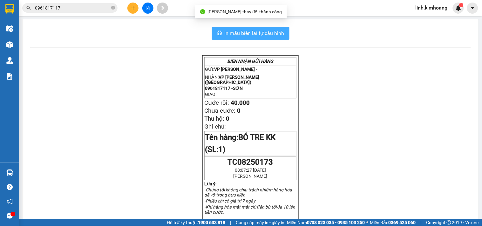
click at [282, 35] on button "In mẫu biên lai tự cấu hình" at bounding box center [251, 33] width 78 height 13
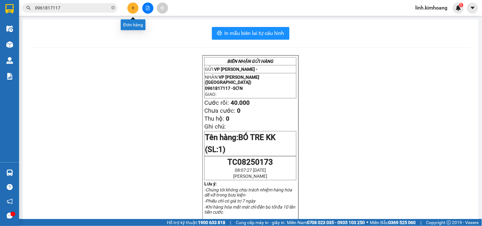
click at [137, 7] on button at bounding box center [132, 8] width 11 height 11
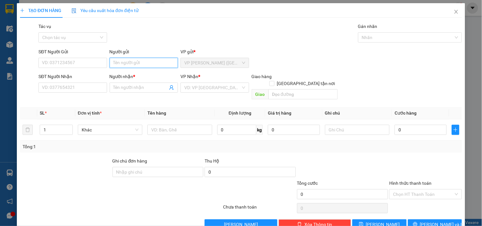
click at [160, 63] on input "Người gửi" at bounding box center [144, 63] width 68 height 10
type input "PHÁT ĐẠT"
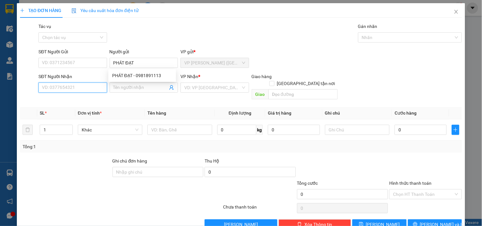
click at [81, 87] on input "SĐT Người Nhận" at bounding box center [72, 88] width 68 height 10
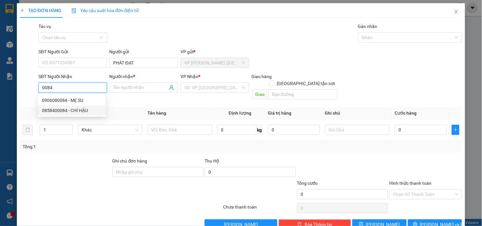
click at [84, 112] on div "0858400084 - CHÍ HẬU" at bounding box center [72, 110] width 60 height 7
type input "0858400084"
type input "CHÍ HẬU"
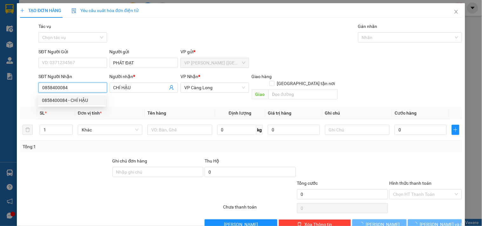
type input "40.000"
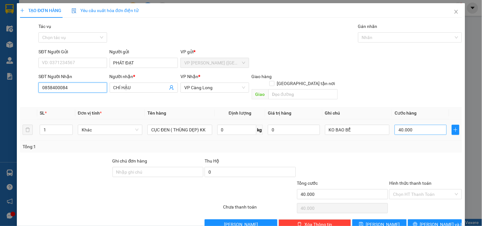
type input "0858400084"
click at [406, 125] on input "40.000" at bounding box center [421, 130] width 52 height 10
type input "0"
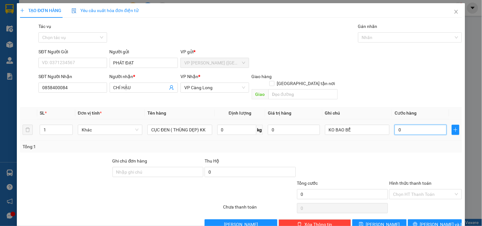
type input "3"
type input "03"
type input "35"
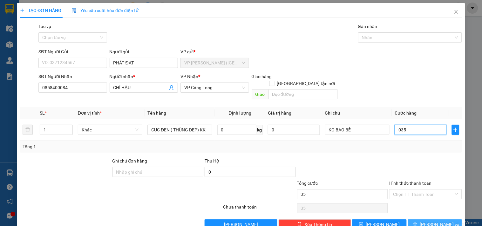
type input "035"
type input "35.000"
click at [428, 221] on span "[PERSON_NAME] và In" at bounding box center [442, 224] width 44 height 7
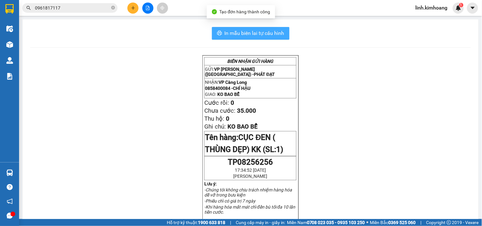
click at [251, 34] on span "In mẫu biên lai tự cấu hình" at bounding box center [255, 33] width 60 height 8
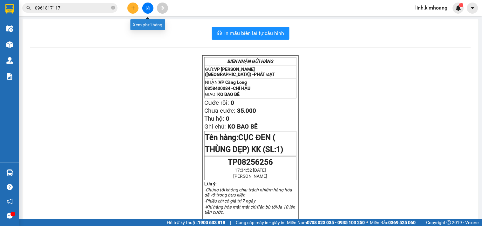
click at [132, 4] on button at bounding box center [132, 8] width 11 height 11
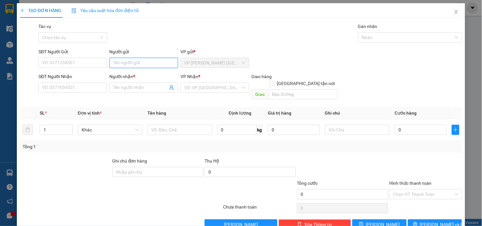
click at [131, 64] on input "Người gửi" at bounding box center [144, 63] width 68 height 10
drag, startPoint x: 131, startPoint y: 64, endPoint x: 127, endPoint y: 64, distance: 3.5
drag, startPoint x: 127, startPoint y: 64, endPoint x: 115, endPoint y: 62, distance: 12.8
click at [115, 63] on input "Người gửi" at bounding box center [144, 63] width 68 height 10
type input "HƯNG PHÁT"
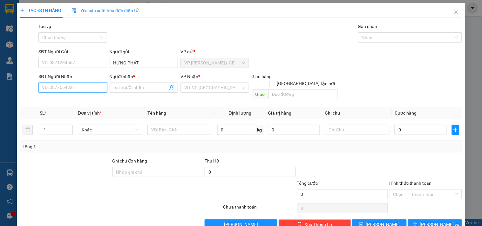
click at [48, 91] on input "SĐT Người Nhận" at bounding box center [72, 88] width 68 height 10
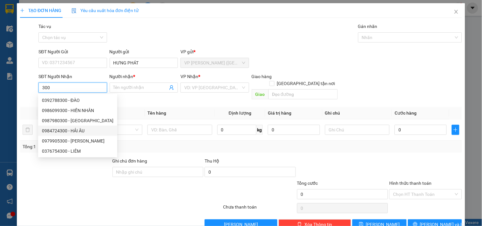
click at [79, 132] on div "0984724300 - HẢI ÂU" at bounding box center [78, 130] width 72 height 7
type input "0984724300"
type input "HẢI ÂU"
type input "30.000"
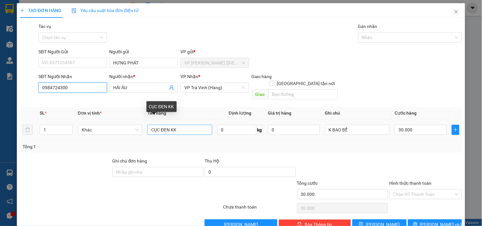
type input "0984724300"
drag, startPoint x: 185, startPoint y: 122, endPoint x: 9, endPoint y: 117, distance: 176.2
click at [3, 120] on div "TẠO ĐƠN HÀNG Yêu cầu xuất hóa đơn điện tử Transit Pickup Surcharge Ids Transit …" at bounding box center [241, 113] width 482 height 226
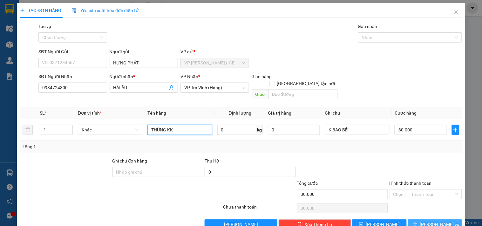
type input "THÙNG KK"
click at [432, 221] on span "[PERSON_NAME] và In" at bounding box center [442, 224] width 44 height 7
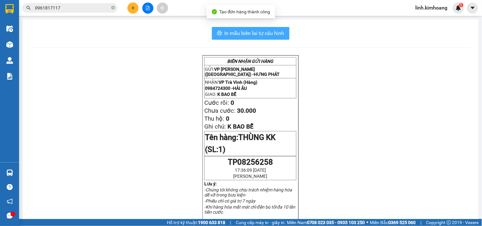
click at [281, 37] on span "In mẫu biên lai tự cấu hình" at bounding box center [255, 33] width 60 height 8
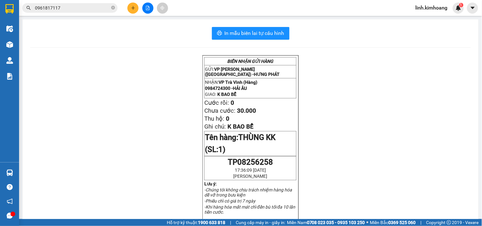
click at [132, 7] on icon "plus" at bounding box center [133, 8] width 4 height 4
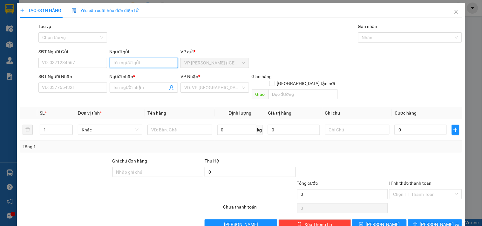
click at [170, 68] on input "Người gửi" at bounding box center [144, 63] width 68 height 10
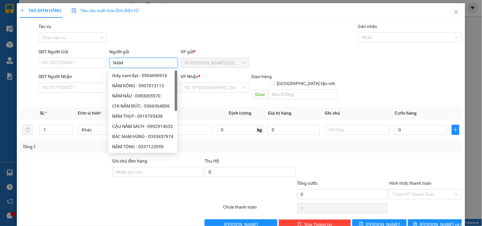
type input "NAM"
click at [55, 93] on div "SĐT Người Nhận VD: 0377654321" at bounding box center [72, 84] width 68 height 22
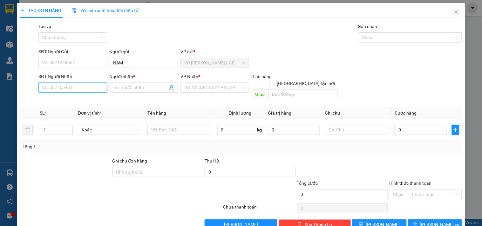
click at [81, 88] on input "SĐT Người Nhận" at bounding box center [72, 88] width 68 height 10
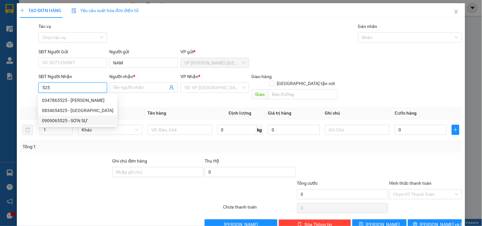
click at [92, 123] on div "0909065525 - SƠN SỰ" at bounding box center [78, 120] width 72 height 7
type input "0909065525"
type input "SƠN SỰ"
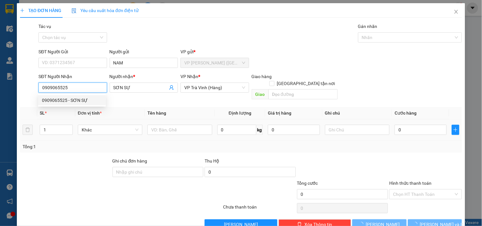
type input "40.000"
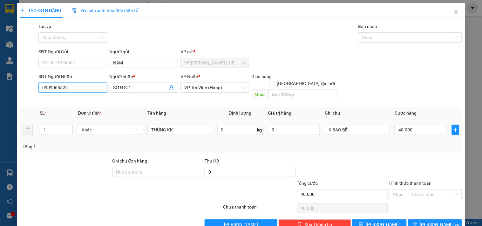
type input "0909065525"
click at [415, 132] on td "40.000" at bounding box center [420, 130] width 57 height 21
click at [414, 127] on input "40.000" at bounding box center [421, 130] width 52 height 10
type input "3"
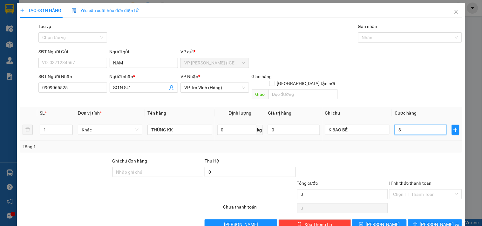
type input "30"
type input "30.000"
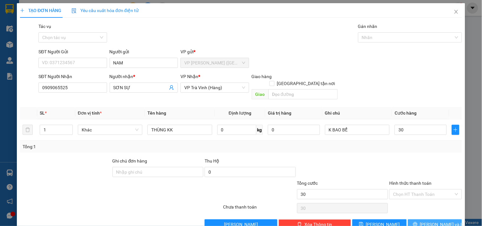
type input "30.000"
click at [417, 222] on icon "printer" at bounding box center [415, 224] width 4 height 4
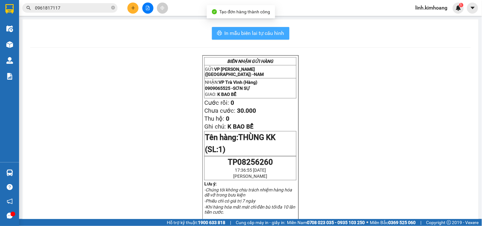
click at [230, 37] on button "In mẫu biên lai tự cấu hình" at bounding box center [251, 33] width 78 height 13
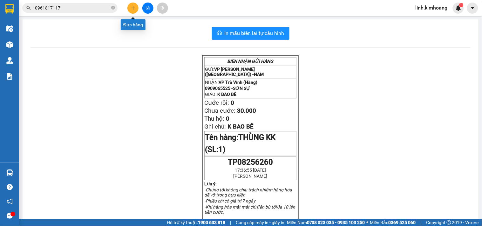
click at [134, 7] on icon "plus" at bounding box center [133, 8] width 4 height 4
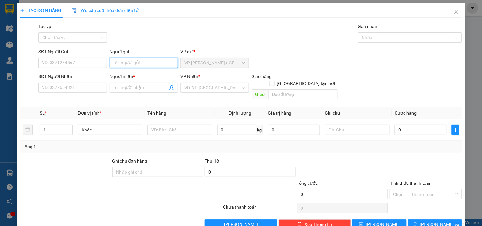
click at [139, 64] on input "Người gửi" at bounding box center [144, 63] width 68 height 10
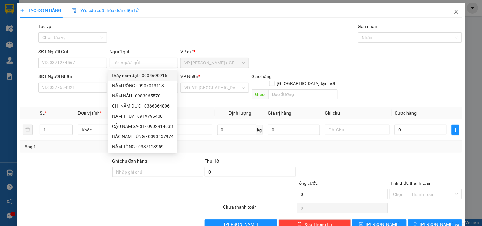
click at [454, 14] on icon "close" at bounding box center [456, 11] width 5 height 5
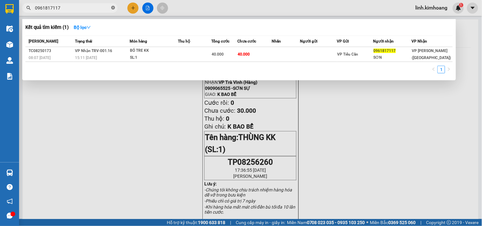
click at [114, 8] on icon "close-circle" at bounding box center [113, 8] width 4 height 4
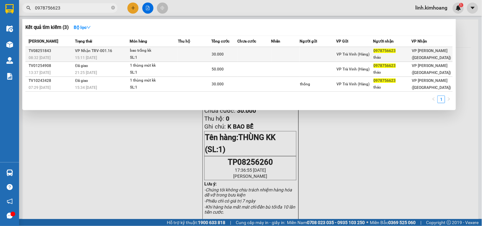
type input "0978756623"
click at [276, 56] on td at bounding box center [285, 54] width 28 height 15
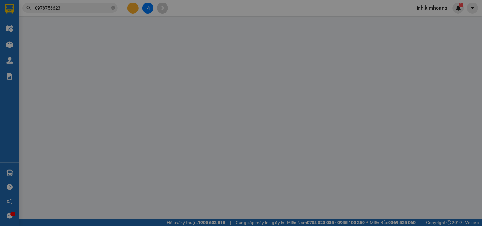
type input "0978756623"
type input "thảo"
type input "30.000"
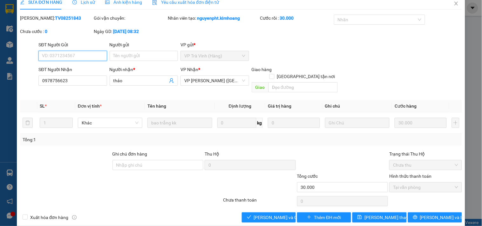
scroll to position [10, 0]
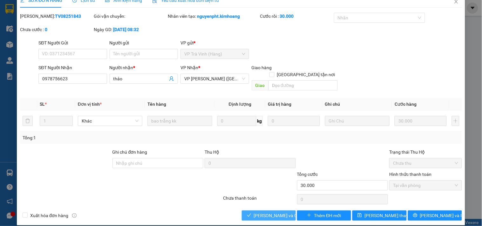
click at [254, 212] on span "[PERSON_NAME] và Giao hàng" at bounding box center [284, 215] width 61 height 7
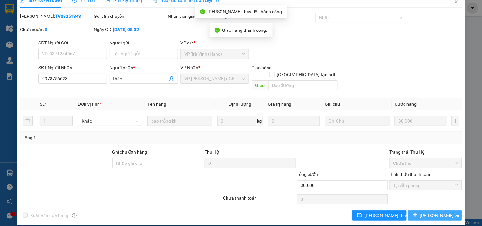
click at [437, 212] on span "[PERSON_NAME] và In" at bounding box center [442, 215] width 44 height 7
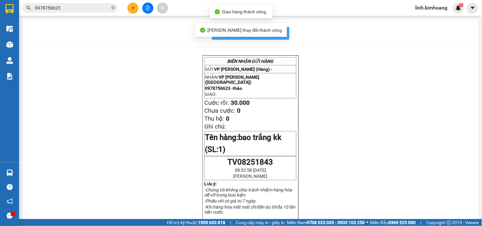
click at [282, 37] on button "In mẫu biên lai tự cấu hình" at bounding box center [251, 33] width 78 height 13
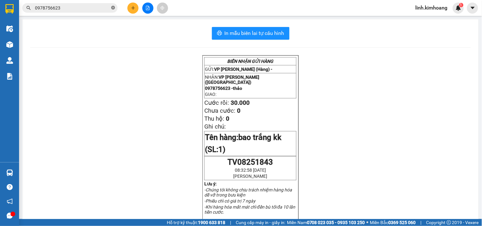
click at [111, 8] on icon "close-circle" at bounding box center [113, 8] width 4 height 4
click at [99, 7] on input "text" at bounding box center [72, 7] width 75 height 7
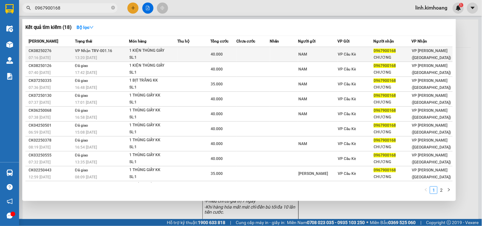
type input "0967900168"
click at [163, 54] on div "1 KIỆN THÙNG GIẤY" at bounding box center [153, 50] width 48 height 7
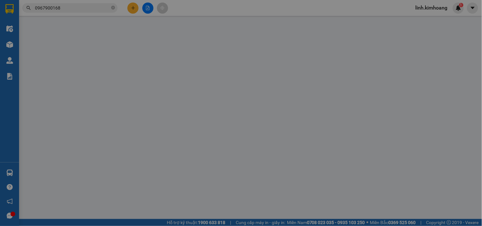
type input "NAM"
type input "0967900168"
type input "CHƯƠNG"
type input "40.000"
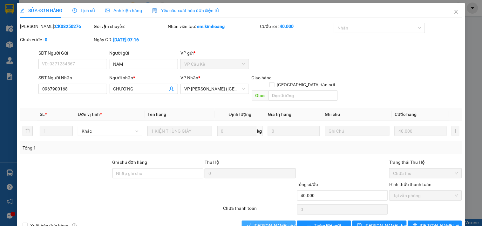
drag, startPoint x: 275, startPoint y: 218, endPoint x: 285, endPoint y: 215, distance: 10.8
click at [275, 222] on span "[PERSON_NAME] và Giao hàng" at bounding box center [284, 225] width 61 height 7
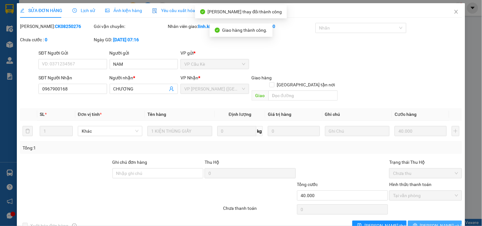
click at [425, 222] on span "[PERSON_NAME] và In" at bounding box center [442, 225] width 44 height 7
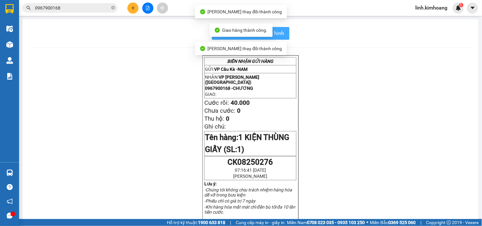
click at [277, 34] on span "In mẫu biên lai tự cấu hình" at bounding box center [255, 33] width 60 height 8
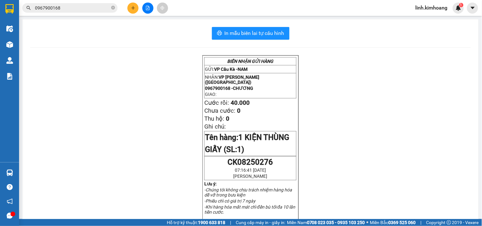
click at [442, 10] on span "linh.kimhoang" at bounding box center [432, 8] width 42 height 8
click at [431, 21] on span "Đăng xuất" at bounding box center [434, 19] width 29 height 7
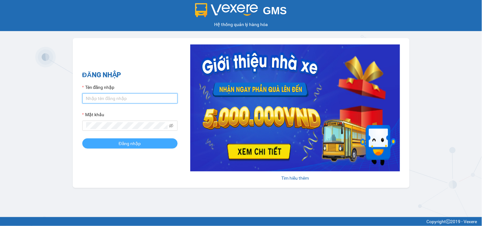
type input "hung.kimhoang"
drag, startPoint x: 122, startPoint y: 143, endPoint x: 120, endPoint y: 139, distance: 4.9
click at [122, 144] on span "Đăng nhập" at bounding box center [130, 143] width 22 height 7
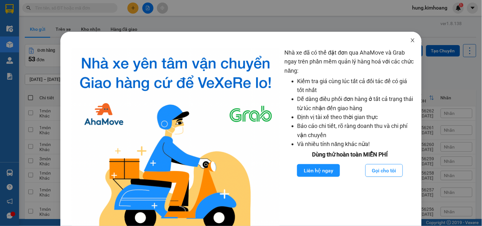
click at [411, 43] on span "Close" at bounding box center [413, 41] width 18 height 18
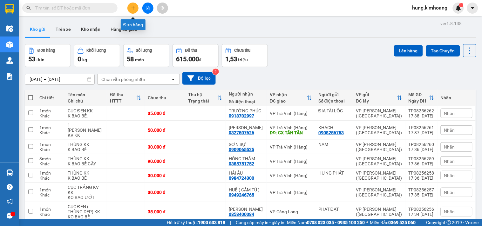
click at [134, 8] on icon "plus" at bounding box center [133, 8] width 4 height 4
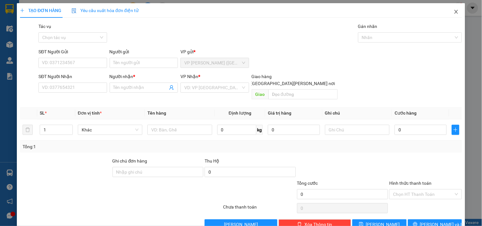
click at [454, 11] on icon "close" at bounding box center [456, 11] width 5 height 5
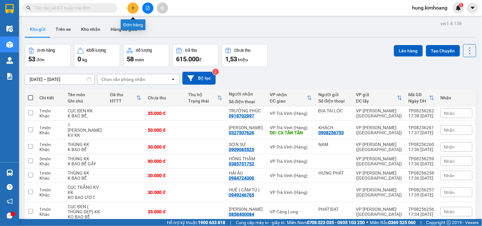
click at [133, 8] on icon "plus" at bounding box center [132, 8] width 3 height 0
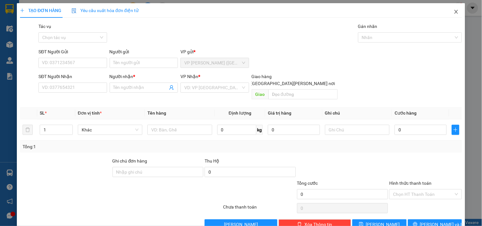
click at [454, 13] on icon "close" at bounding box center [456, 11] width 5 height 5
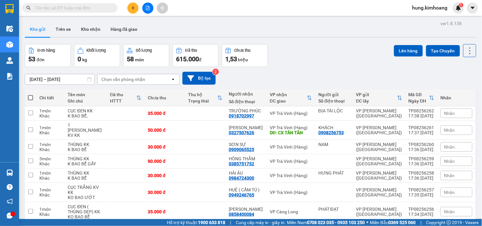
click at [83, 4] on input "text" at bounding box center [72, 7] width 75 height 7
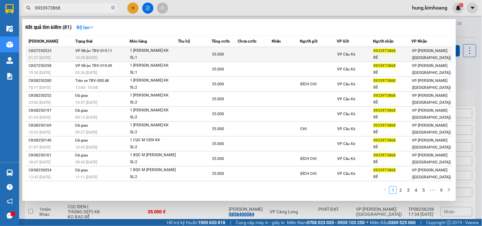
type input "0933973868"
click at [202, 50] on td at bounding box center [194, 54] width 33 height 15
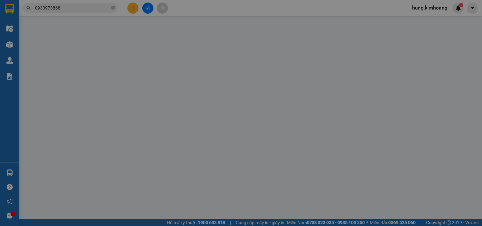
type input "0933973868"
type input "BÉ"
type input "35.000"
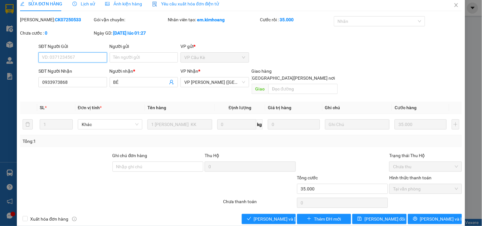
scroll to position [10, 0]
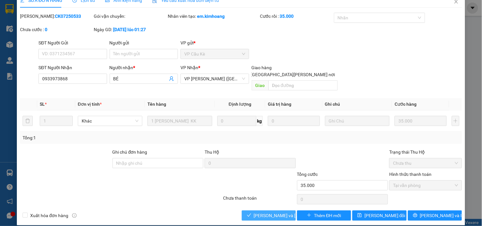
click at [257, 212] on span "[PERSON_NAME] và Giao hàng" at bounding box center [297, 215] width 86 height 7
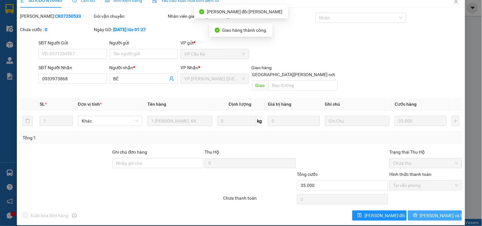
click at [429, 212] on span "[PERSON_NAME] và In" at bounding box center [442, 215] width 44 height 7
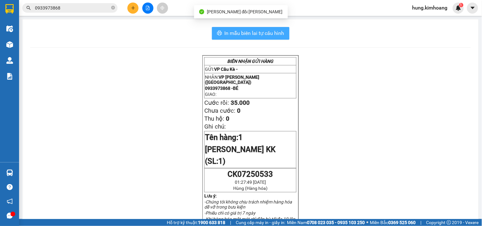
click at [272, 34] on span "In mẫu biên lai tự cấu hình" at bounding box center [255, 33] width 60 height 8
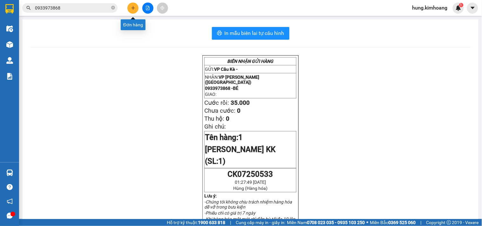
click at [133, 4] on button at bounding box center [132, 8] width 11 height 11
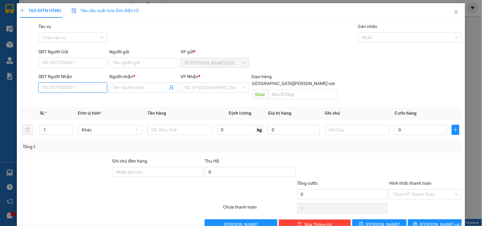
click at [93, 85] on input "SĐT Người Nhận" at bounding box center [72, 88] width 68 height 10
click at [454, 12] on icon "close" at bounding box center [456, 11] width 5 height 5
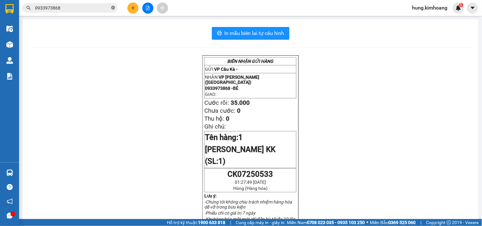
click at [113, 6] on icon "close-circle" at bounding box center [113, 8] width 4 height 4
click at [93, 10] on input "text" at bounding box center [72, 7] width 75 height 7
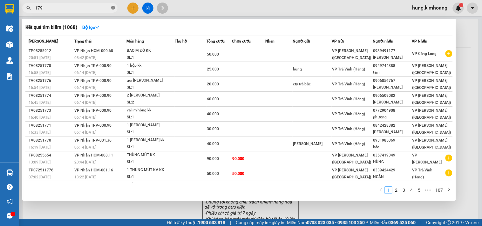
type input "1799"
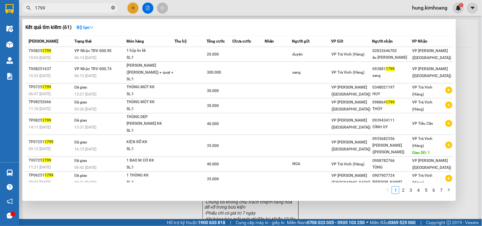
click at [115, 10] on icon "close-circle" at bounding box center [113, 8] width 4 height 4
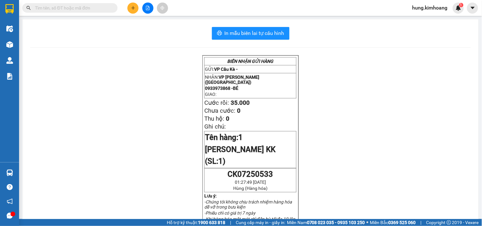
click at [96, 8] on input "text" at bounding box center [72, 7] width 75 height 7
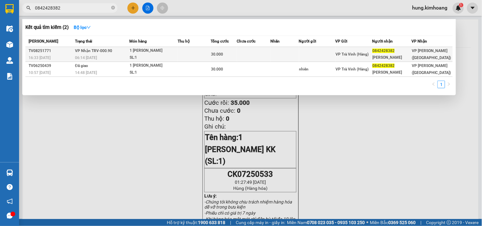
type input "0842428382"
click at [273, 52] on td at bounding box center [285, 54] width 28 height 15
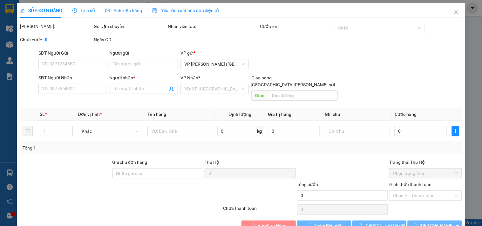
type input "0842428382"
type input "khánh châu"
type input "30.000"
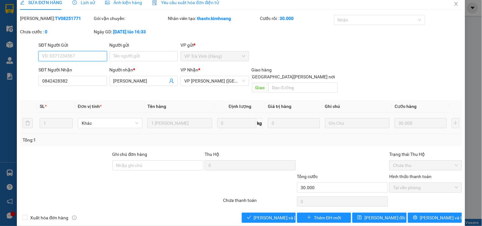
scroll to position [10, 0]
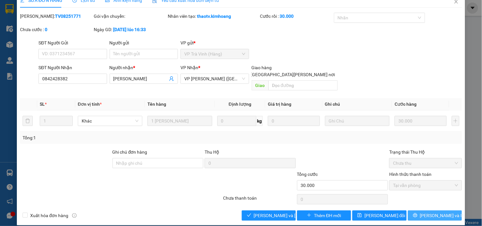
click at [446, 211] on button "[PERSON_NAME] và In" at bounding box center [435, 216] width 54 height 10
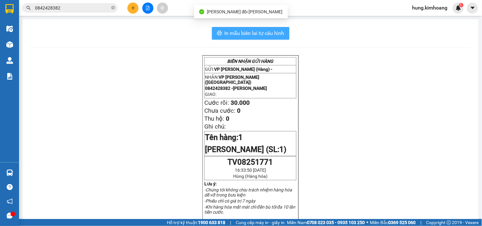
click at [271, 33] on span "In mẫu biên lai tự cấu hình" at bounding box center [255, 33] width 60 height 8
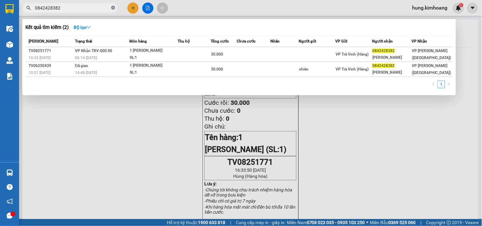
click at [113, 9] on icon "close-circle" at bounding box center [113, 8] width 4 height 4
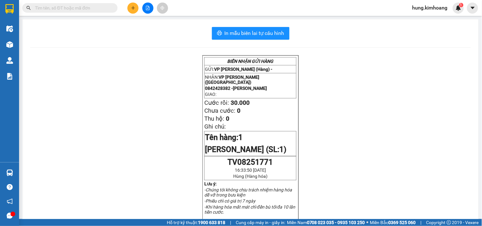
click at [91, 5] on input "text" at bounding box center [72, 7] width 75 height 7
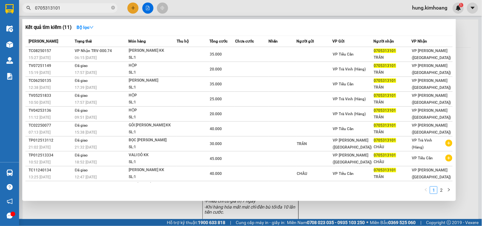
type input "0705313101"
click at [273, 46] on th "Nhãn" at bounding box center [283, 41] width 28 height 11
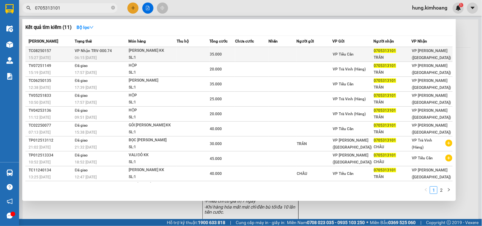
click at [284, 54] on td at bounding box center [283, 54] width 28 height 15
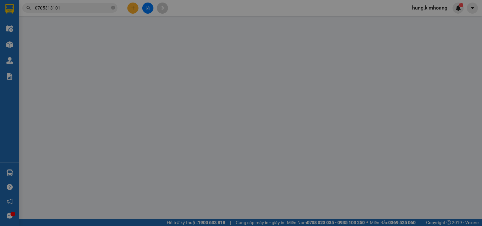
type input "0705313101"
type input "TRÂN"
type input "35.000"
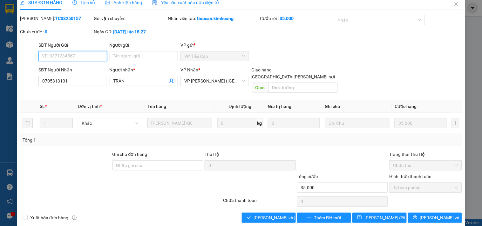
scroll to position [10, 0]
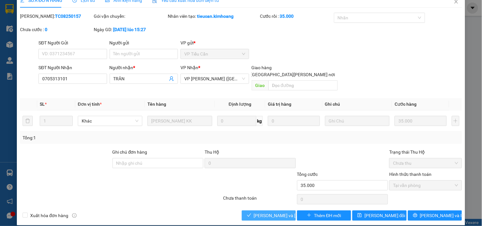
click at [281, 212] on span "[PERSON_NAME] và Giao hàng" at bounding box center [297, 215] width 86 height 7
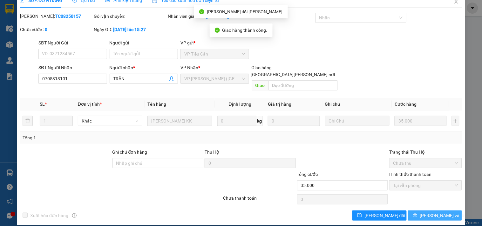
click at [431, 212] on span "[PERSON_NAME] và In" at bounding box center [442, 215] width 44 height 7
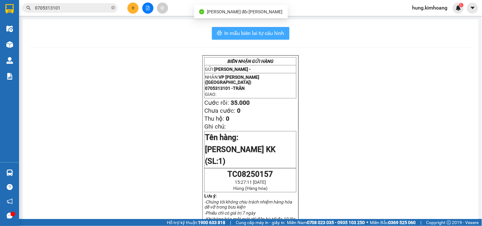
click at [253, 36] on span "In mẫu biên lai tự cấu hình" at bounding box center [255, 33] width 60 height 8
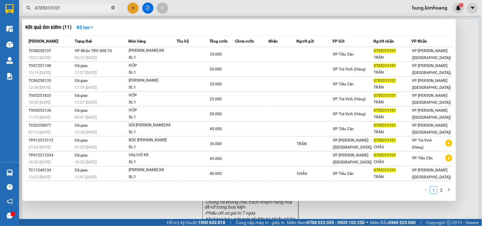
click at [113, 10] on span at bounding box center [113, 8] width 4 height 6
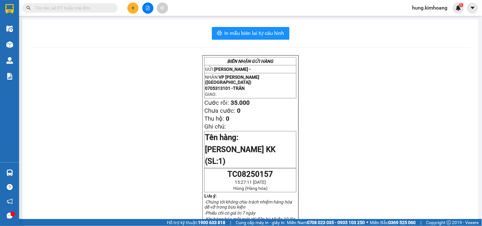
click at [89, 8] on input "text" at bounding box center [72, 7] width 75 height 7
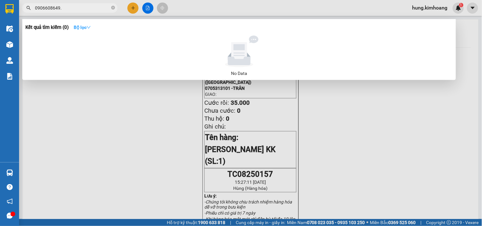
type input "0906608649.."
click at [112, 8] on icon "close-circle" at bounding box center [113, 8] width 4 height 4
